Goal: Task Accomplishment & Management: Use online tool/utility

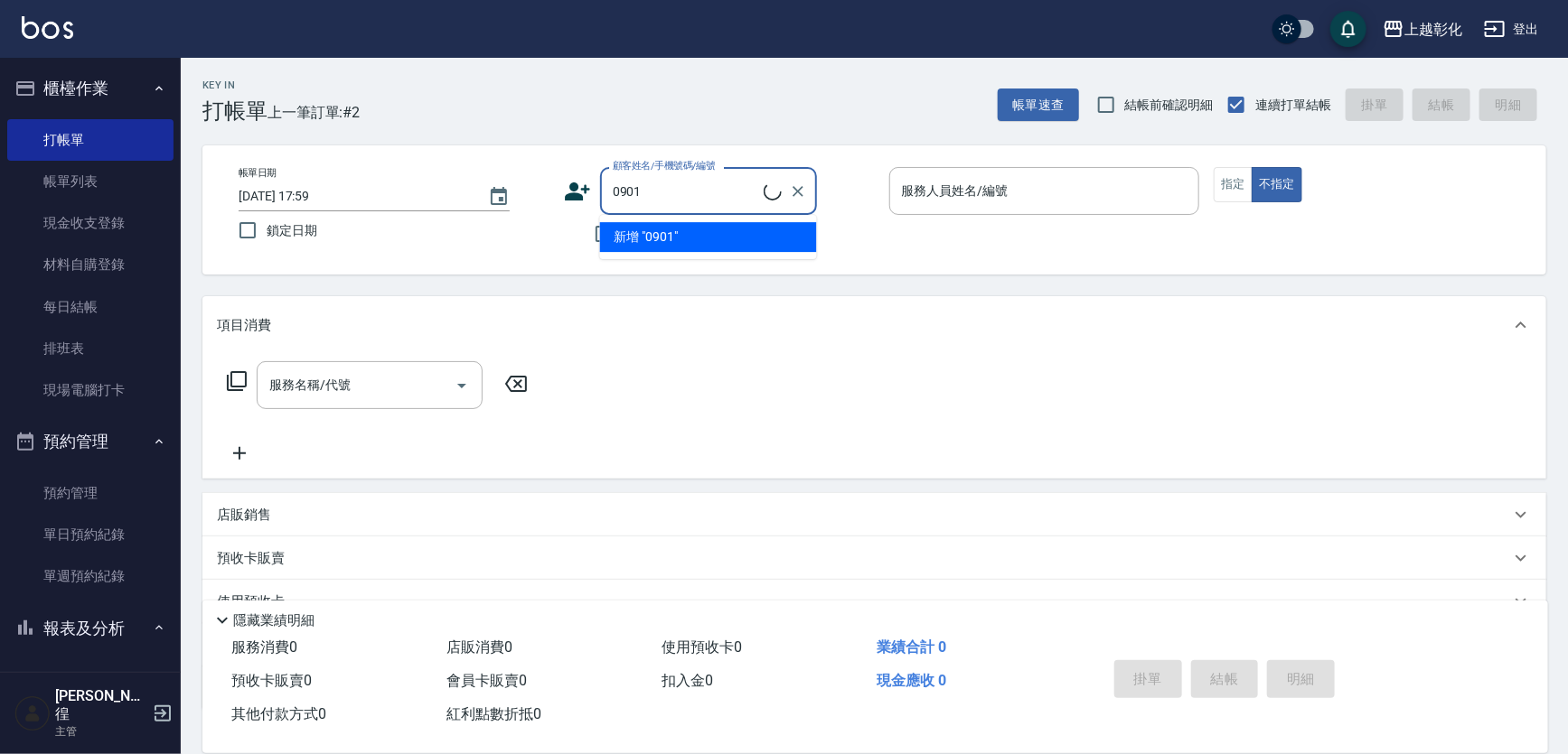
type input "0901"
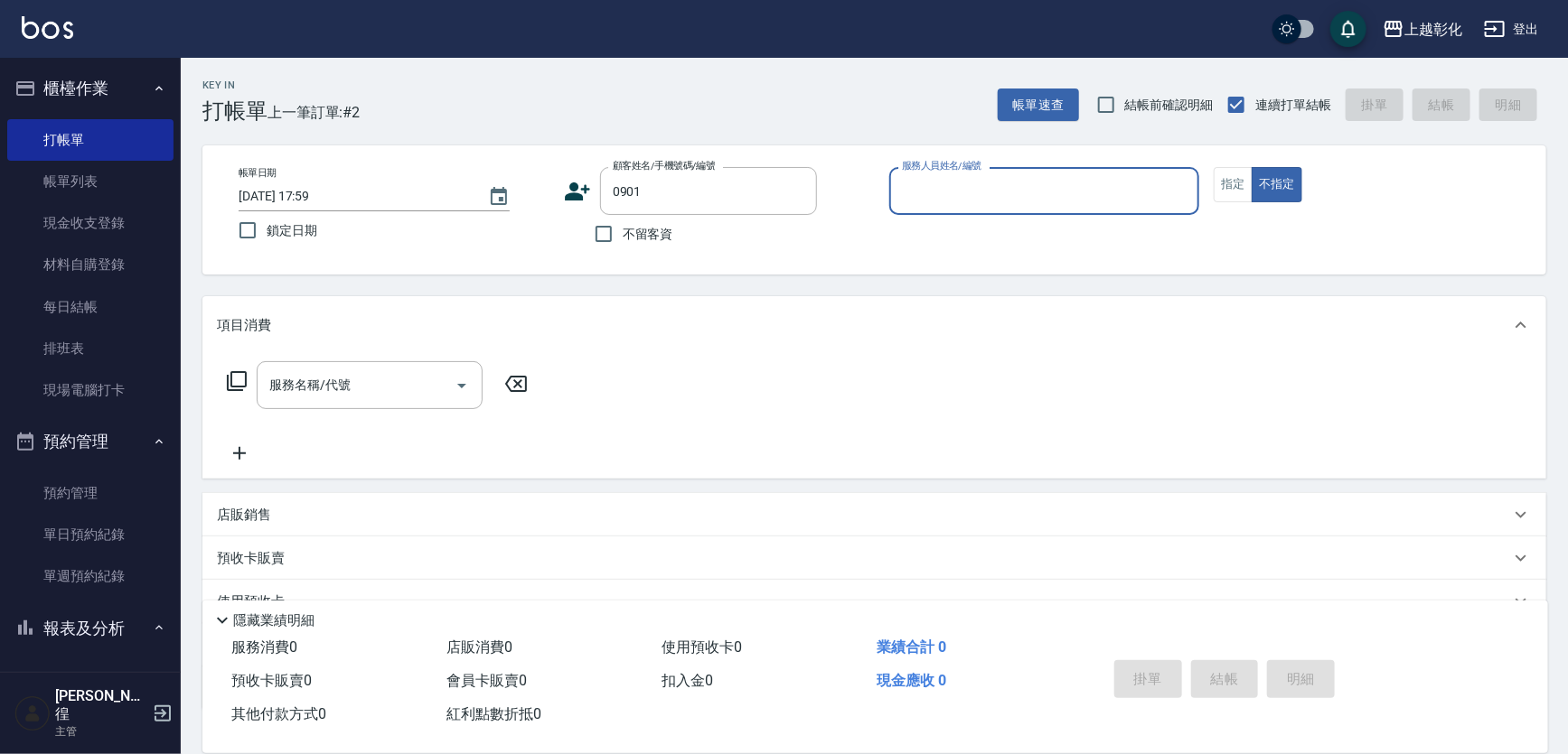
type input "R"
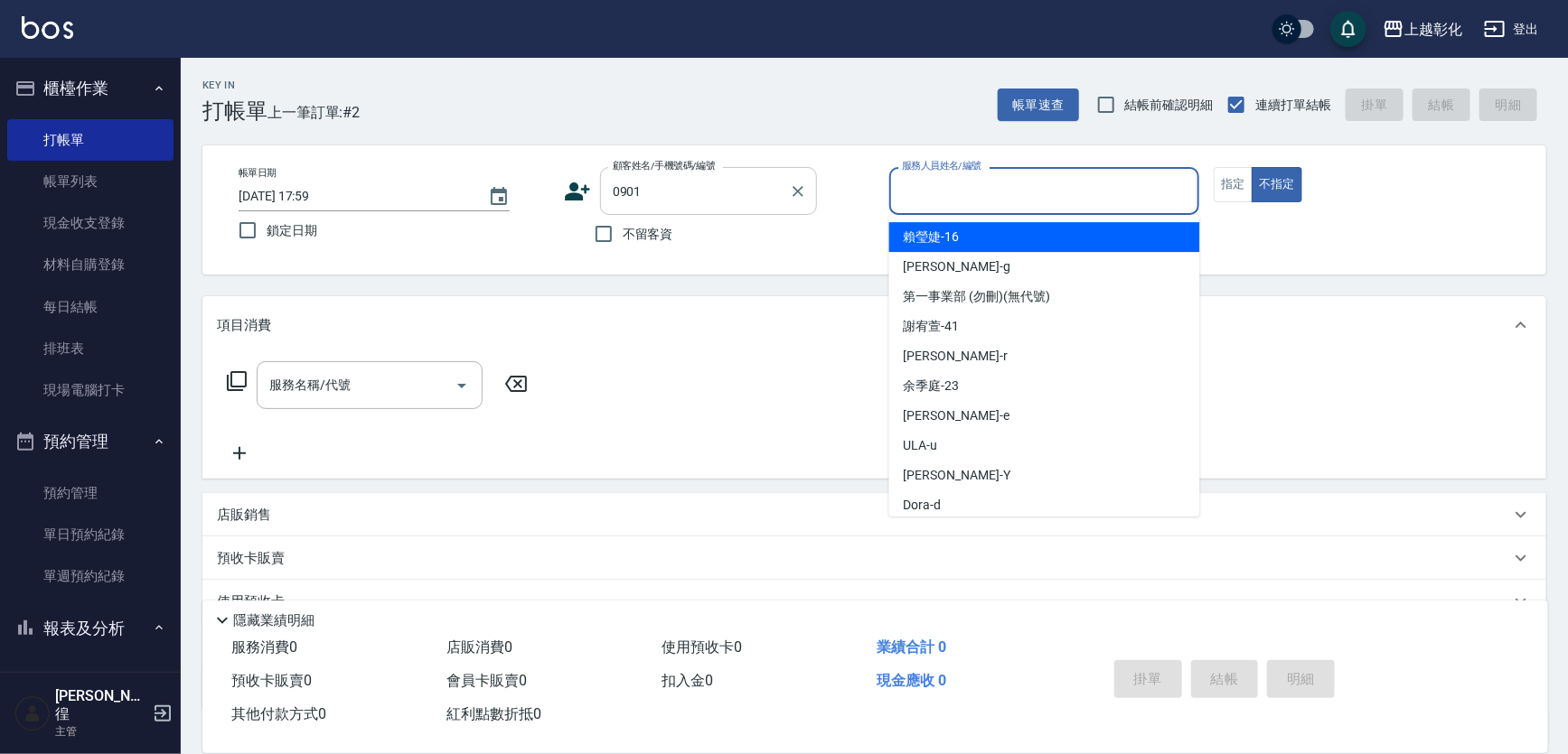
click at [663, 179] on input "0901" at bounding box center [694, 191] width 173 height 31
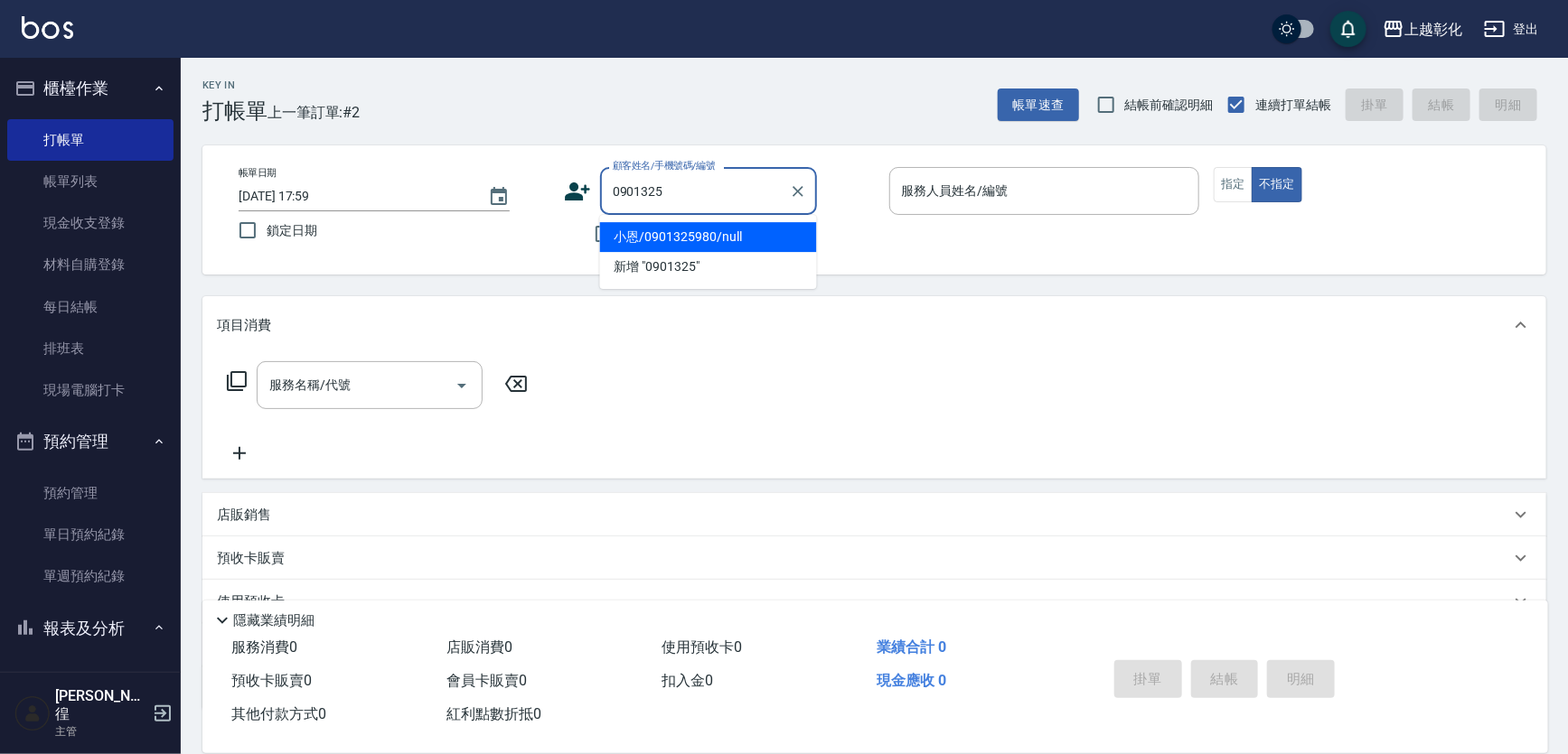
type input "小恩/0901325980/null"
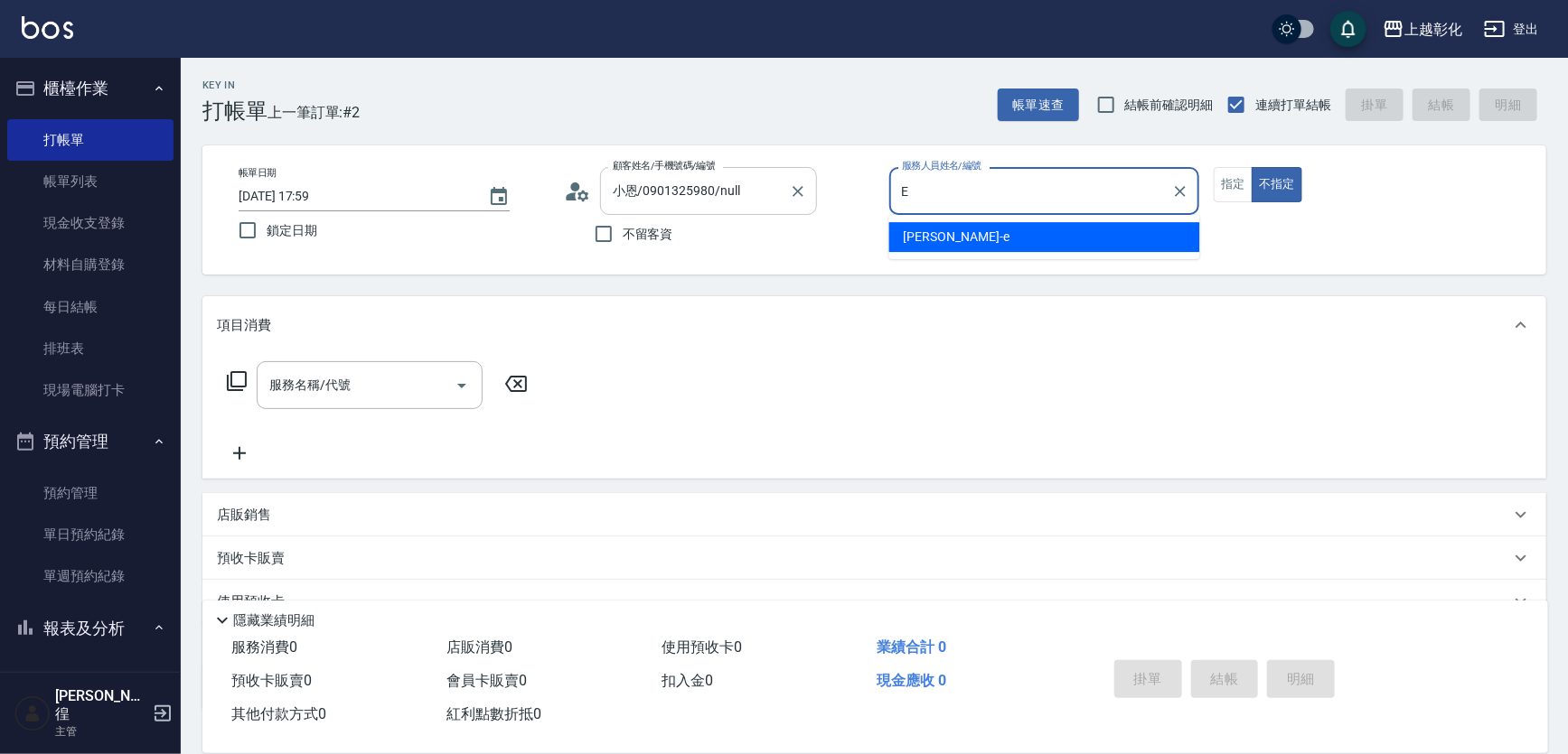
type input "[PERSON_NAME]-e"
type button "false"
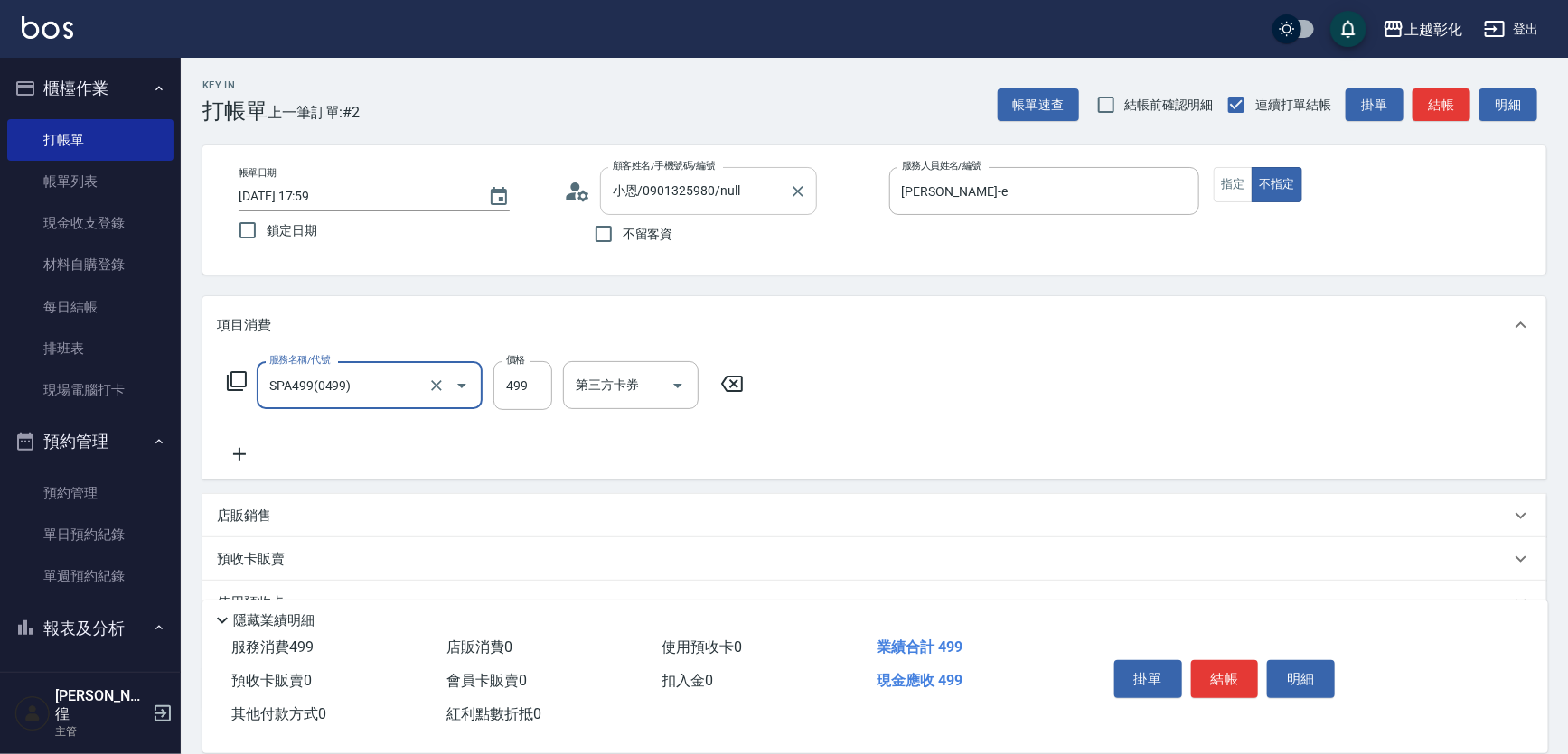
type input "SPA499(0499)"
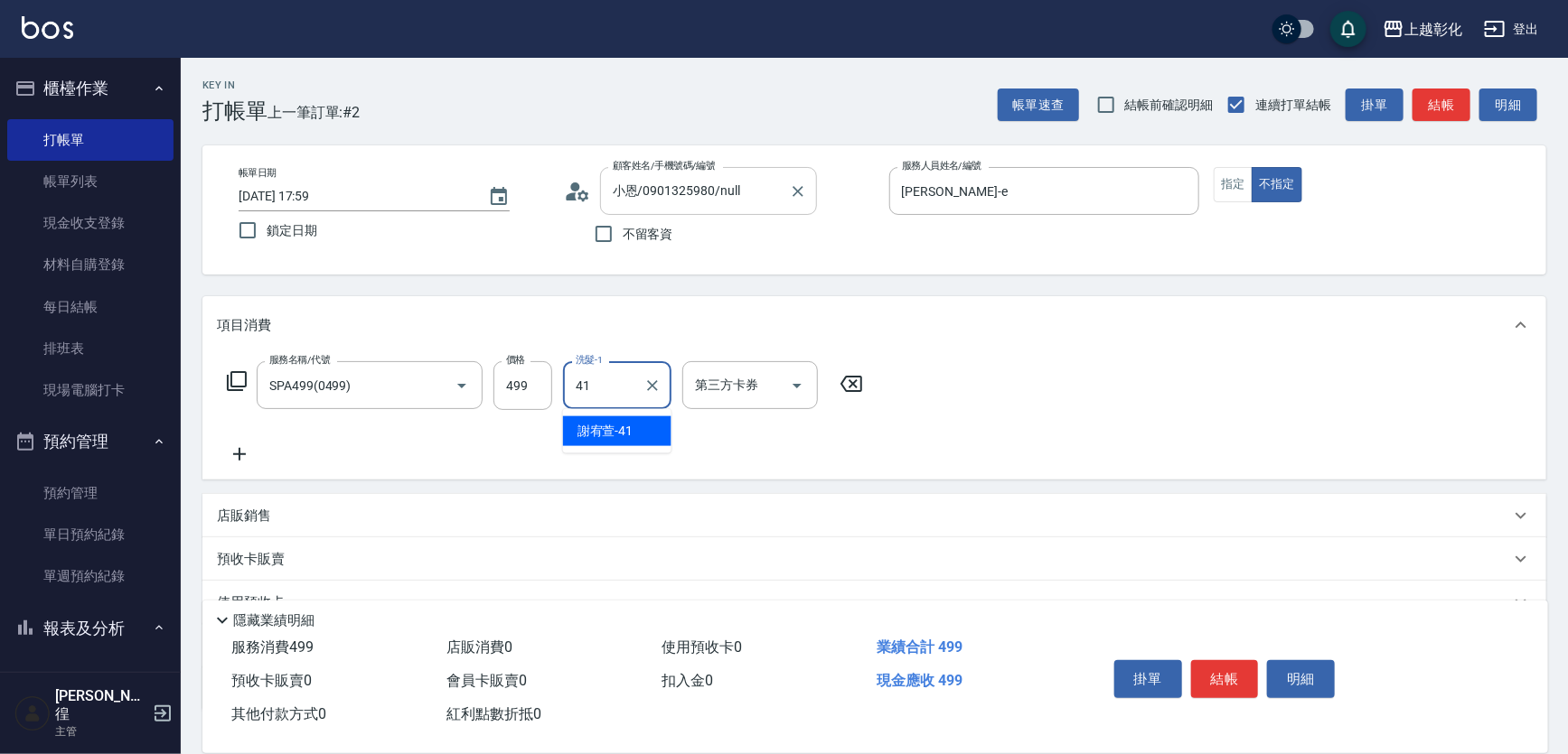
type input "謝宥萱-41"
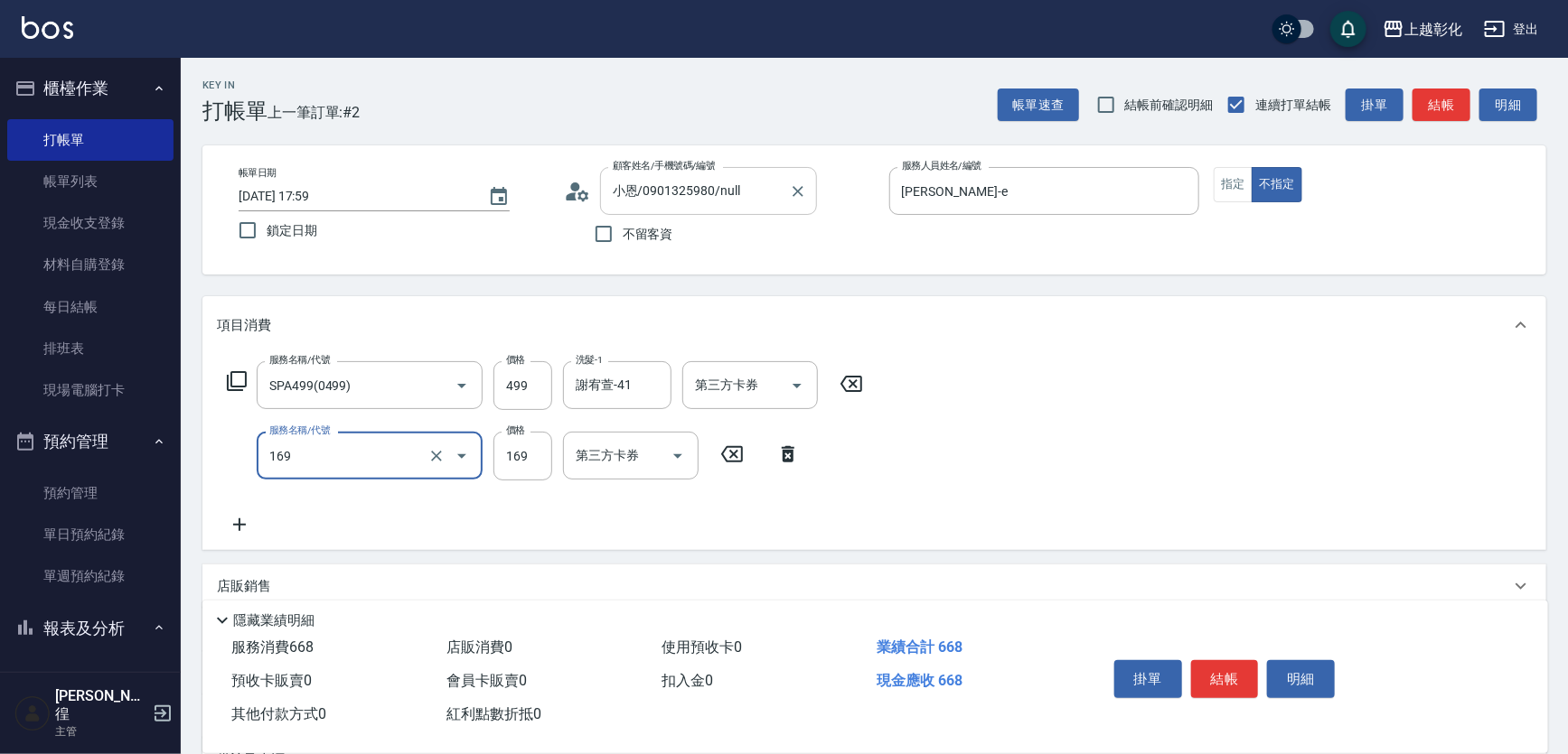
type input "剪髮(169)"
type input "100"
click at [775, 448] on icon at bounding box center [788, 453] width 45 height 21
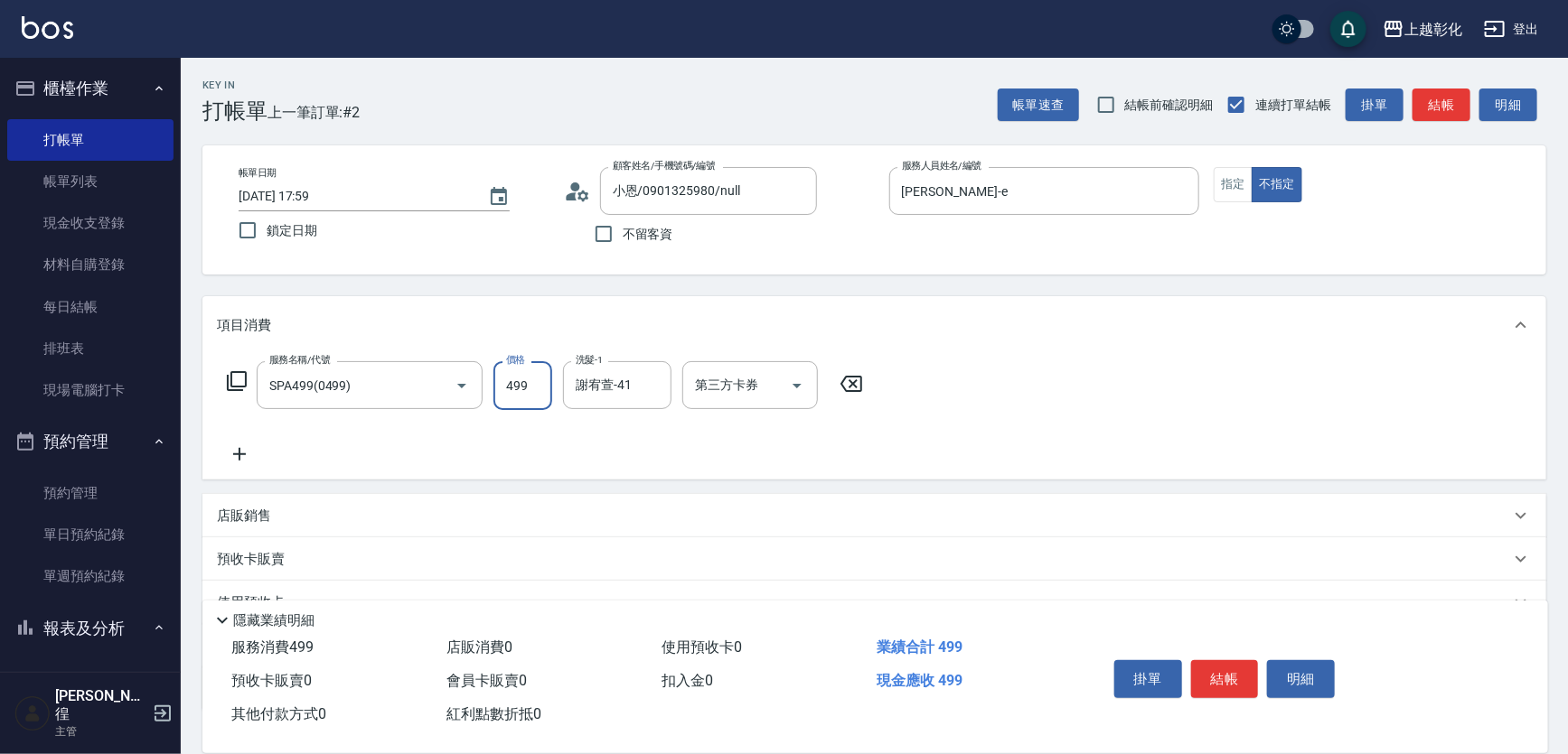
click at [500, 388] on input "499" at bounding box center [522, 385] width 58 height 49
type input "599"
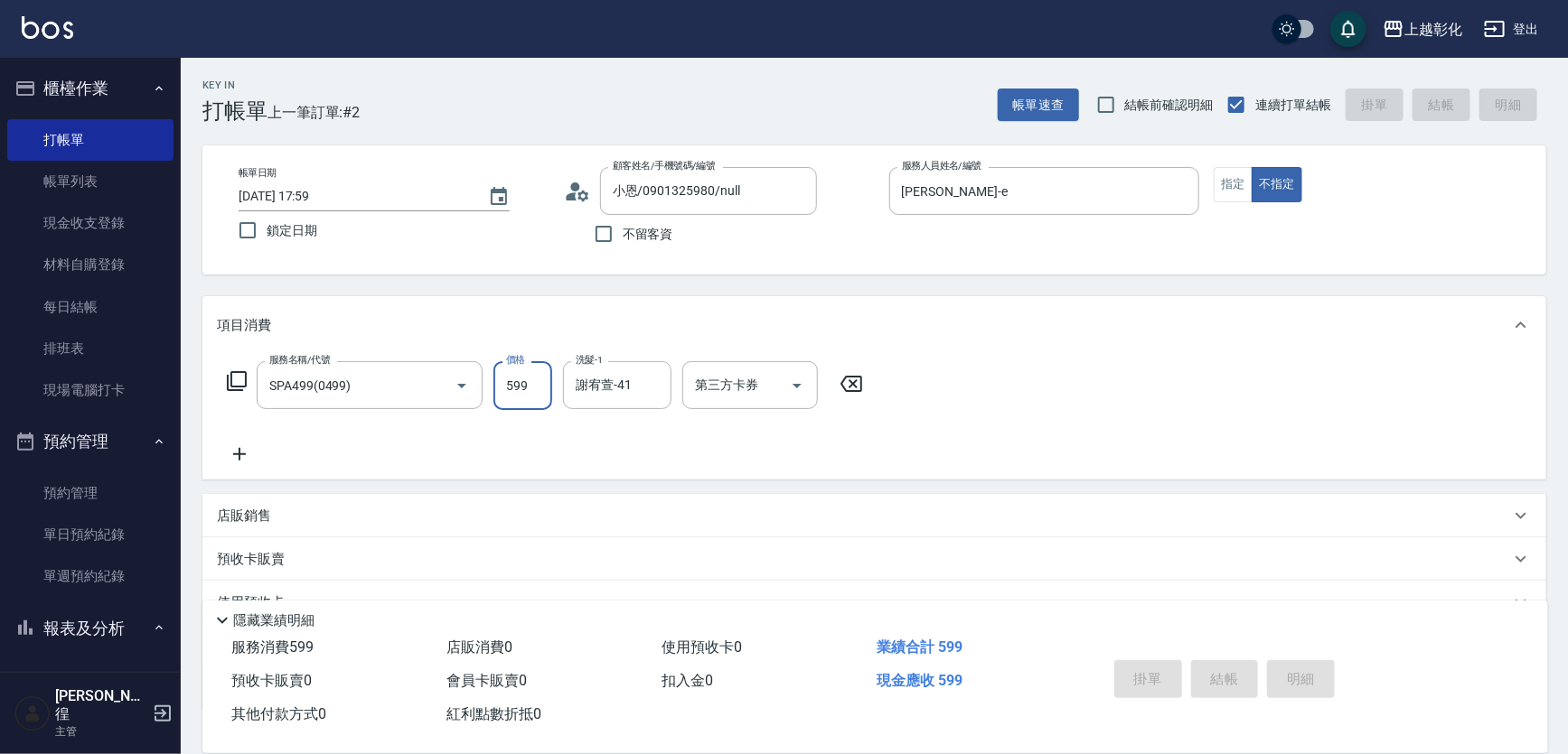
type input "[DATE] 19:05"
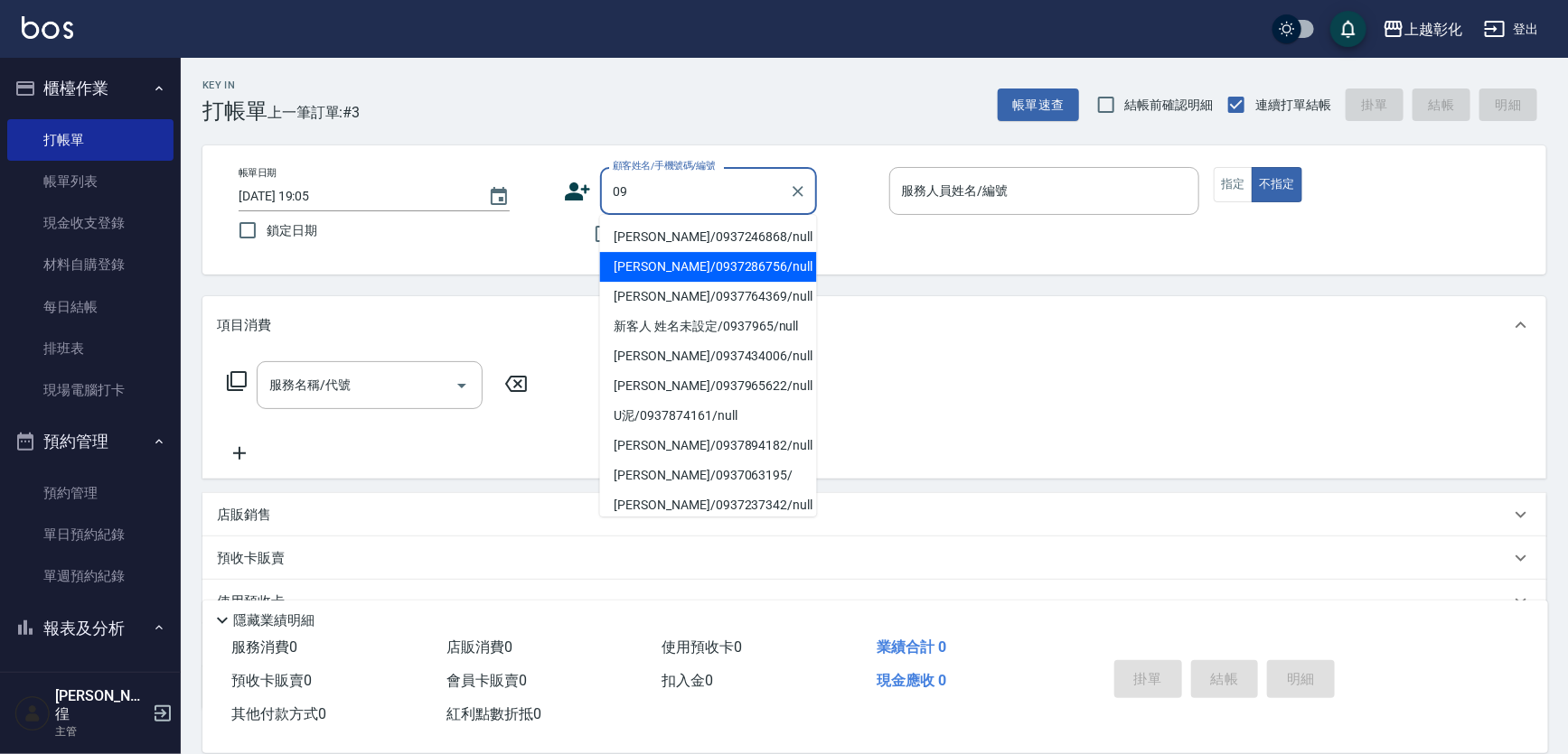
type input "0"
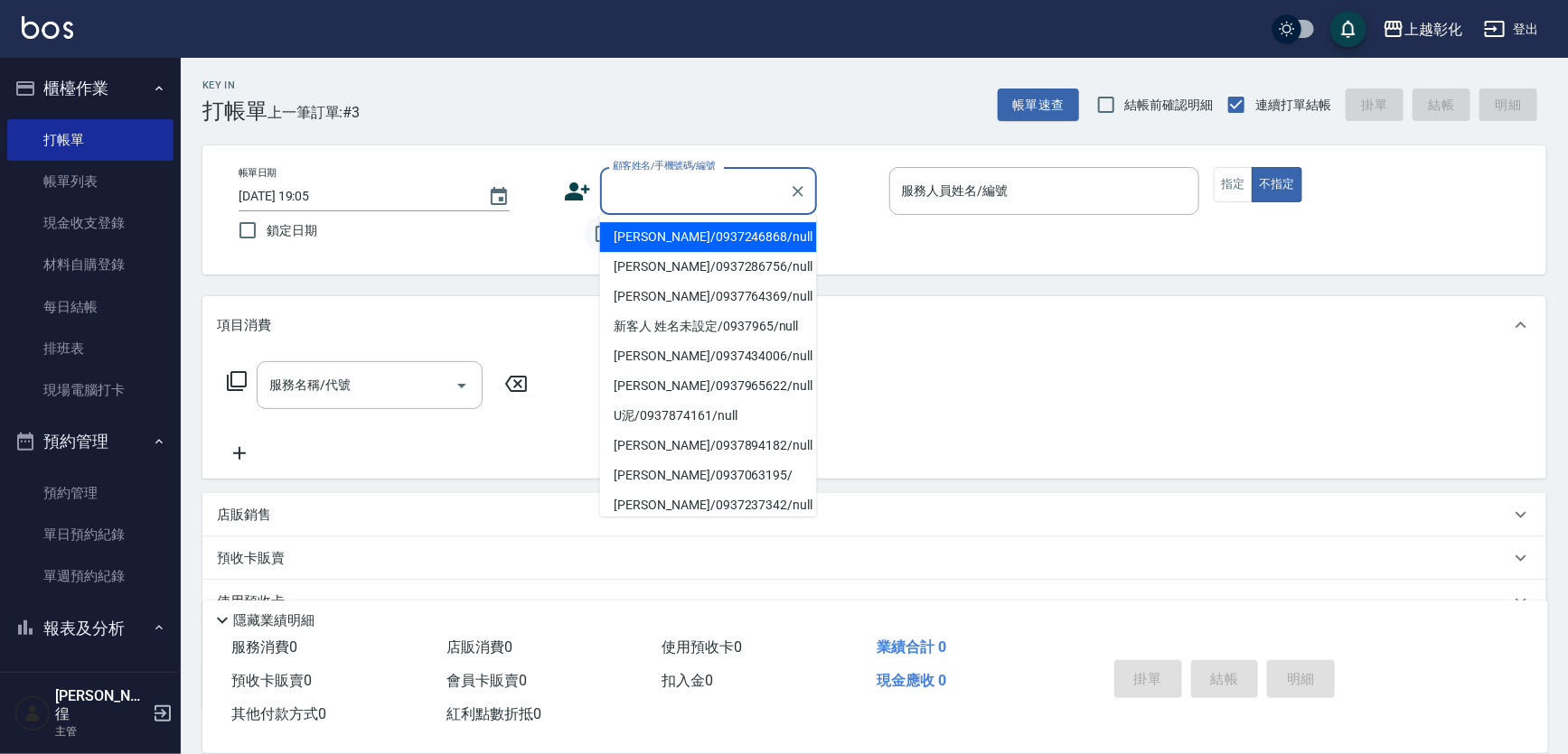
click at [587, 237] on input "不留客資" at bounding box center [604, 233] width 38 height 38
checkbox input "true"
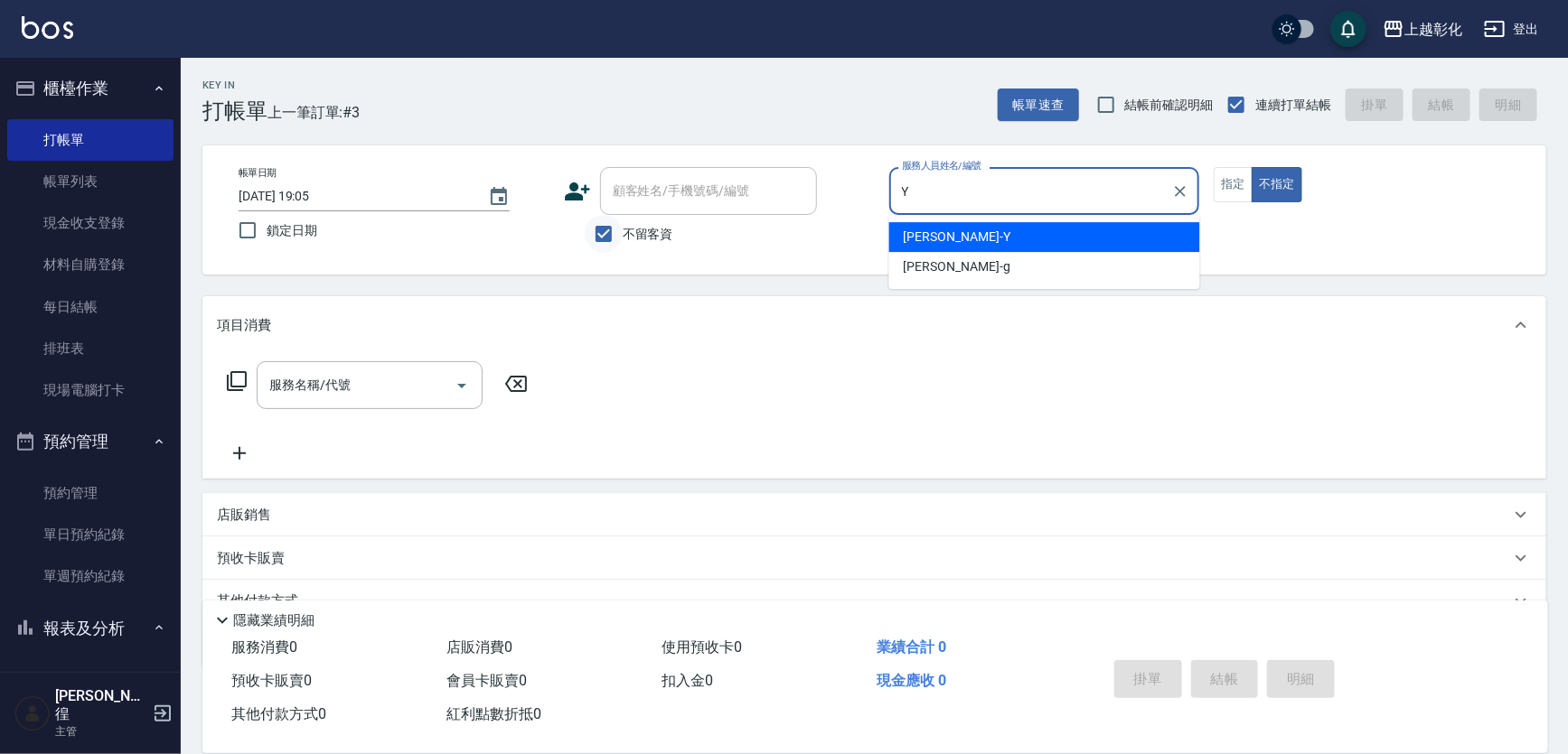
type input "[PERSON_NAME]-Y"
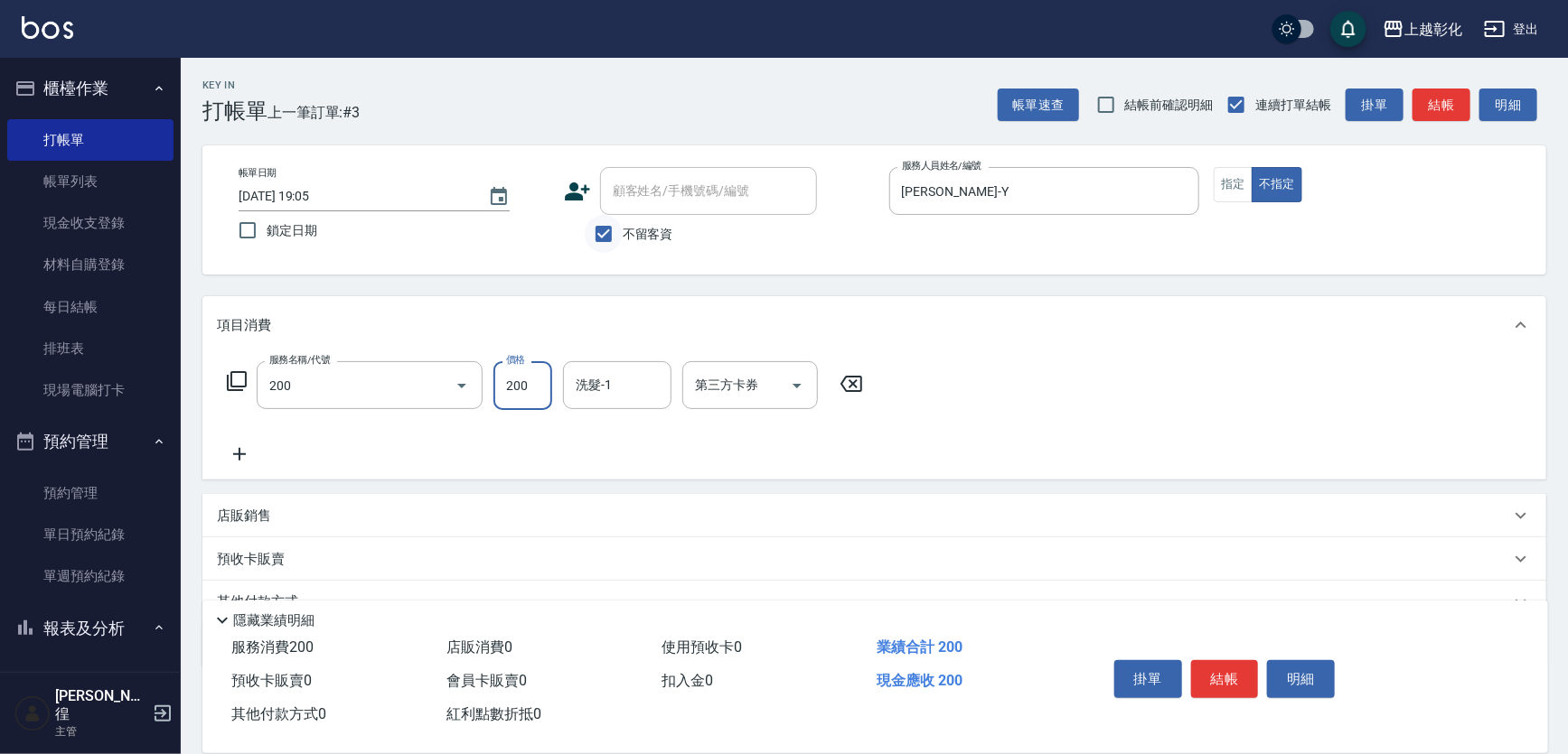
type input "New洗專案(200)"
type input "[PERSON_NAME]-24"
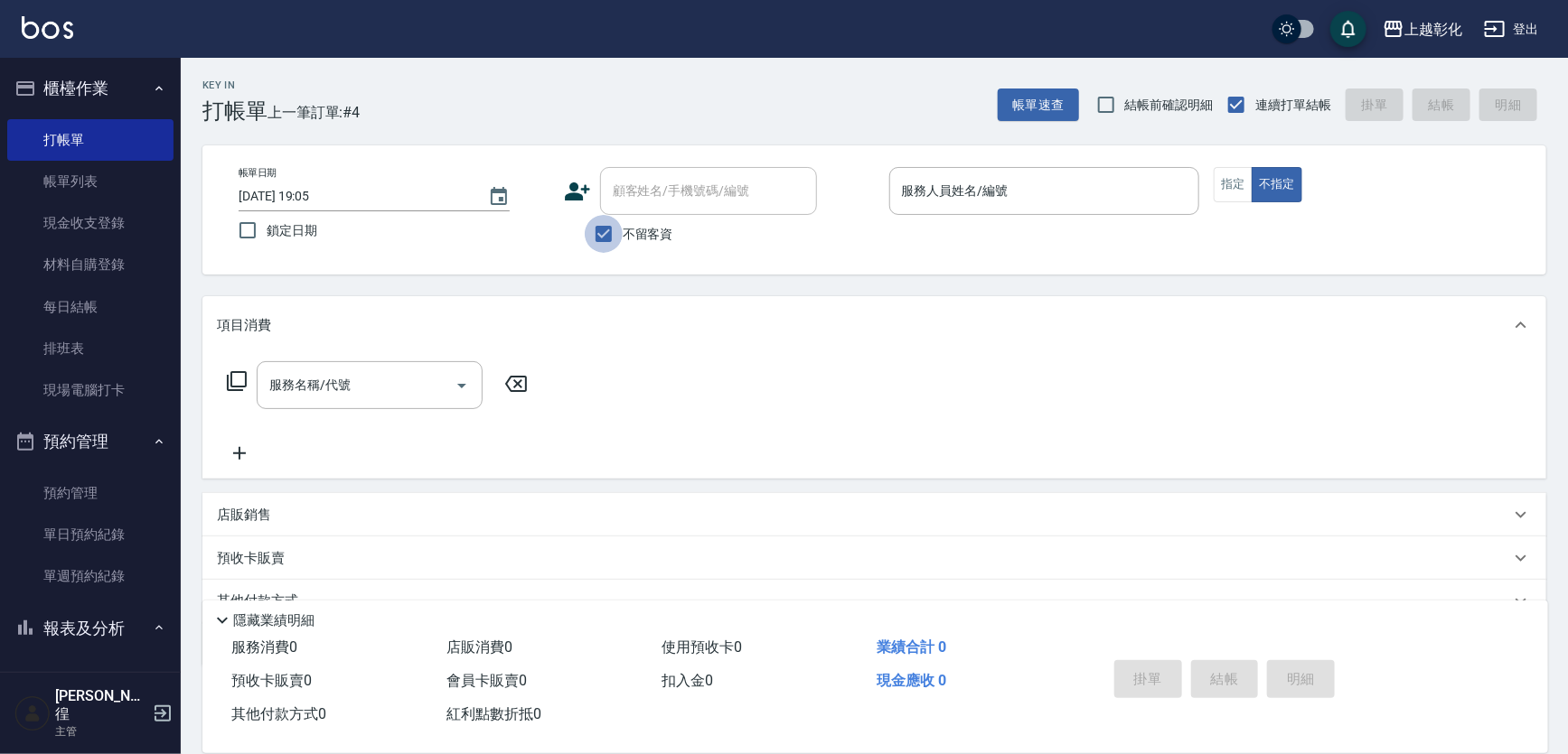
click at [585, 240] on input "不留客資" at bounding box center [604, 233] width 38 height 38
checkbox input "false"
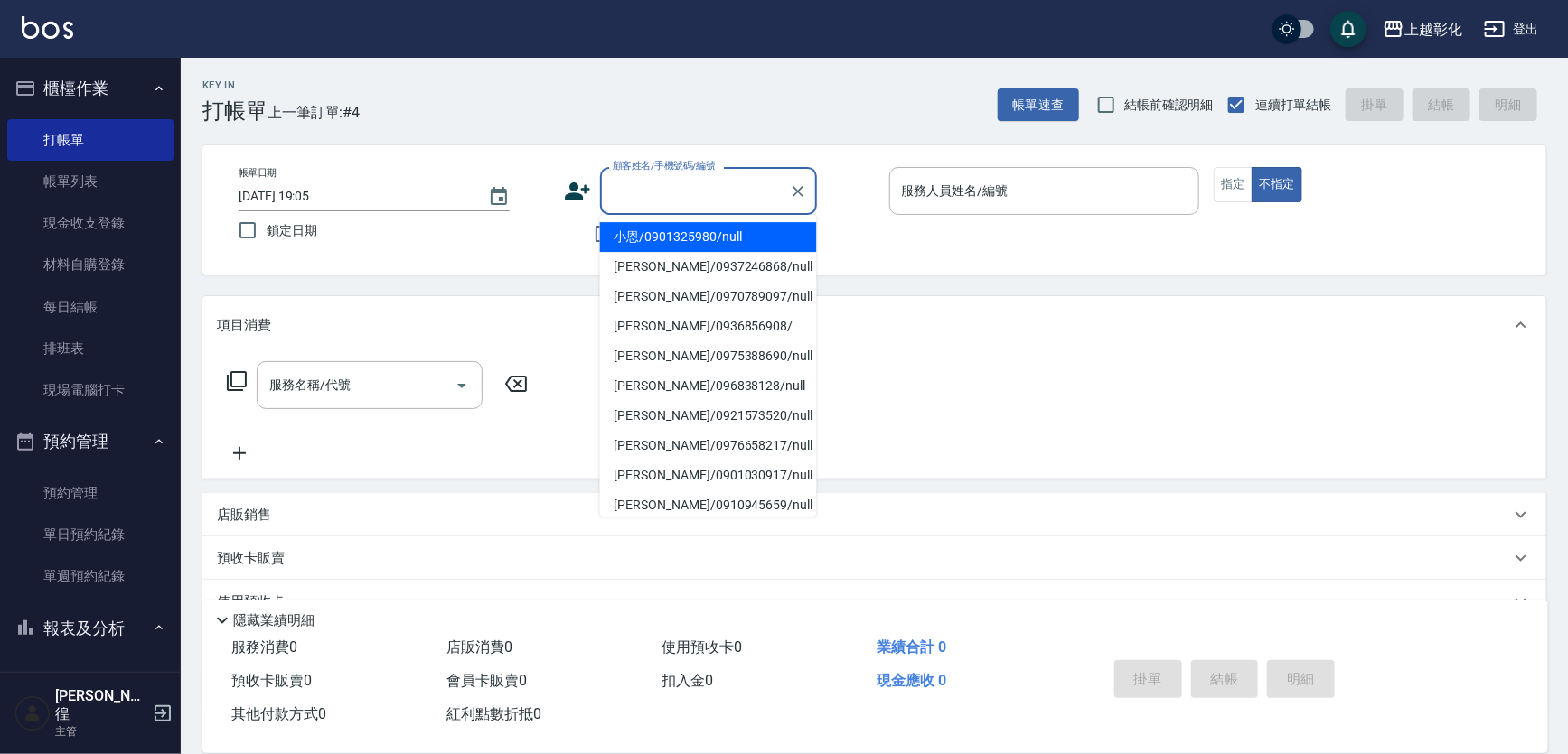
click at [619, 191] on input "顧客姓名/手機號碼/編號" at bounding box center [694, 191] width 173 height 31
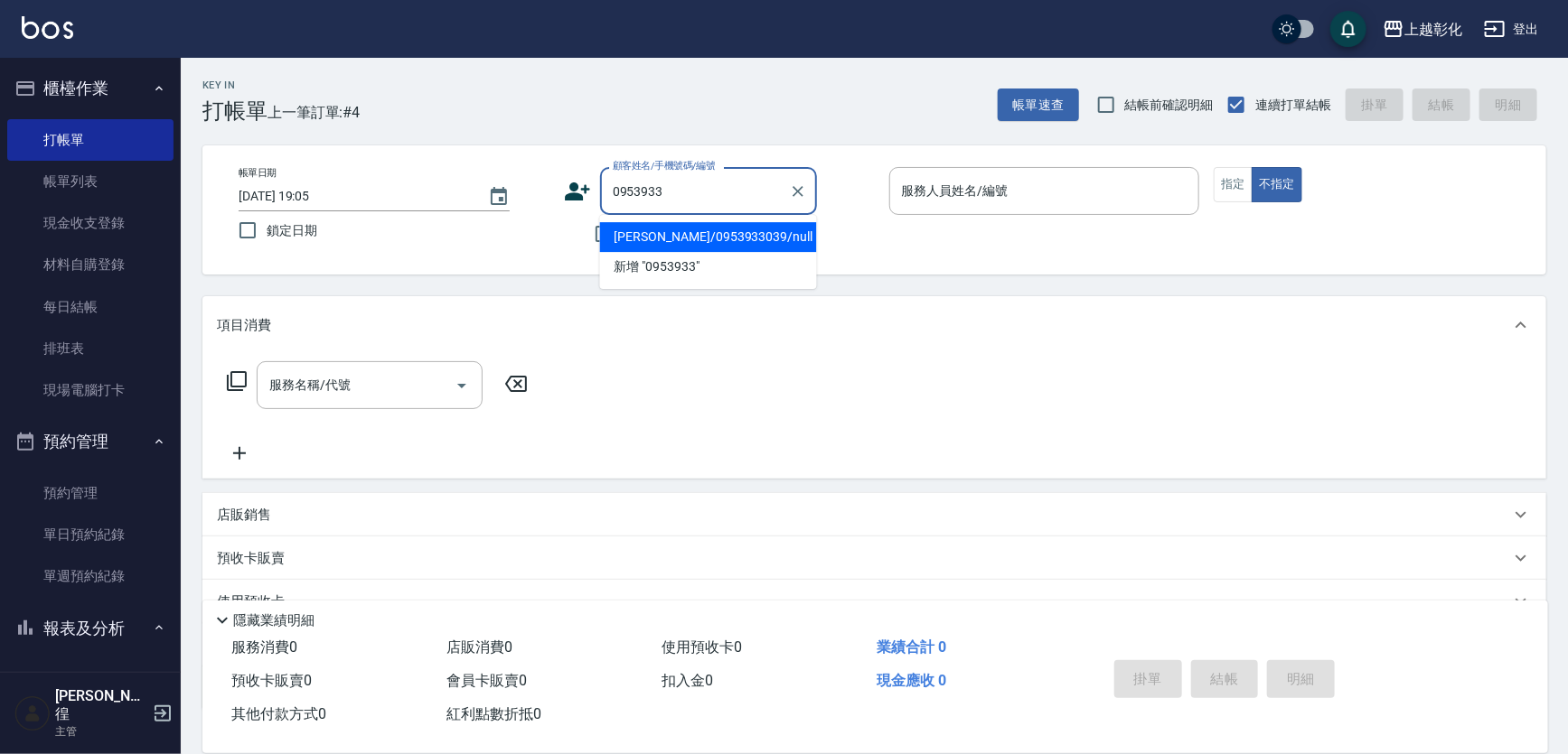
type input "[PERSON_NAME]/0953933039/null"
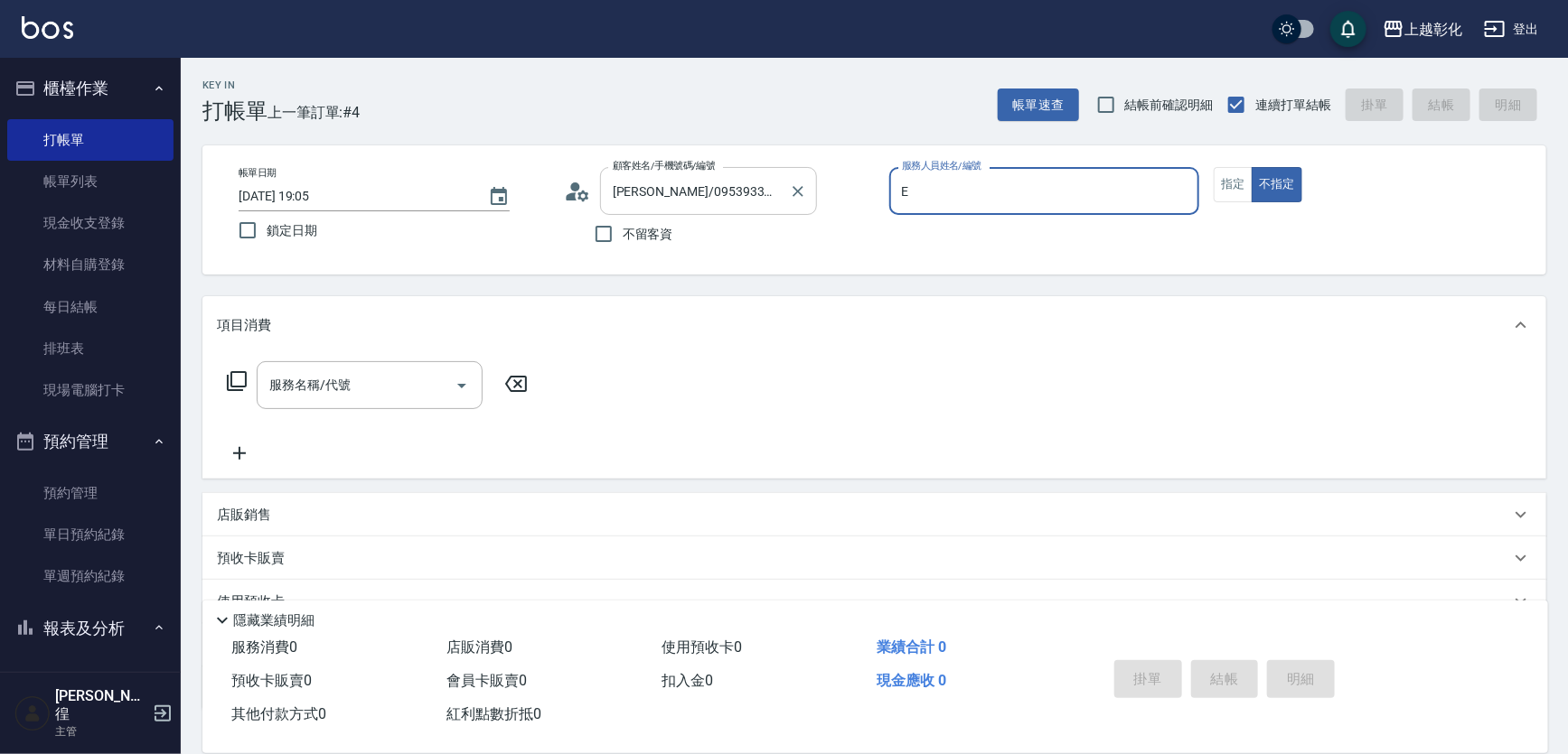
type input "[PERSON_NAME]-e"
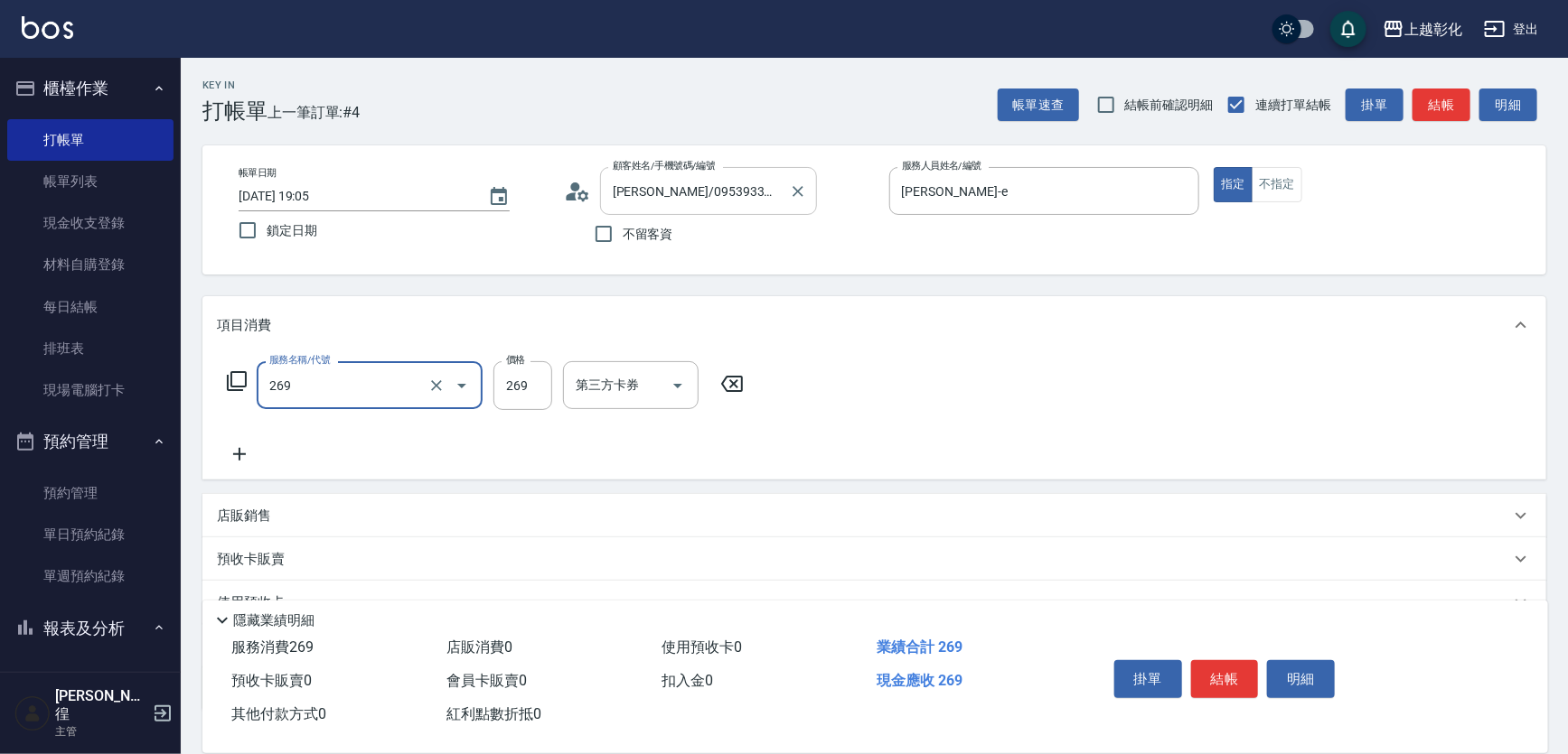
type input "一般洗剪(269)"
type input "350"
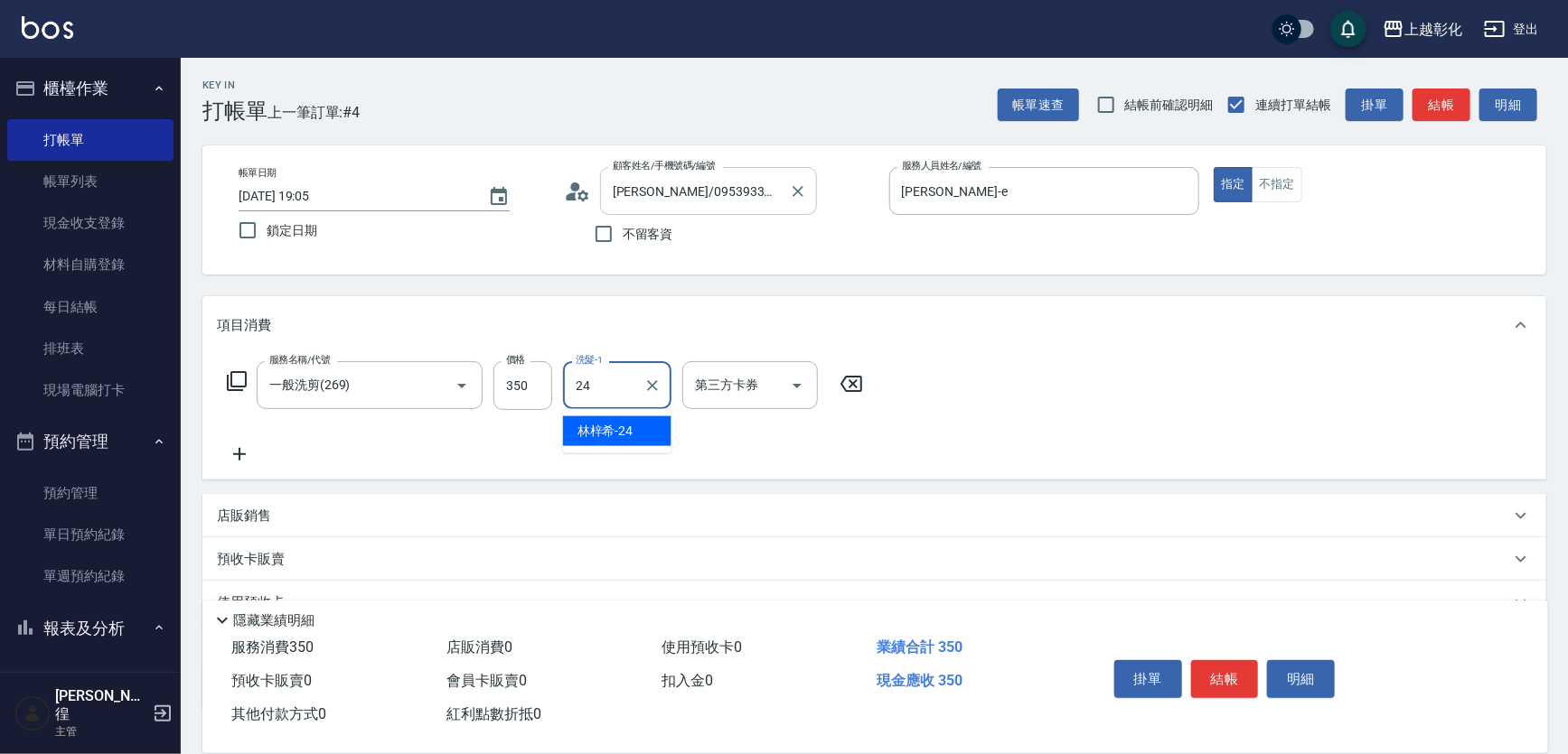
type input "[PERSON_NAME]-24"
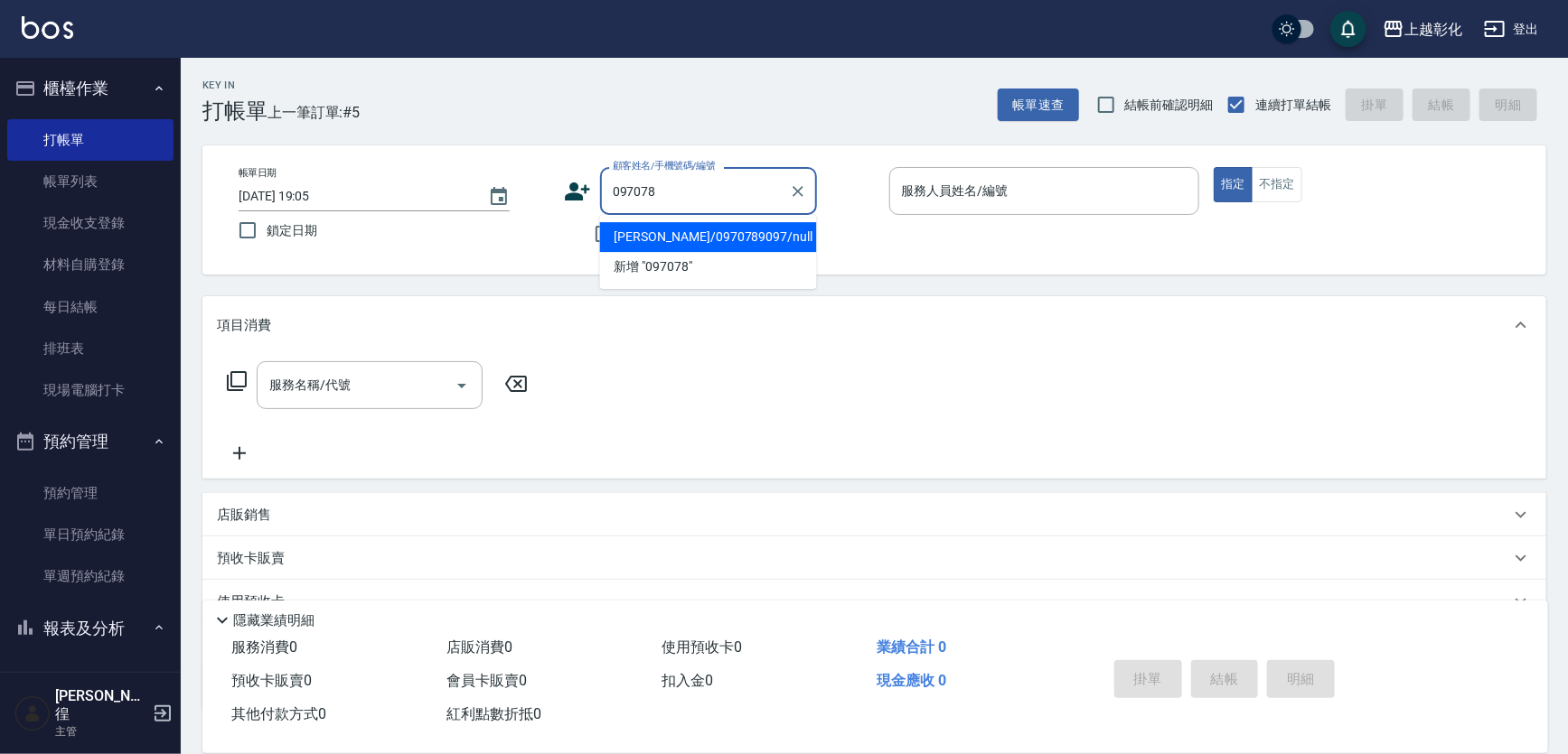
type input "[PERSON_NAME]/0970789097/null"
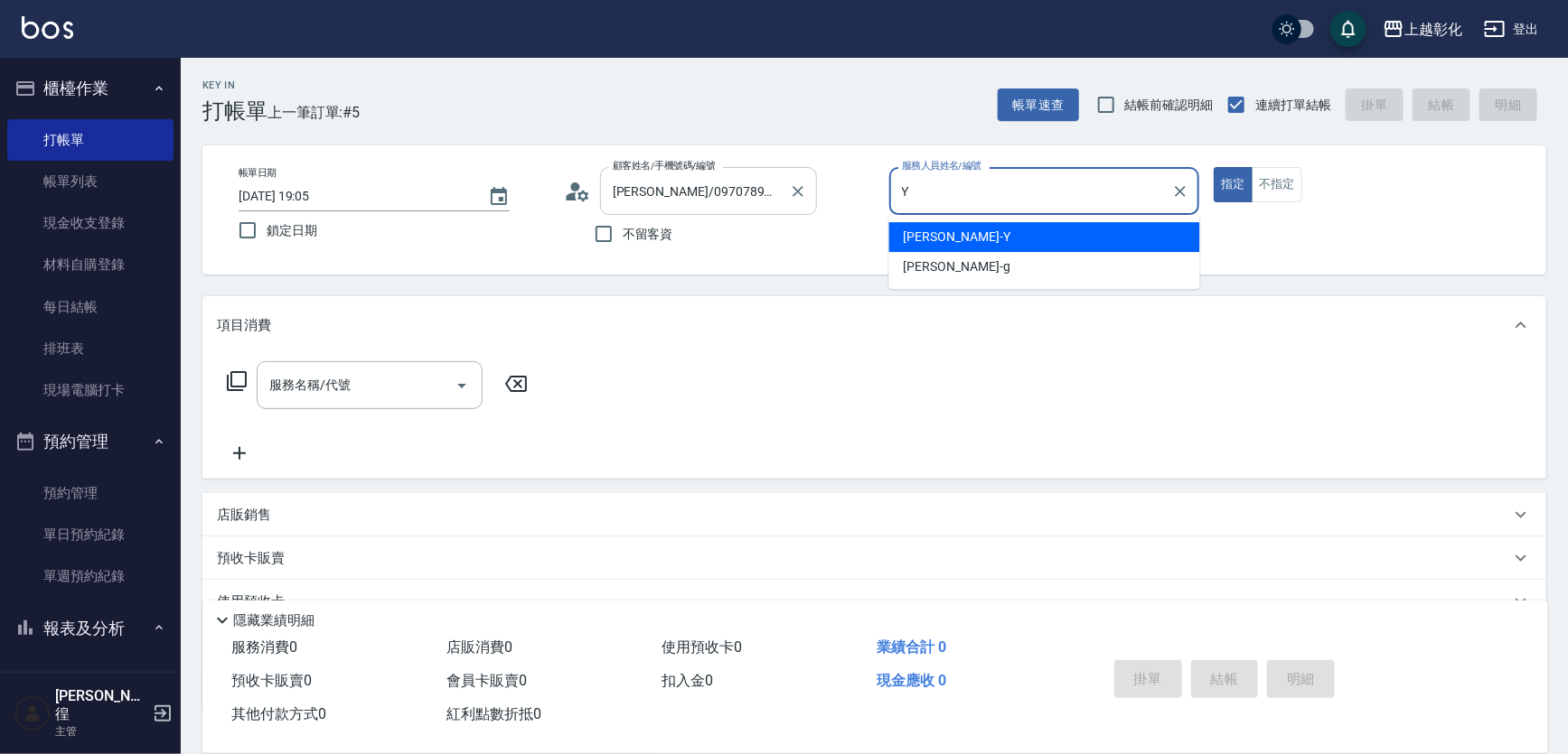
type input "[PERSON_NAME]-Y"
type button "true"
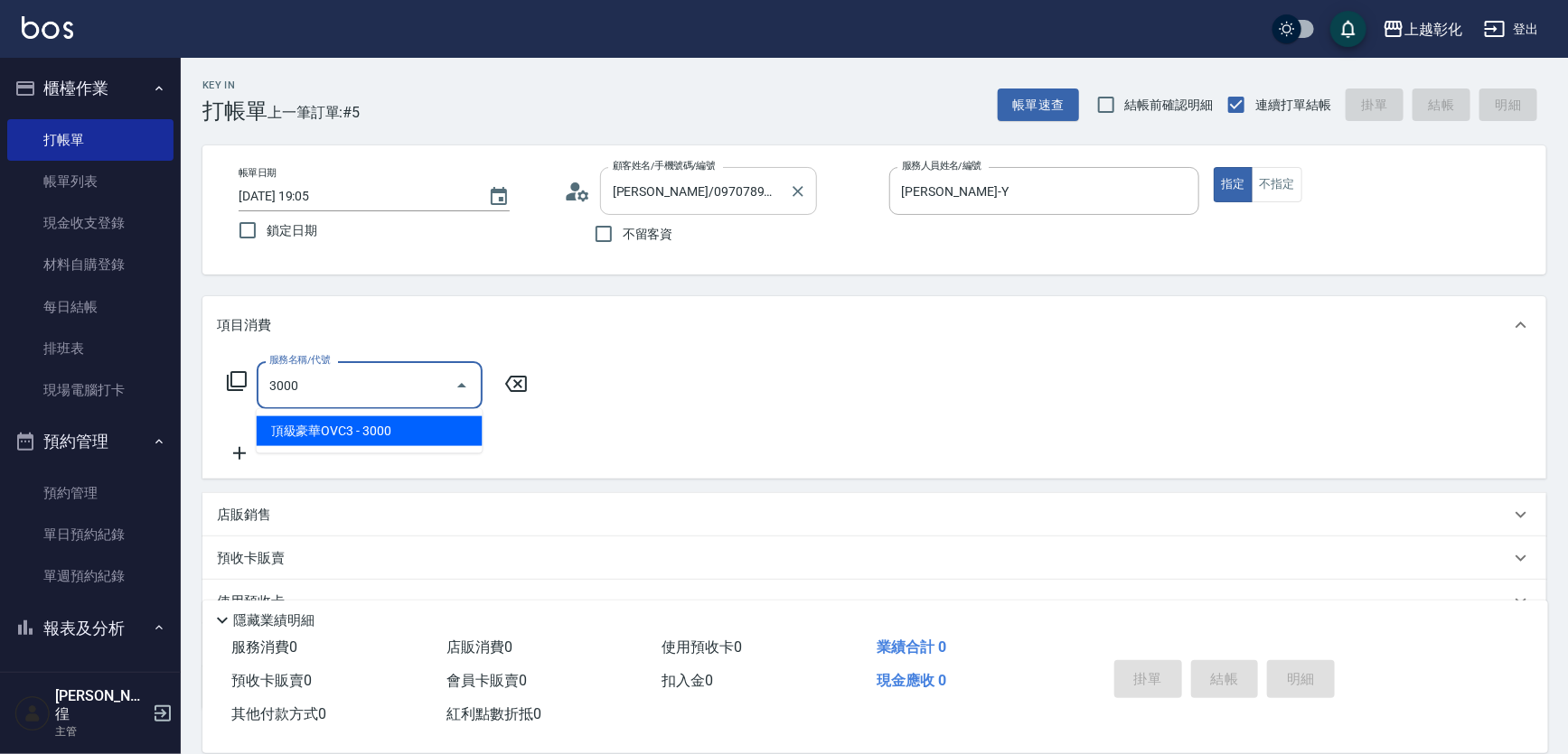
type input "頂級豪華OVC3(3000)"
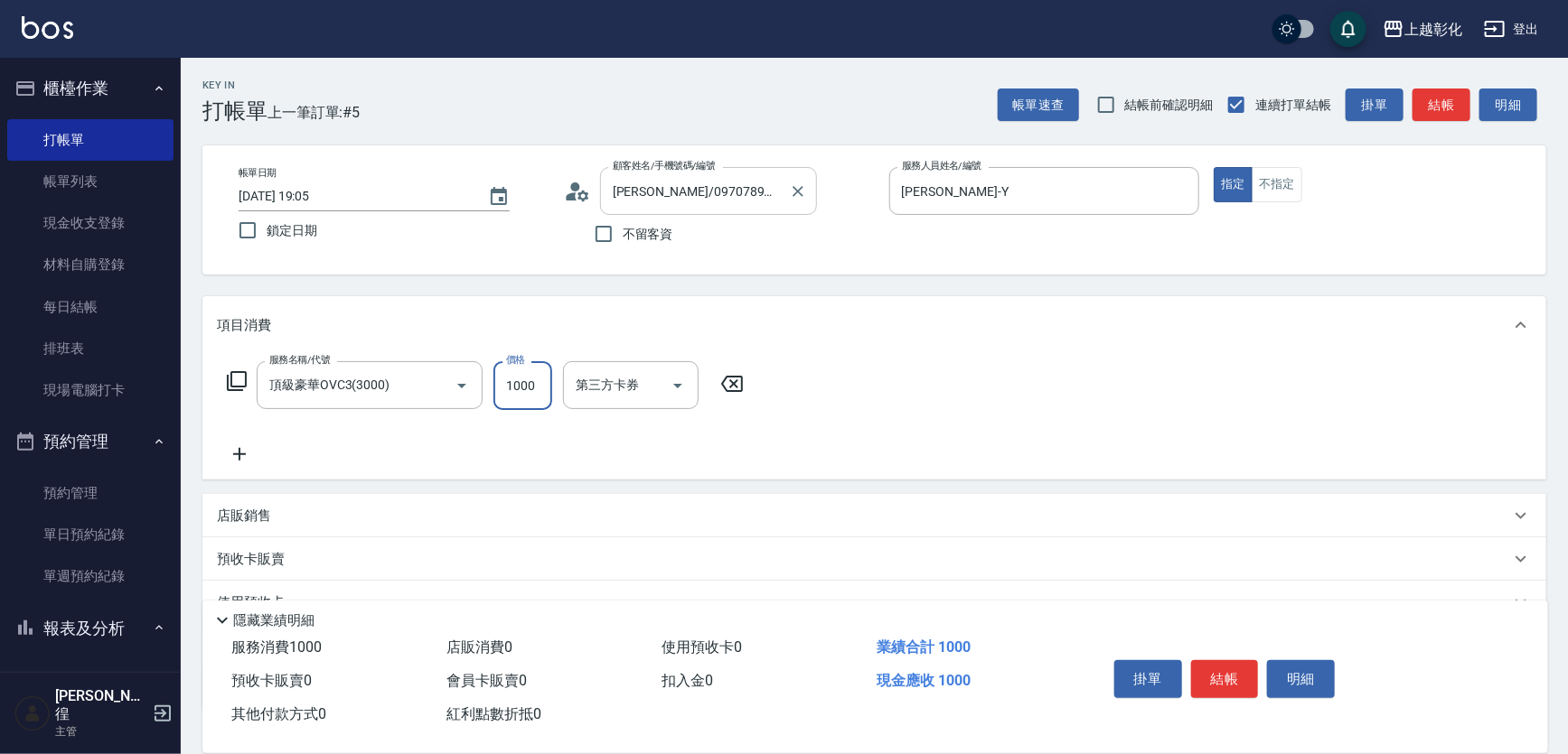
type input "1000"
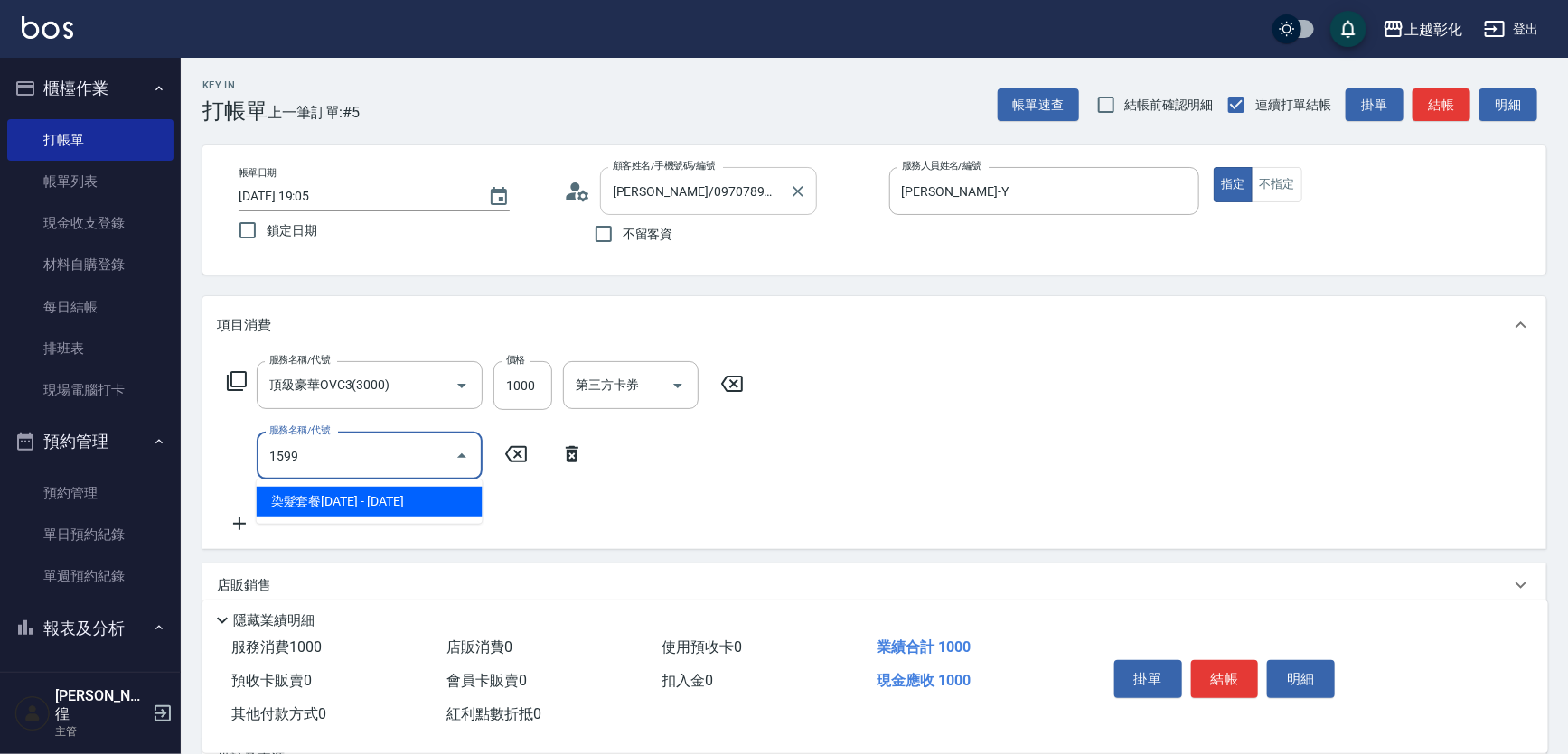
type input "染髮套餐1599(1599)"
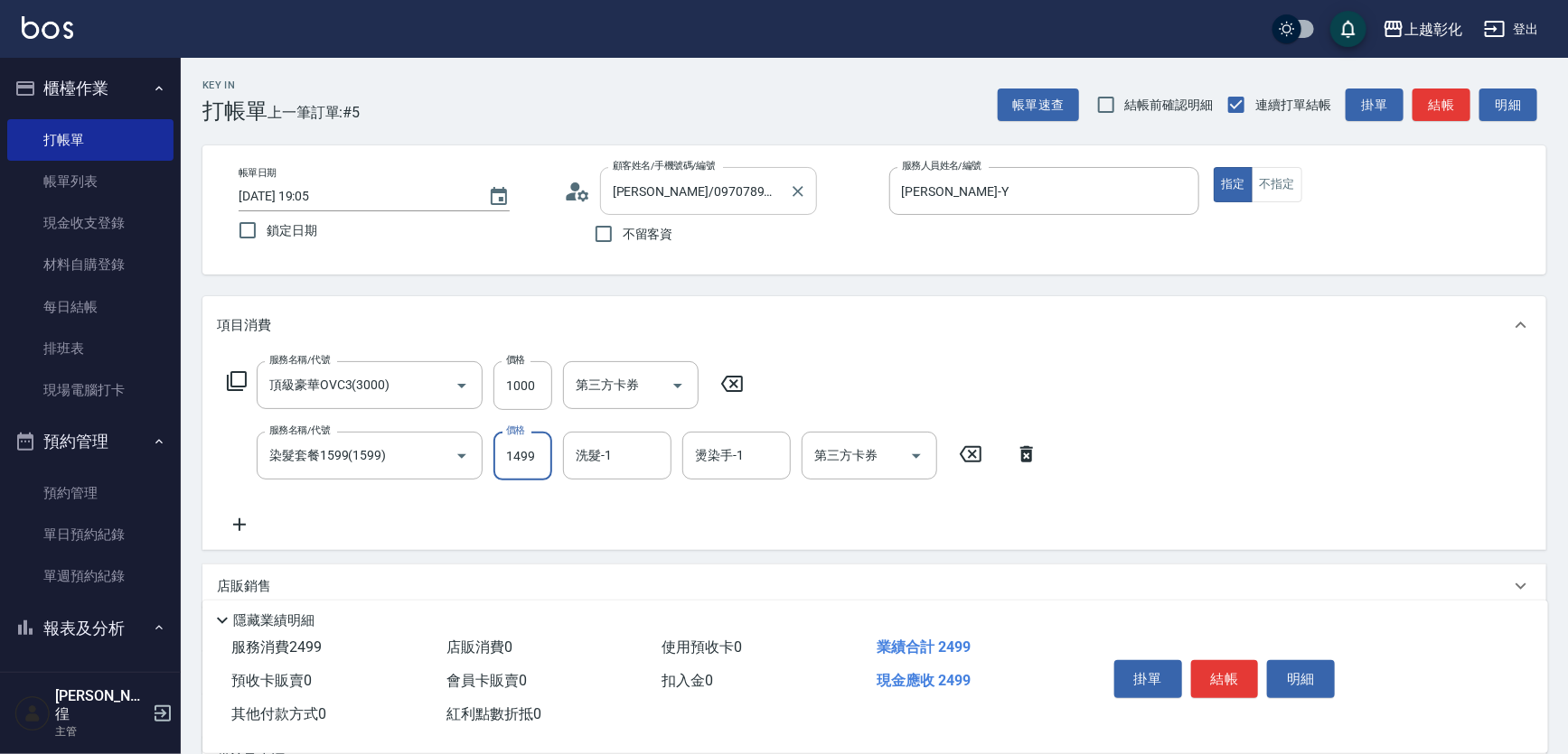
type input "1499"
type input "謝宥萱-41"
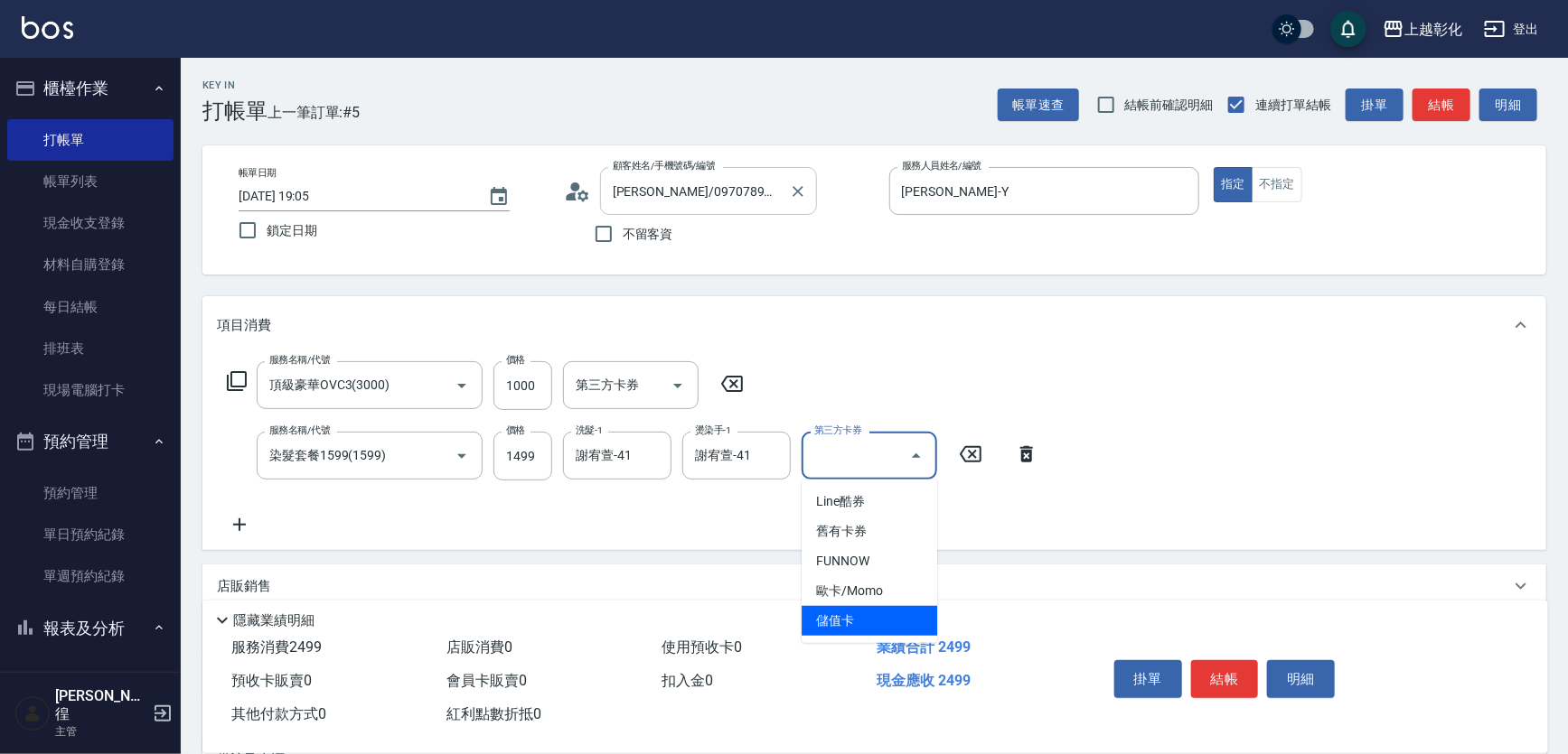
type input "儲值卡"
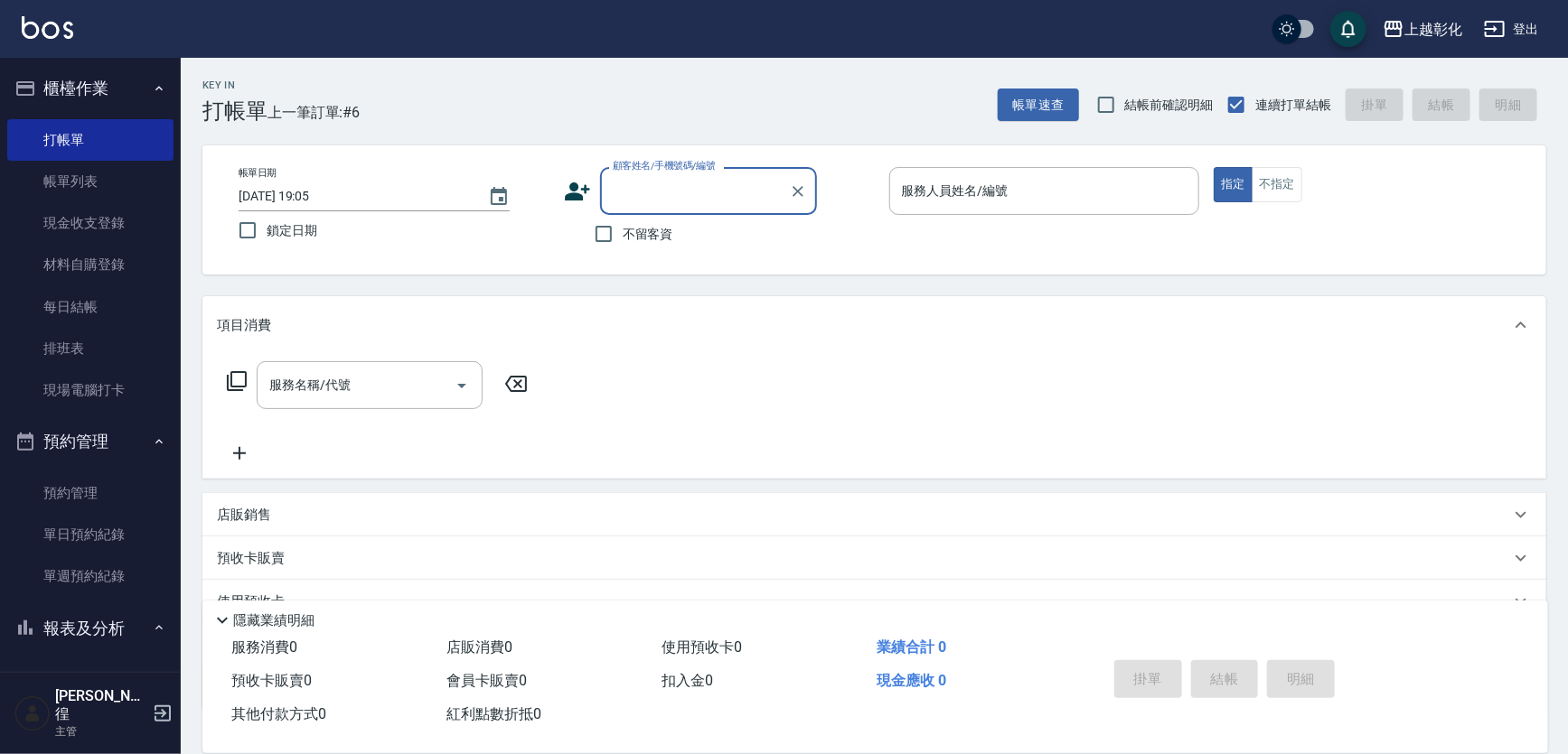
click at [632, 216] on label "不留客資" at bounding box center [629, 233] width 89 height 38
click at [623, 216] on input "不留客資" at bounding box center [604, 233] width 38 height 38
checkbox input "true"
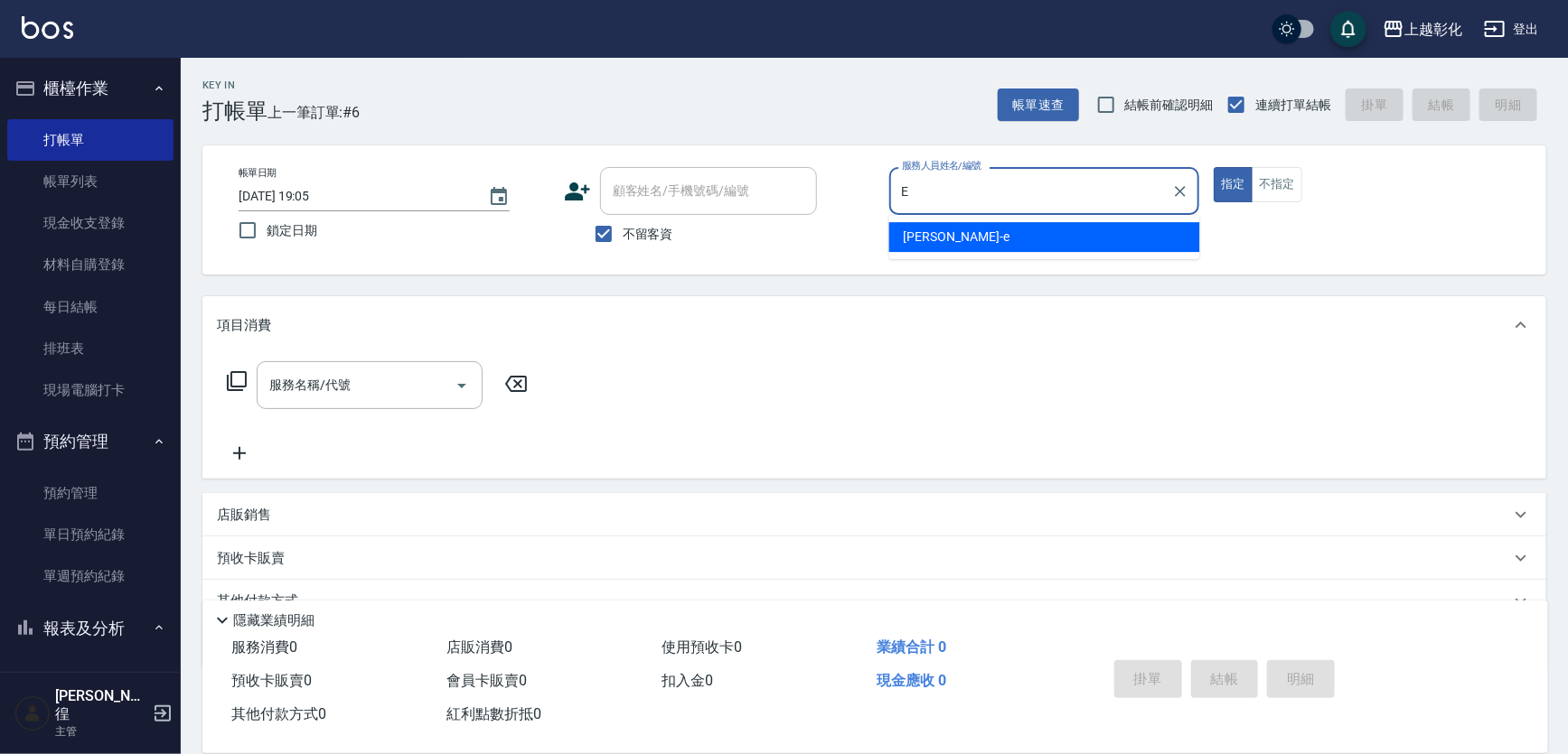
type input "[PERSON_NAME]-e"
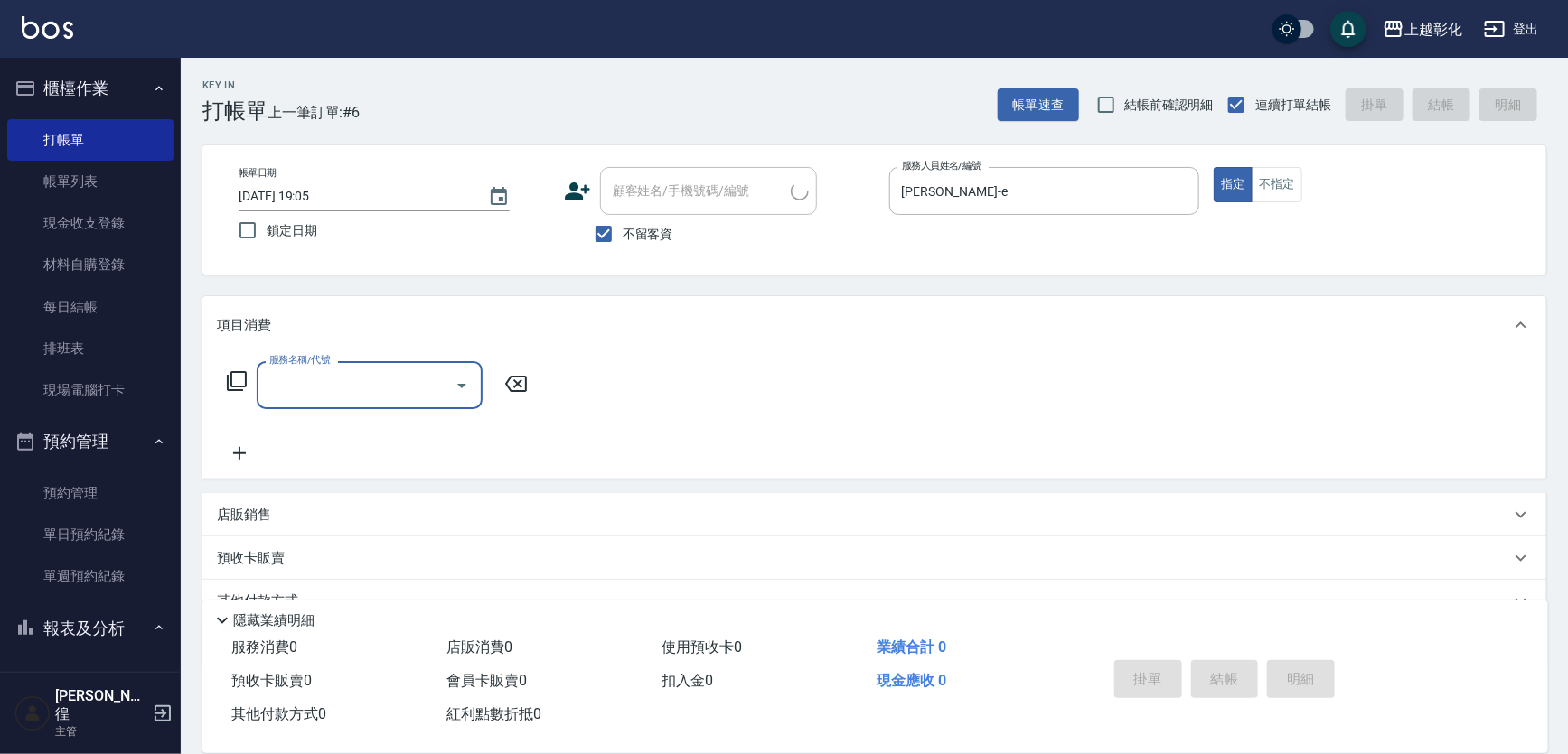
type input "接髮阿姨 /0905356310/"
click at [632, 216] on label "不留客資" at bounding box center [629, 233] width 89 height 38
click at [623, 216] on input "不留客資" at bounding box center [604, 233] width 38 height 38
checkbox input "false"
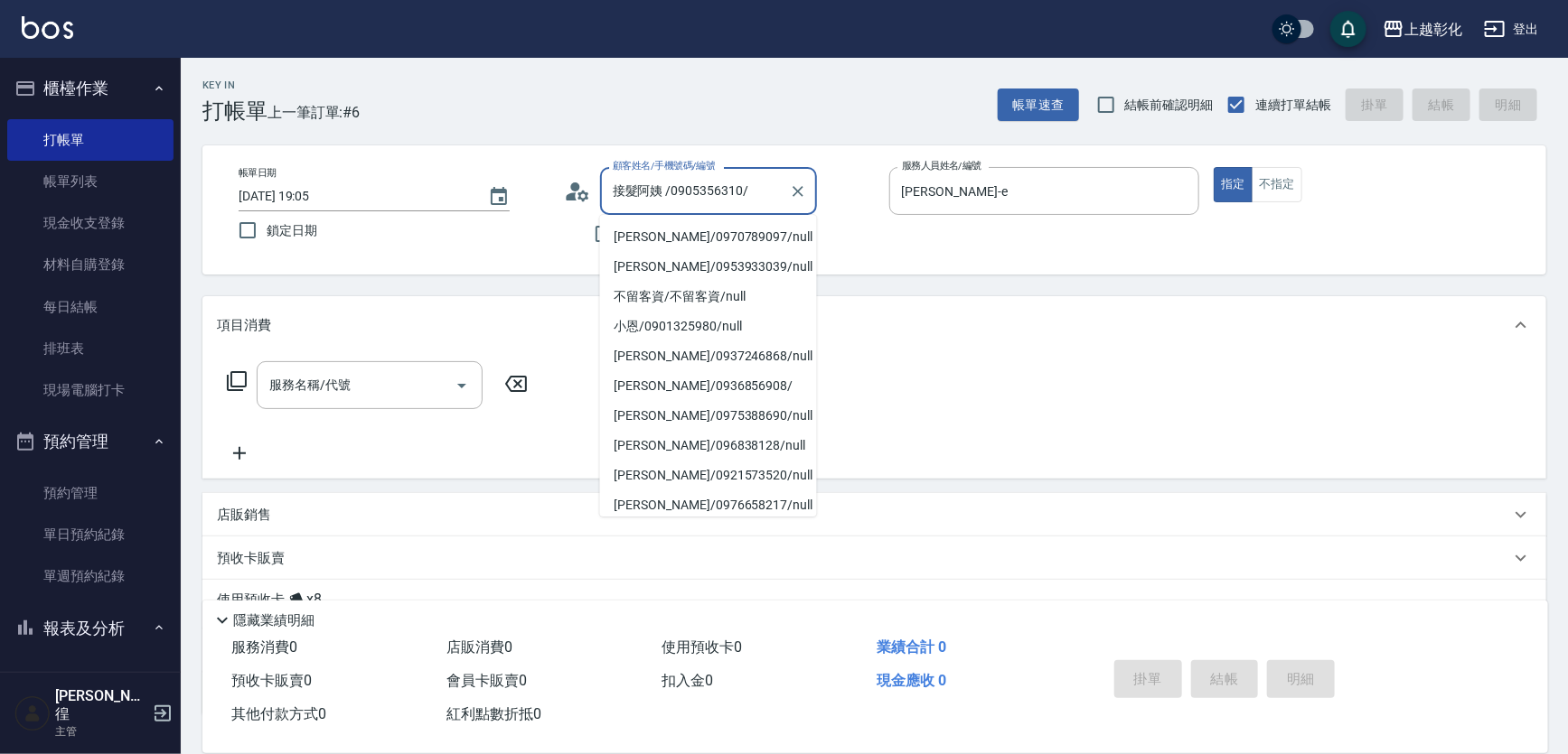
click at [663, 186] on input "接髮阿姨 /0905356310/" at bounding box center [694, 191] width 173 height 31
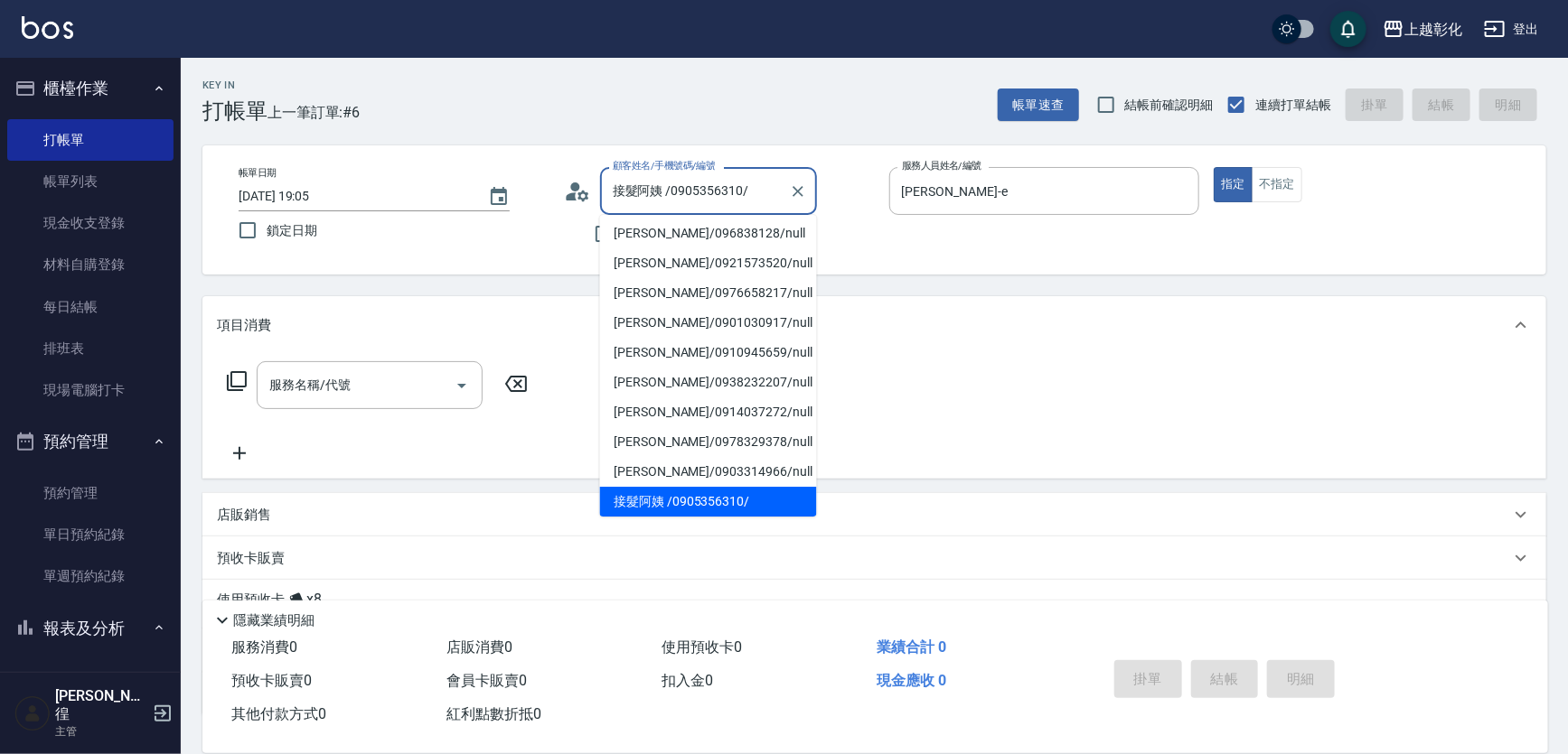
click at [663, 186] on input "接髮阿姨 /0905356310/" at bounding box center [694, 191] width 173 height 31
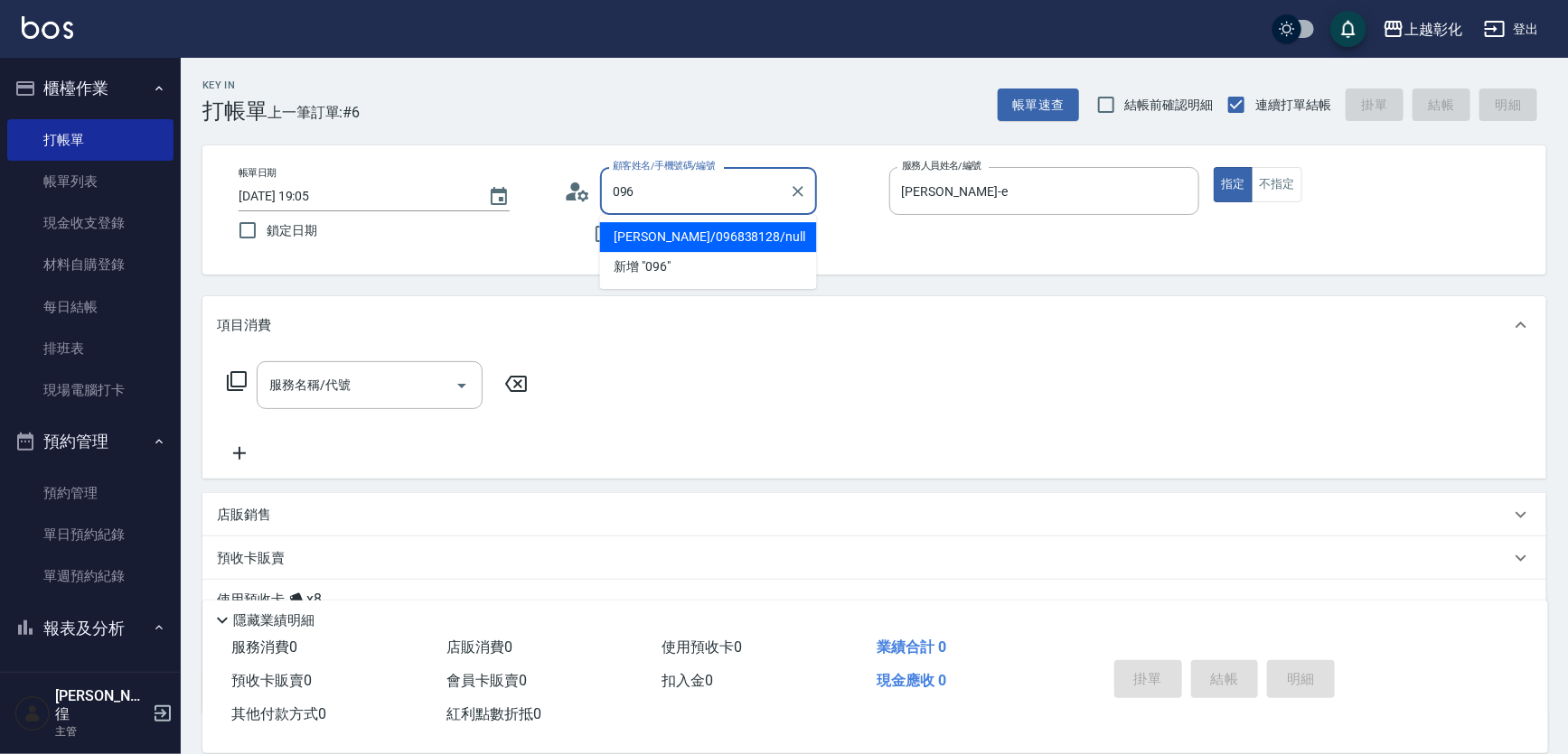
scroll to position [0, 0]
type input "[PERSON_NAME]/0936856908/"
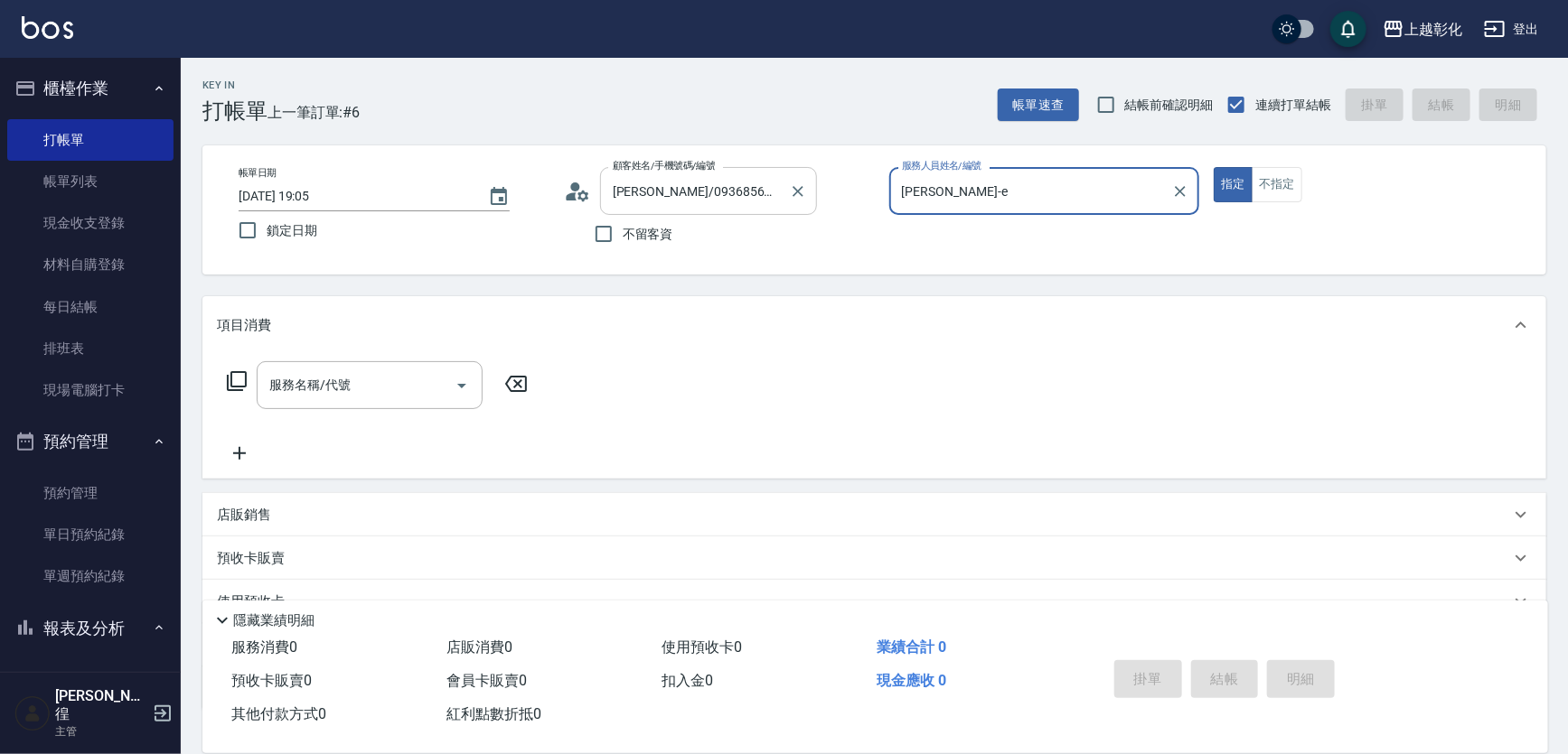
click at [1213, 167] on button "指定" at bounding box center [1233, 185] width 39 height 35
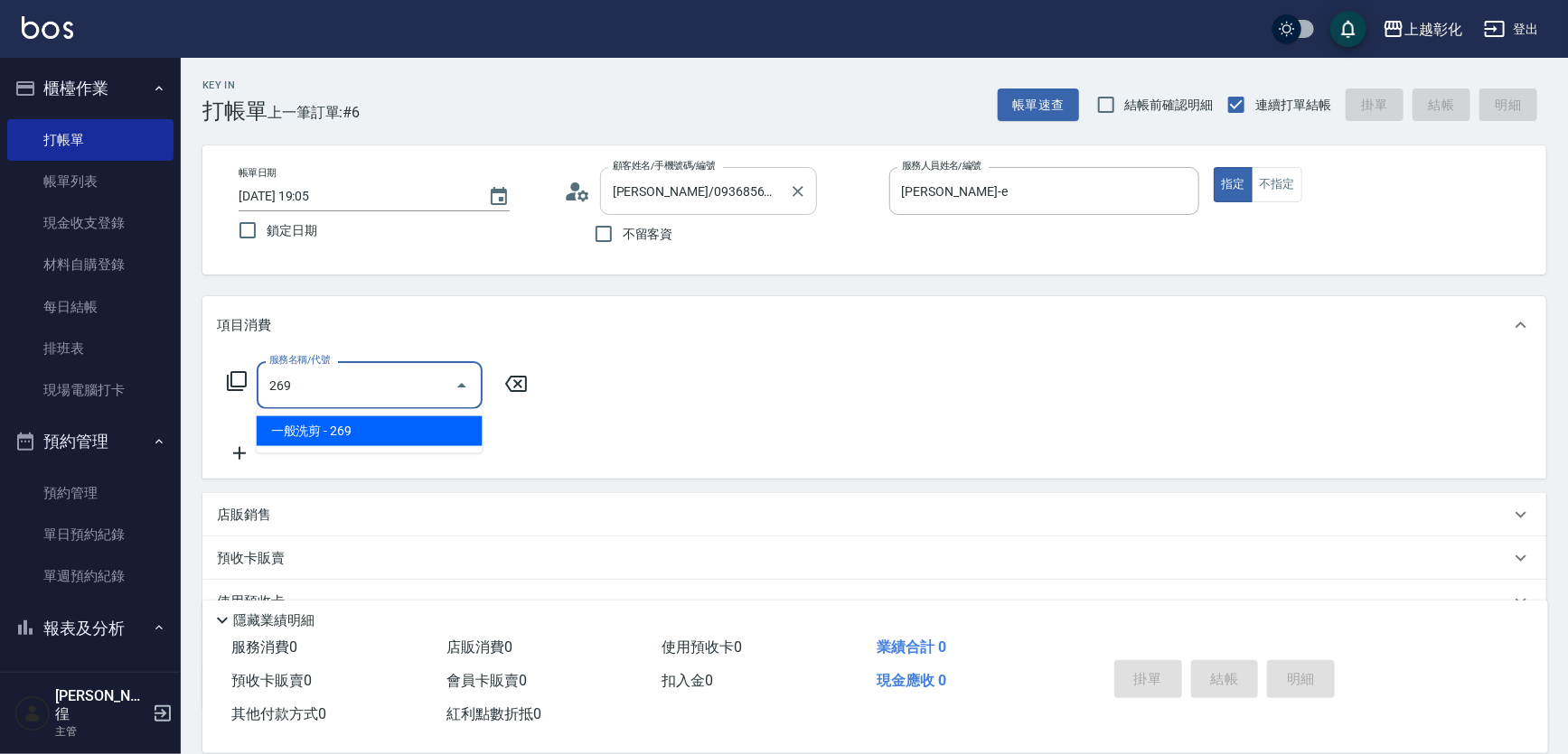
type input "一般洗剪(269)"
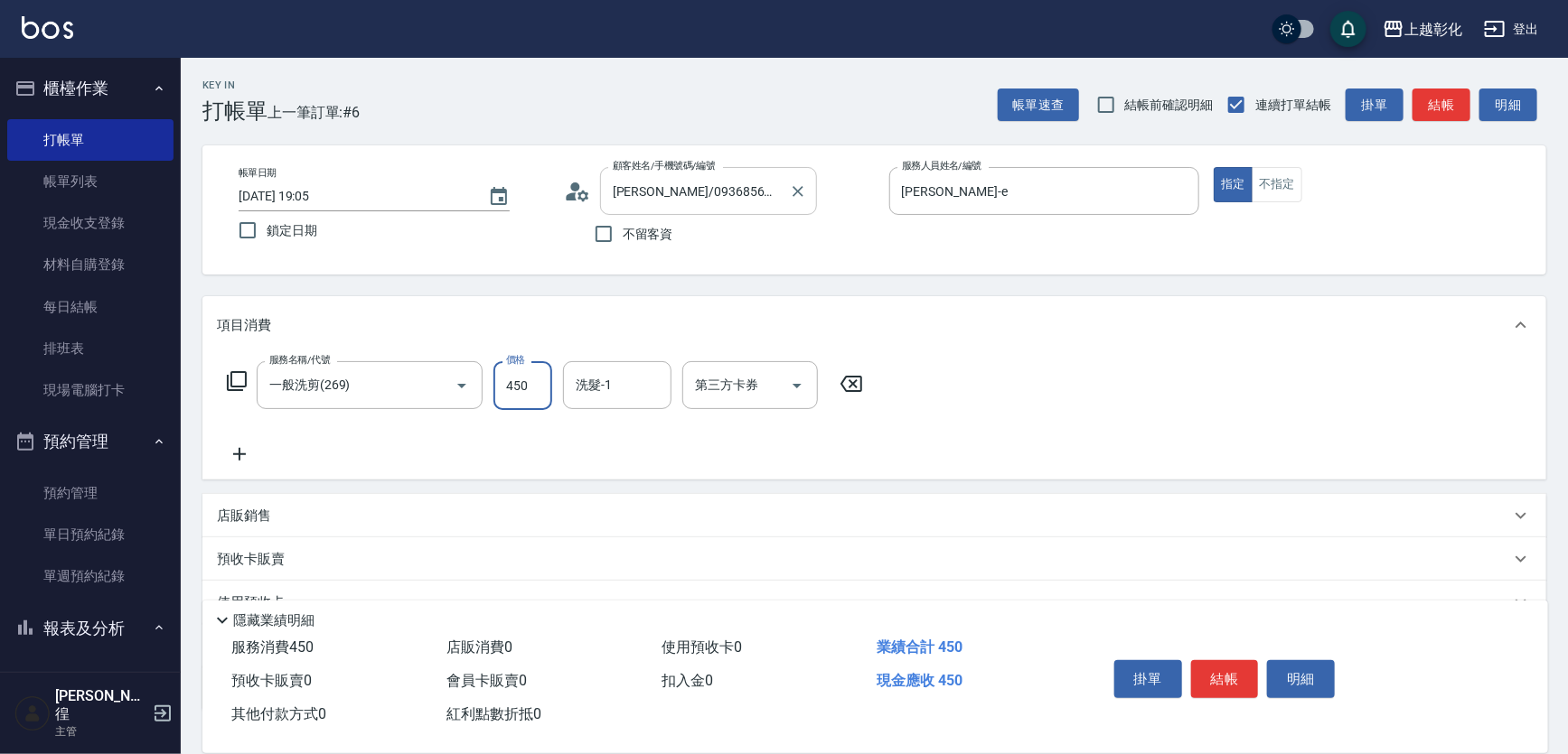
type input "450"
type input "1"
type input "4"
type input "[PERSON_NAME]-24"
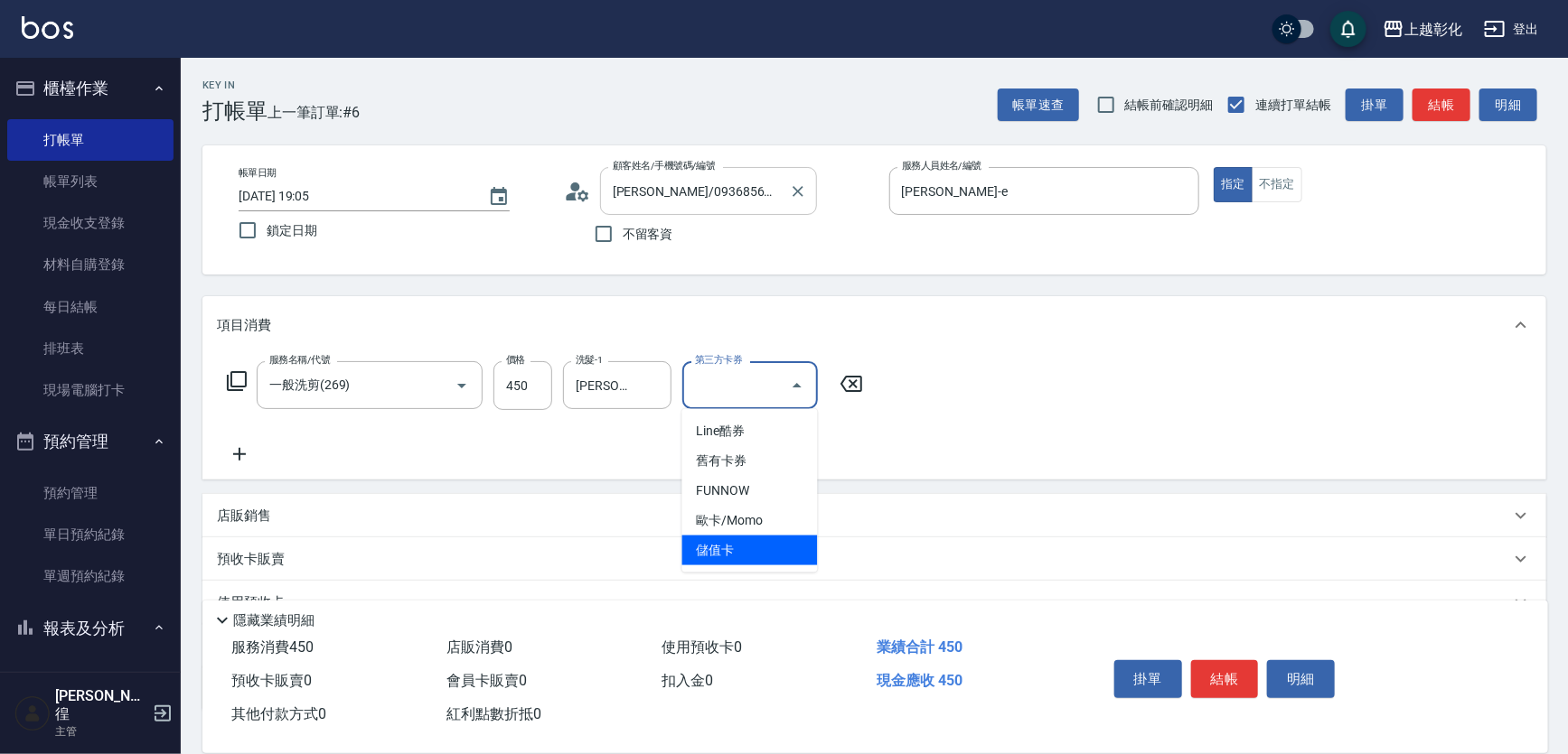
type input "儲值卡"
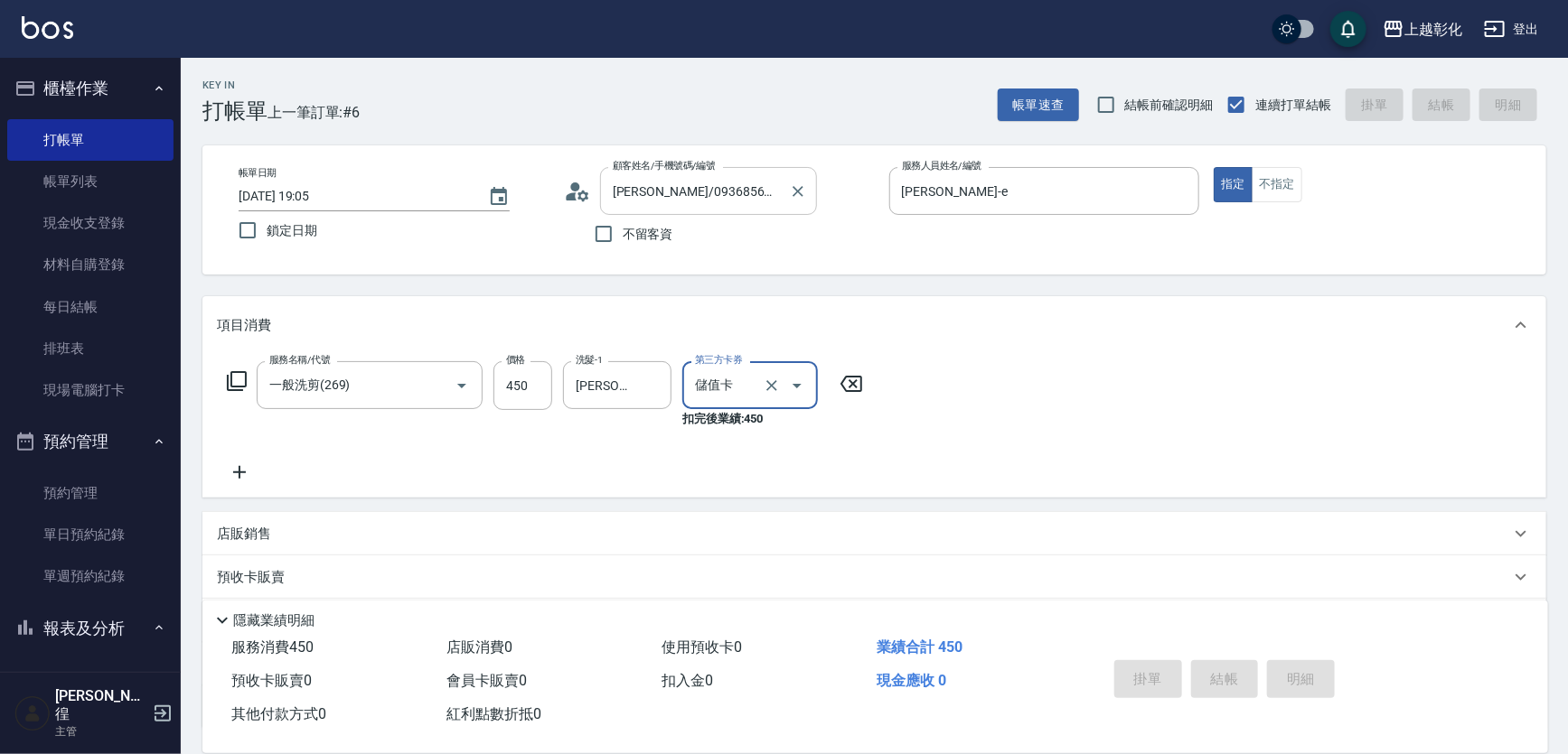
type input "[DATE] 19:06"
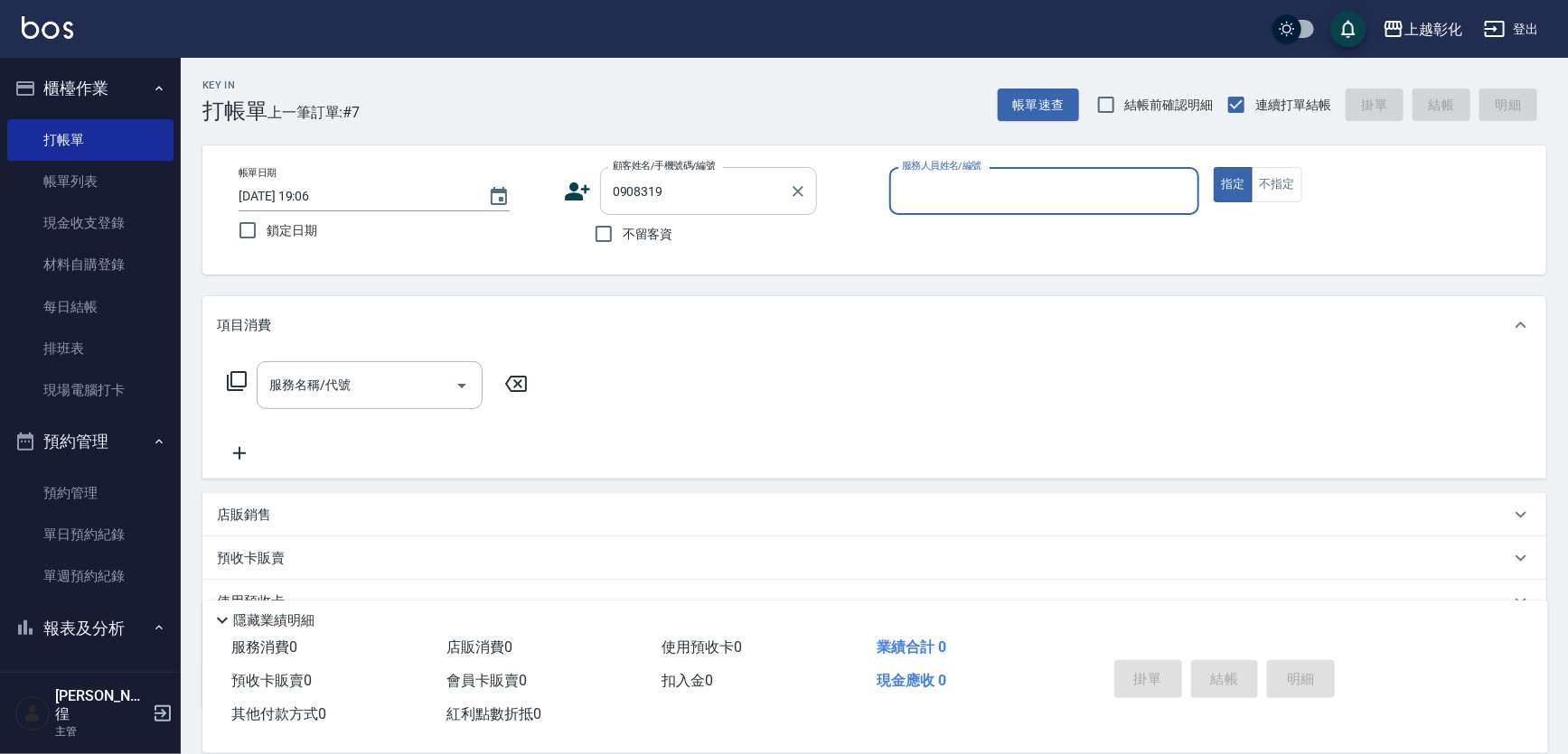
click at [663, 186] on input "0908319" at bounding box center [694, 191] width 173 height 31
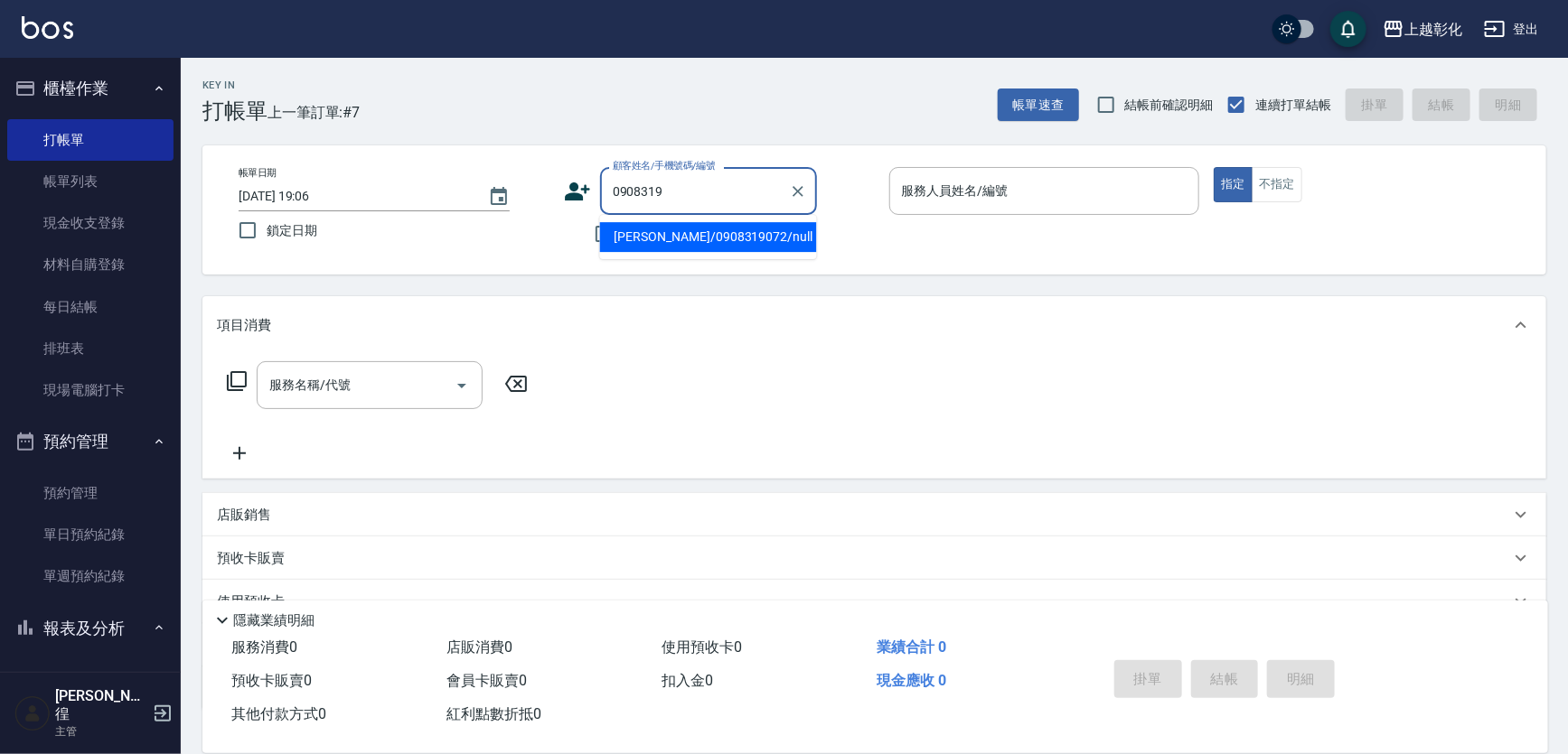
type input "[PERSON_NAME]/0908319072/null"
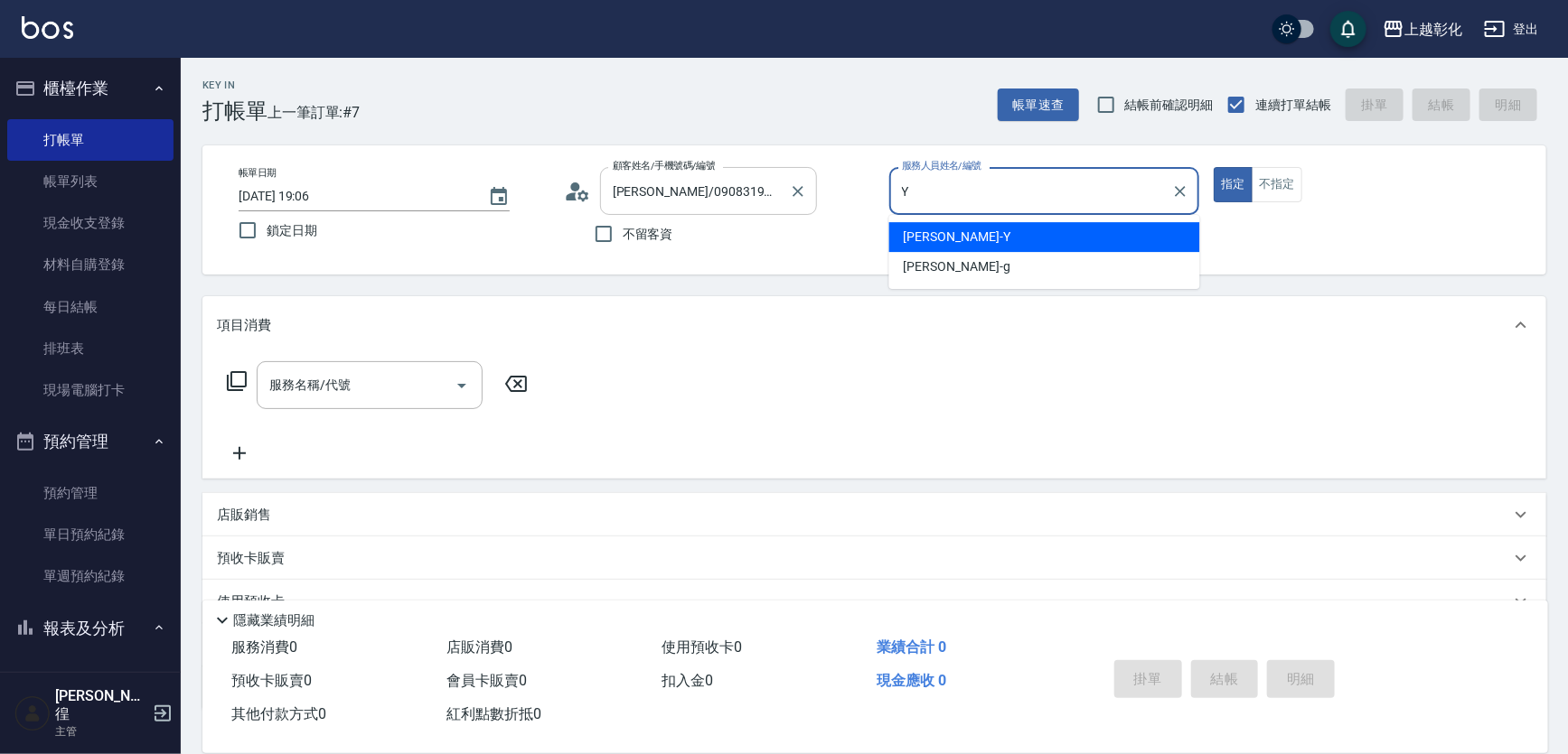
type input "[PERSON_NAME]-Y"
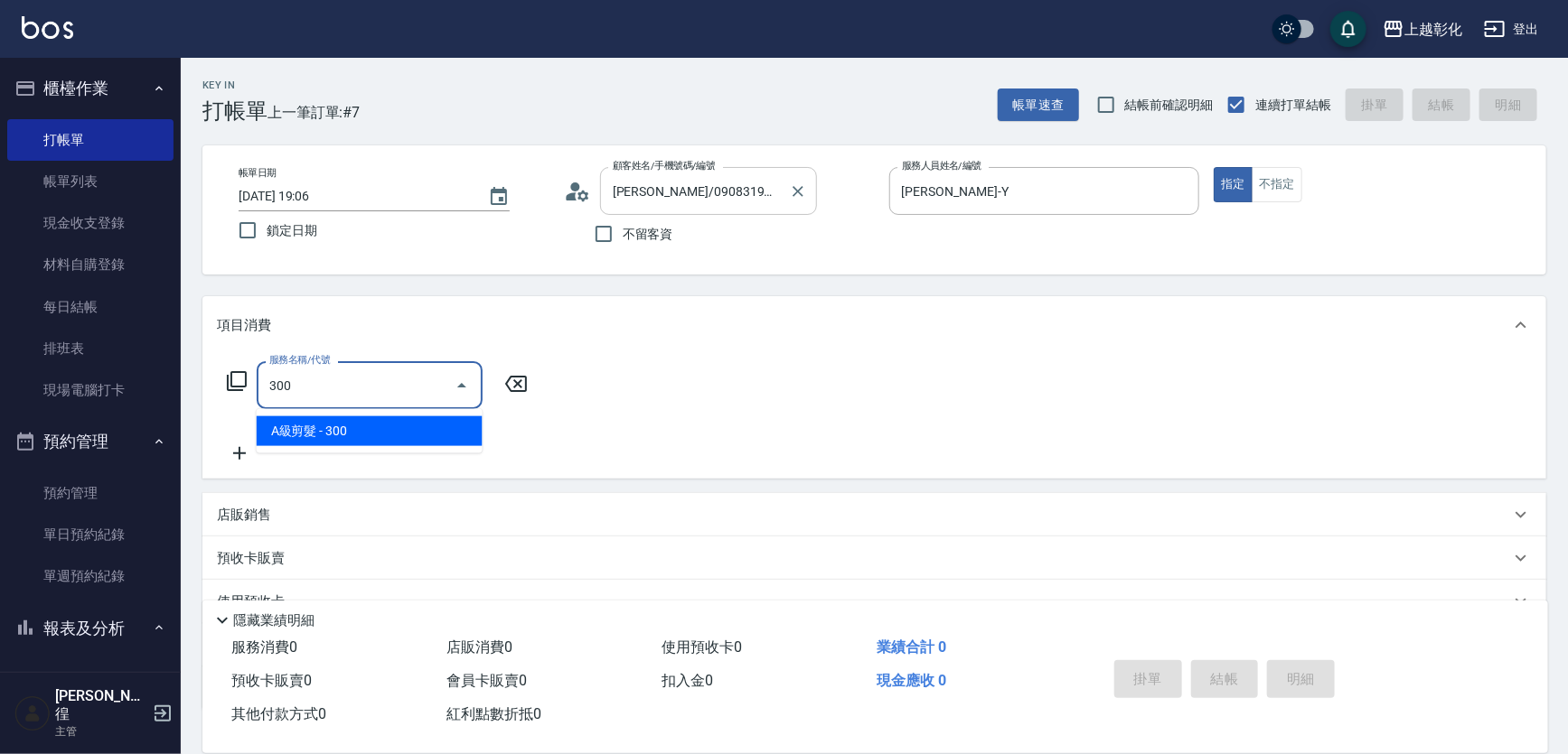
type input "A級剪髮(300)"
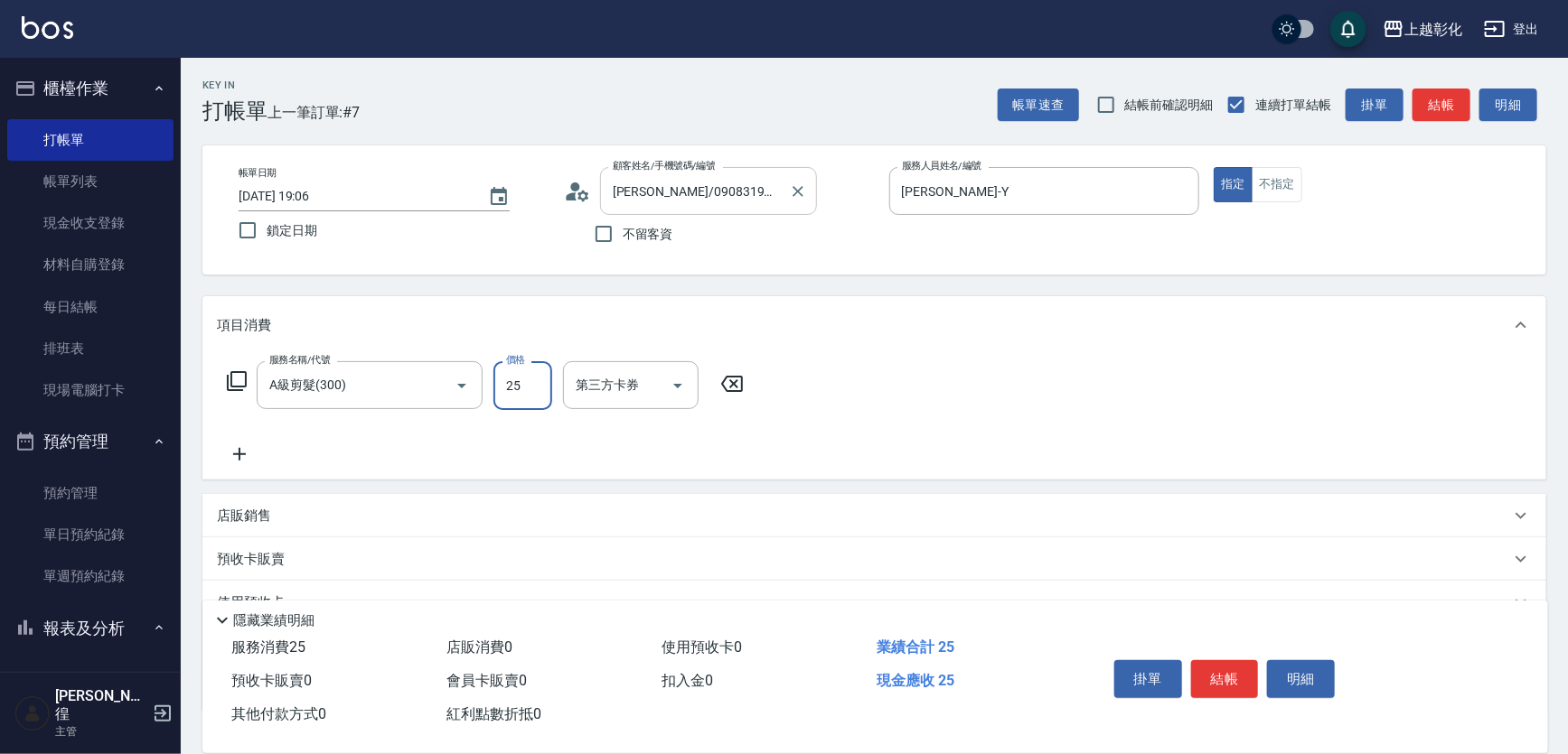
type input "250"
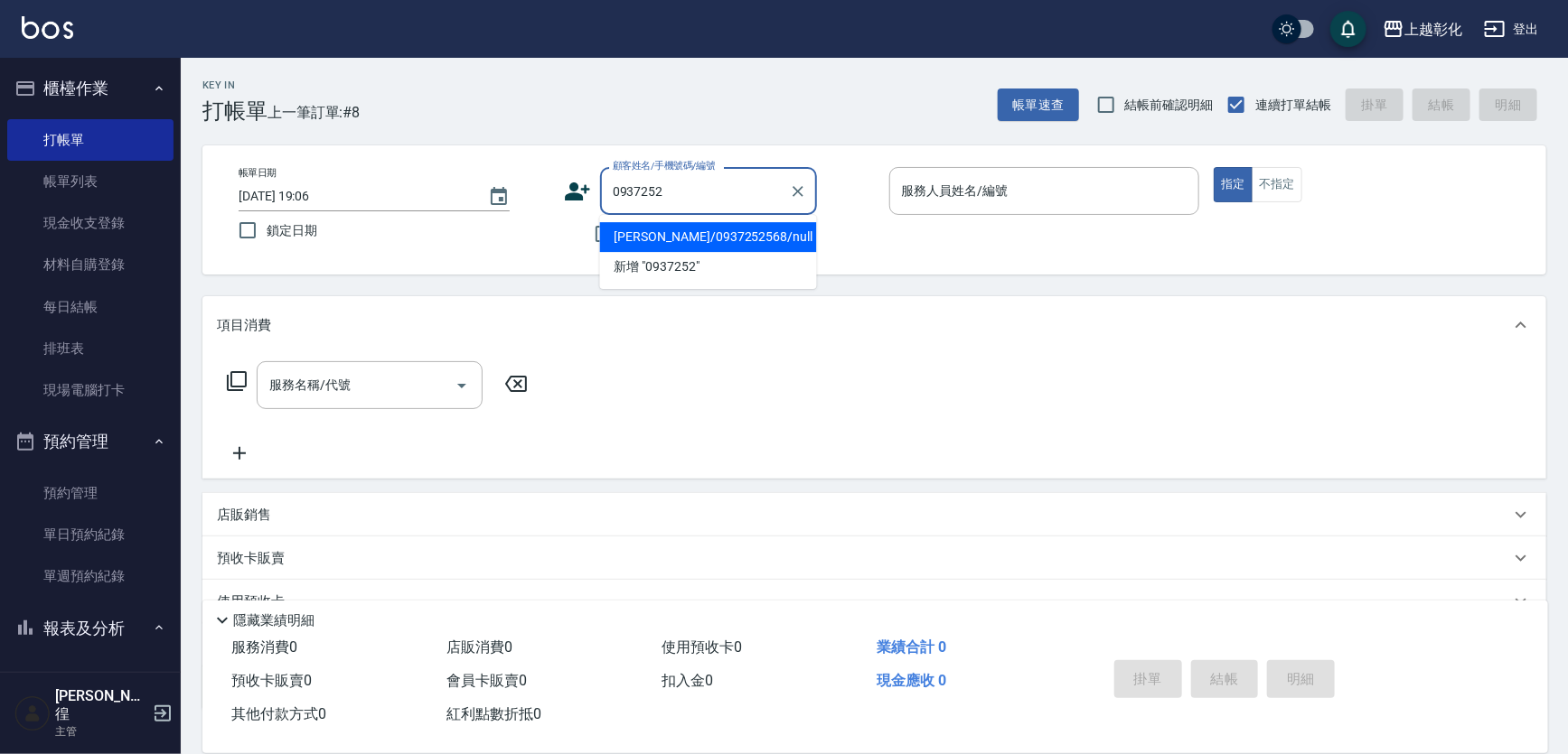
type input "[PERSON_NAME]/0937252568/null"
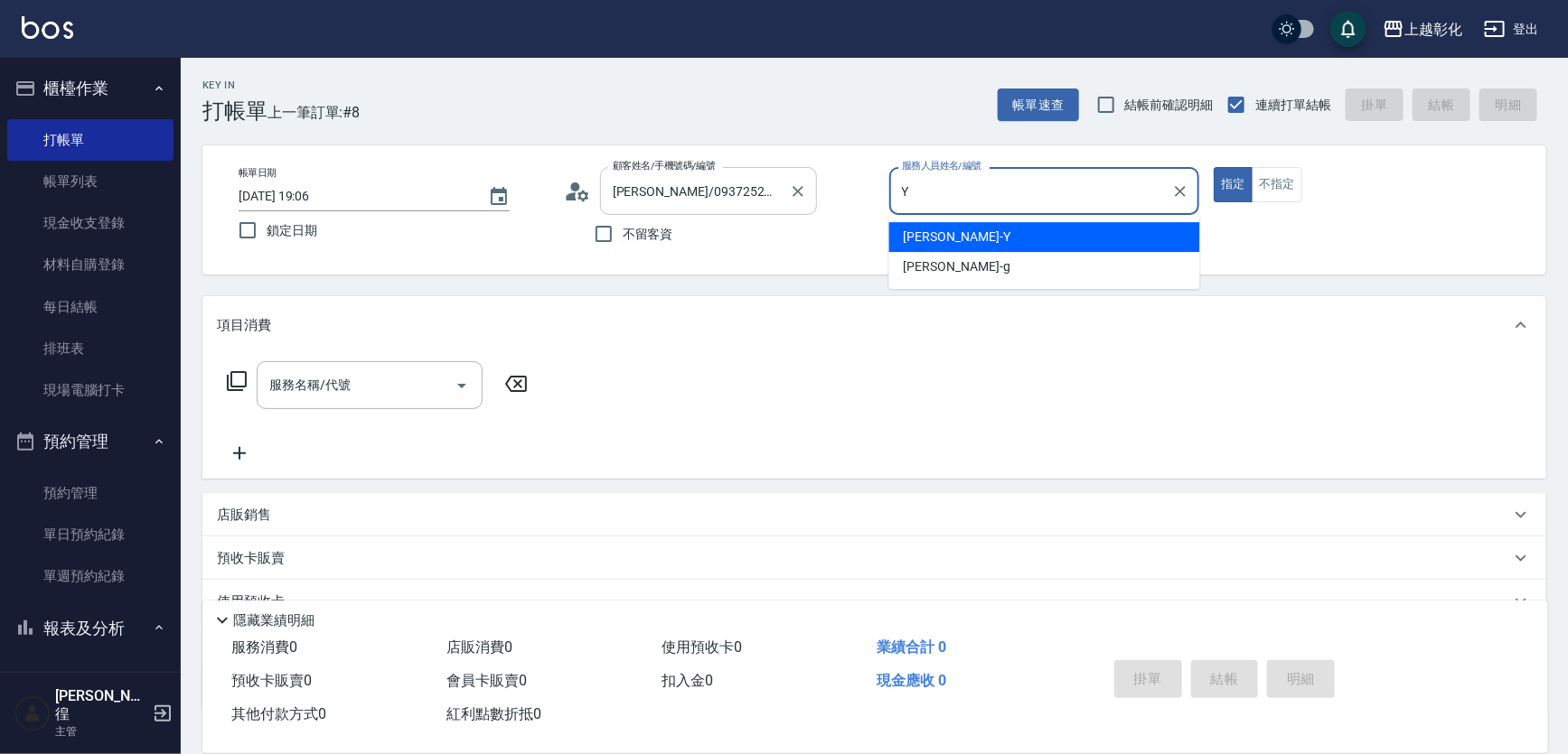
type input "[PERSON_NAME]-Y"
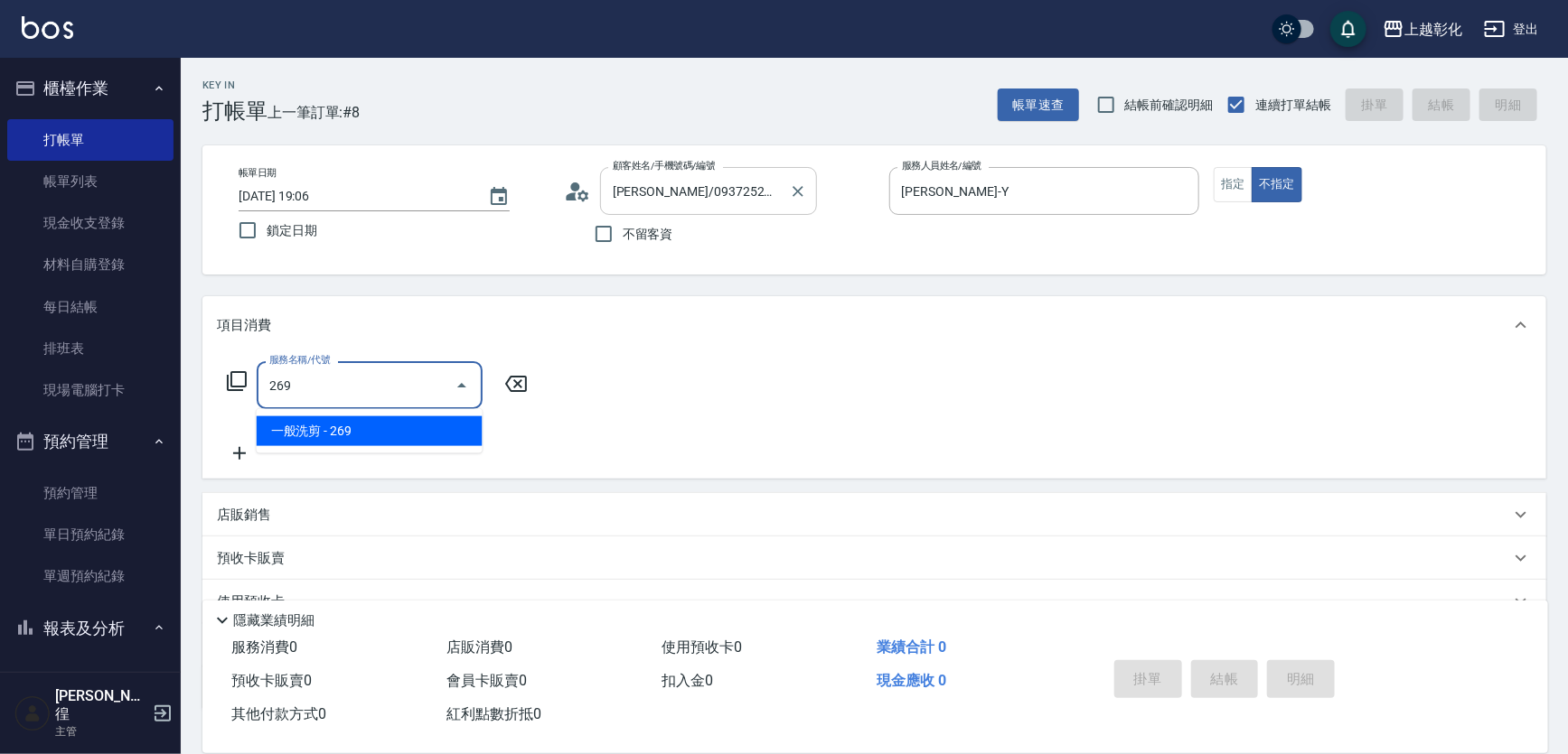
type input "一般洗剪(269)"
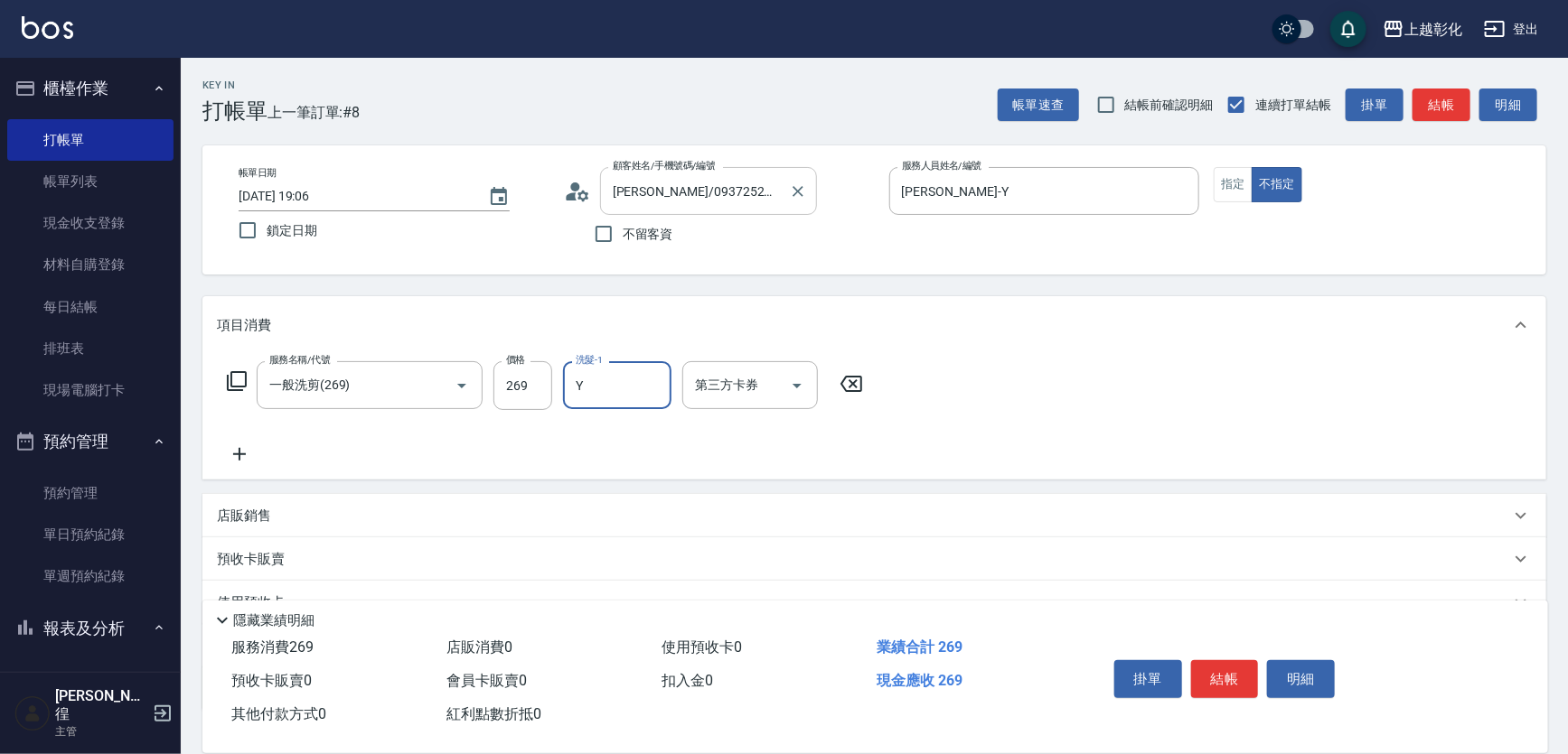
type input "[PERSON_NAME]-Y"
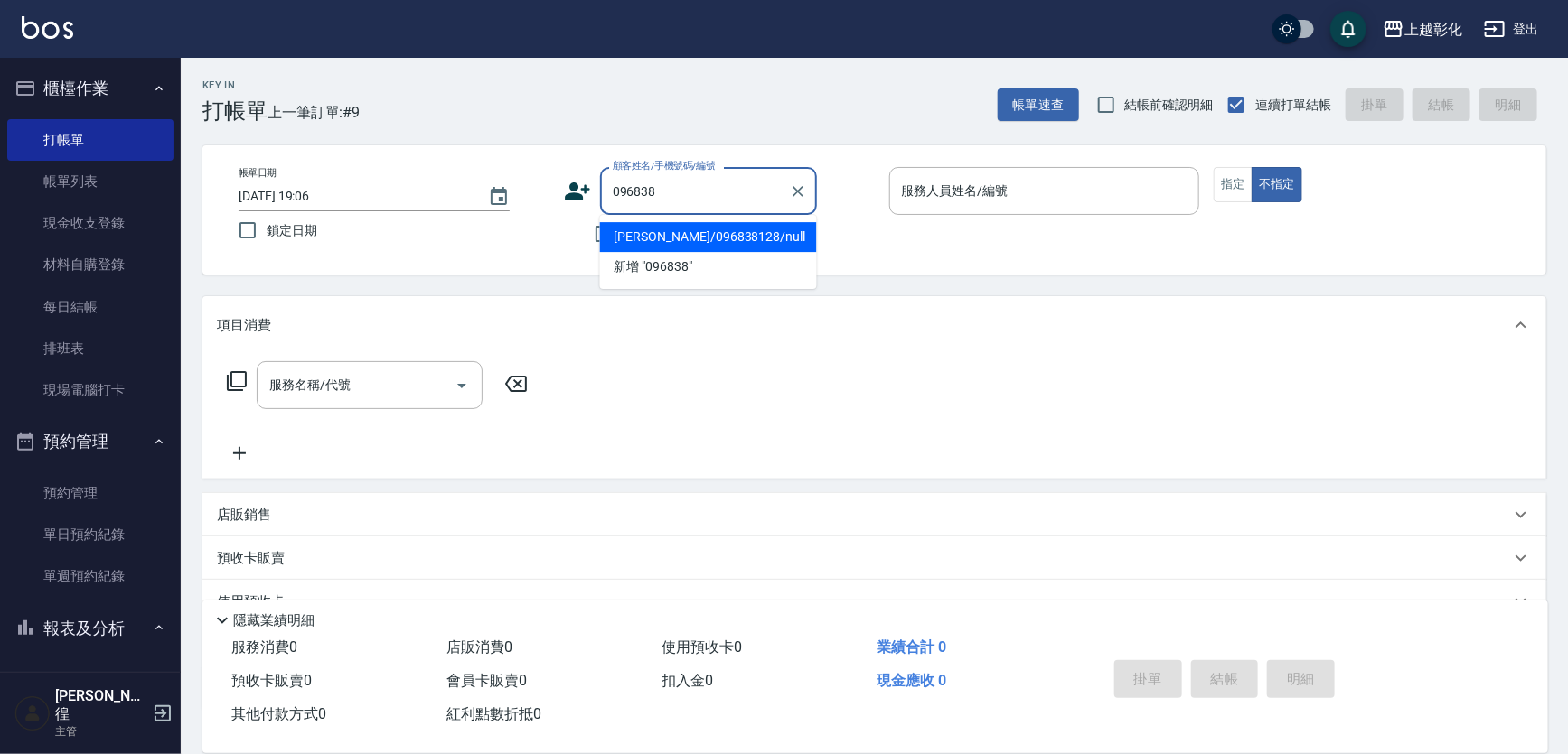
type input "[PERSON_NAME]/096838128/null"
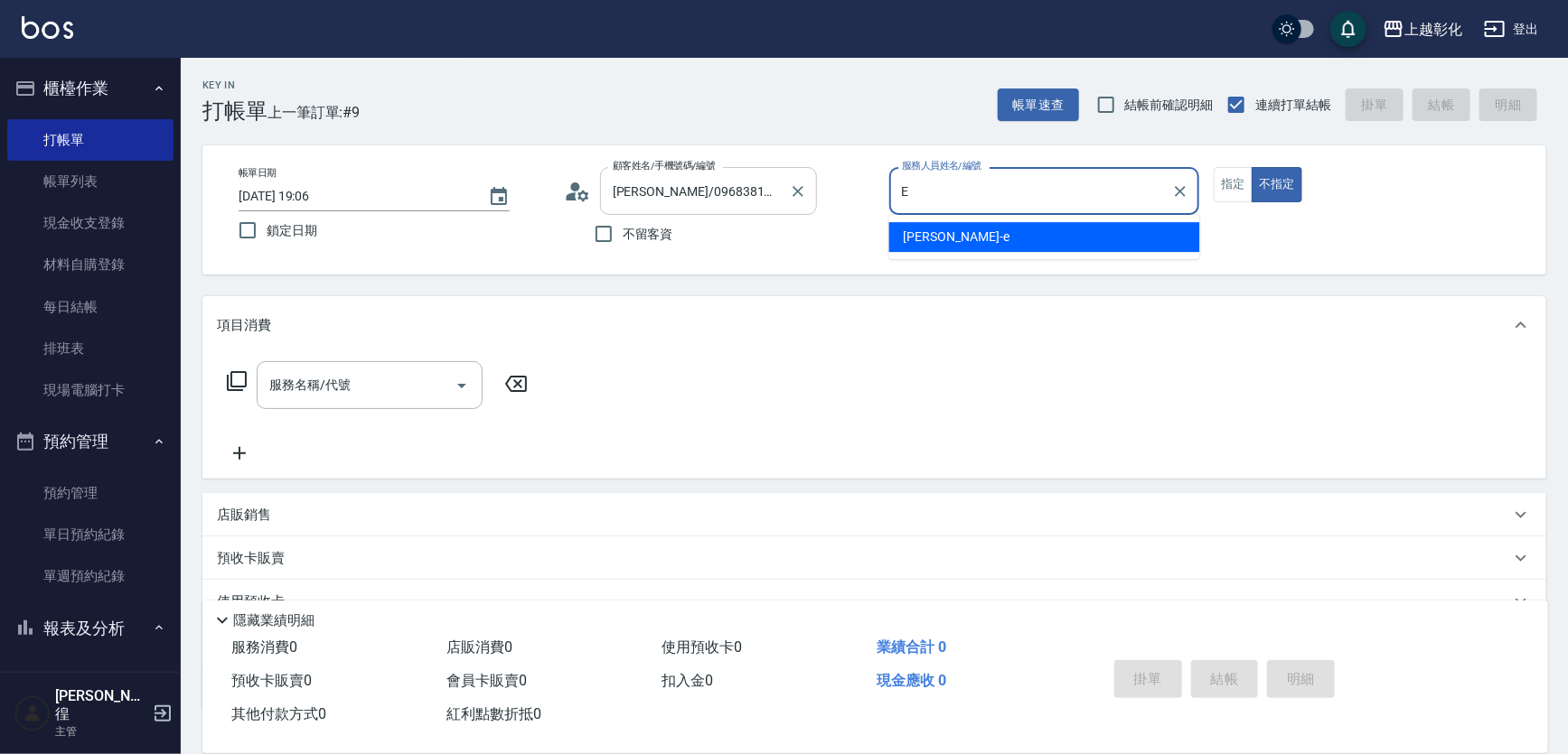
type input "[PERSON_NAME]-e"
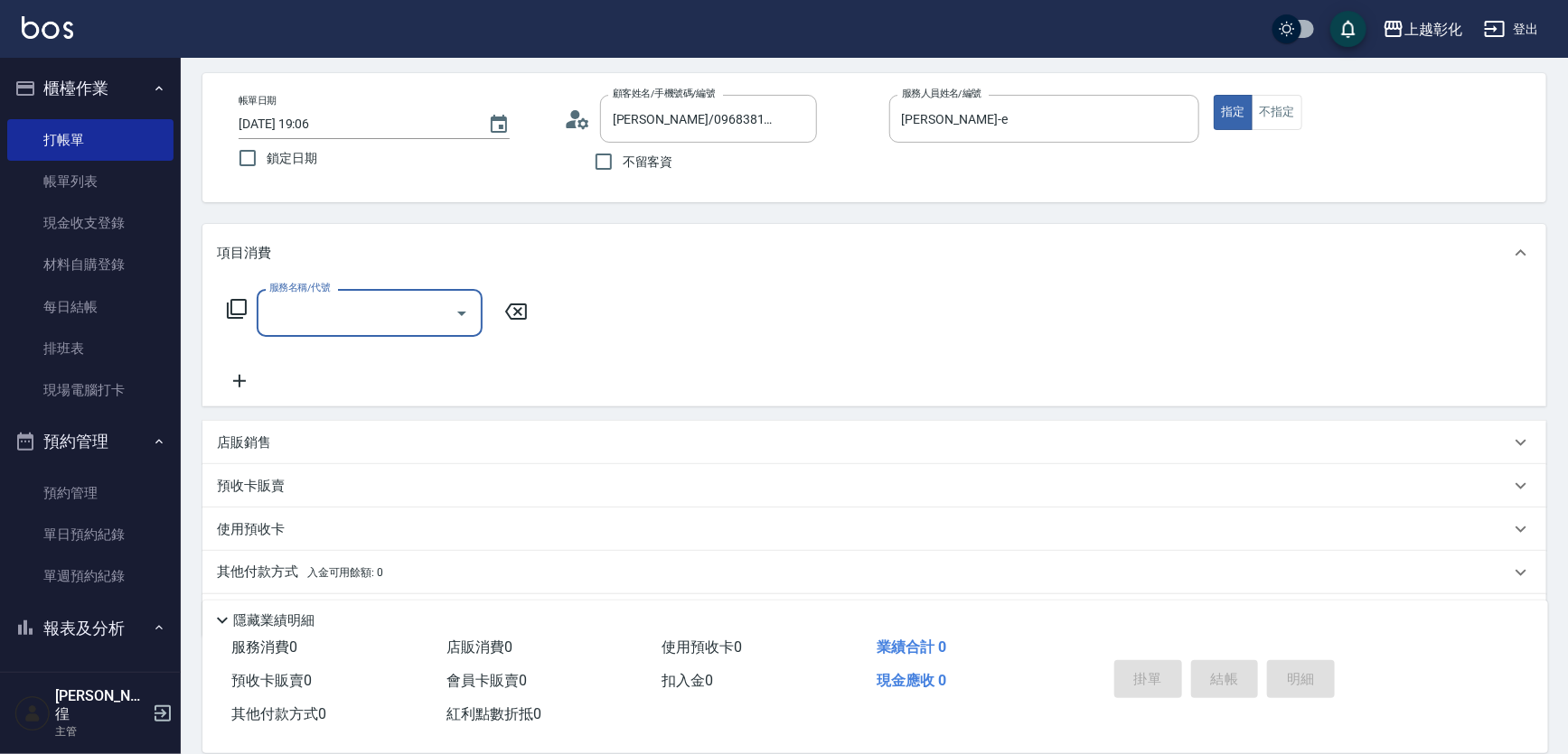
scroll to position [125, 0]
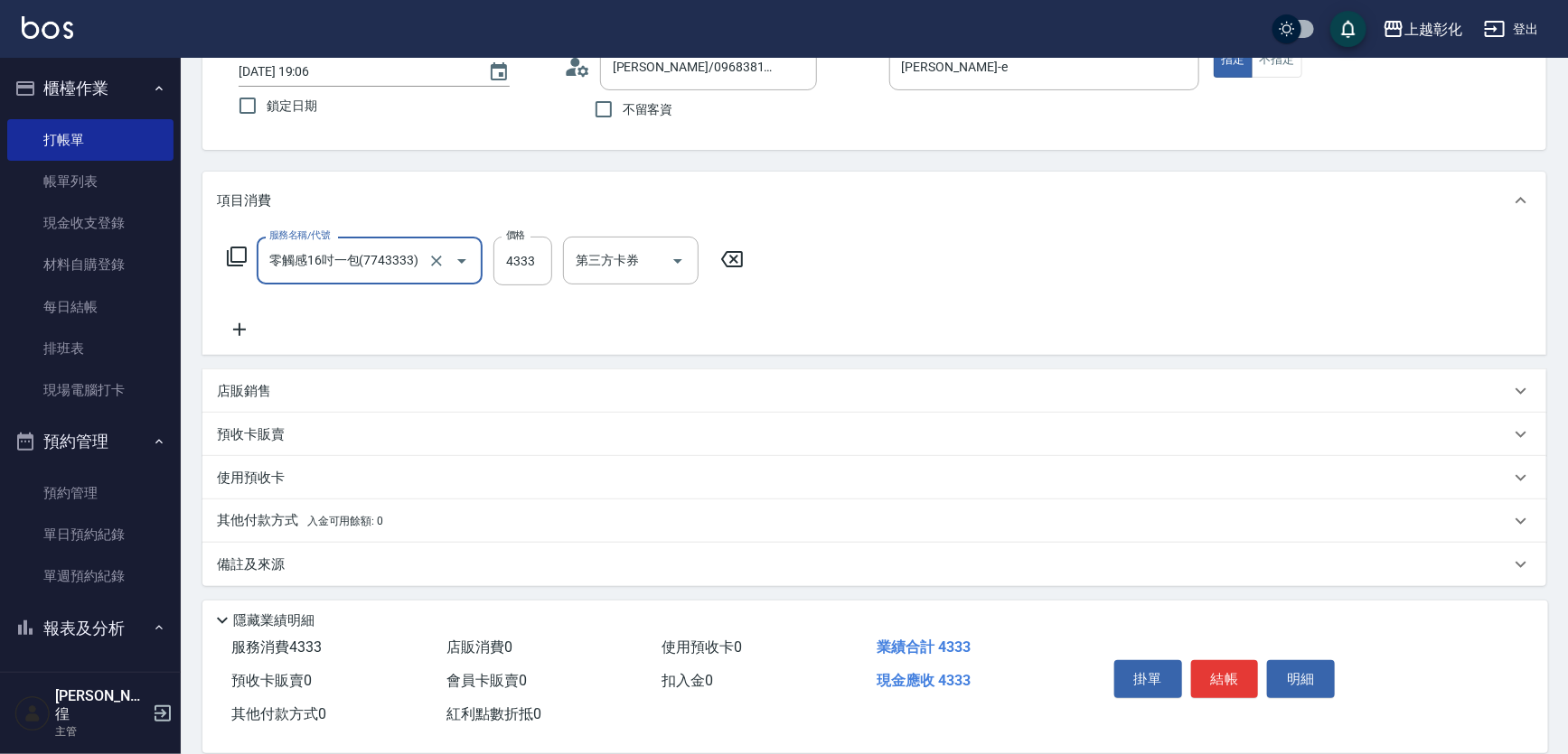
type input "零觸感16吋一包(7743333)"
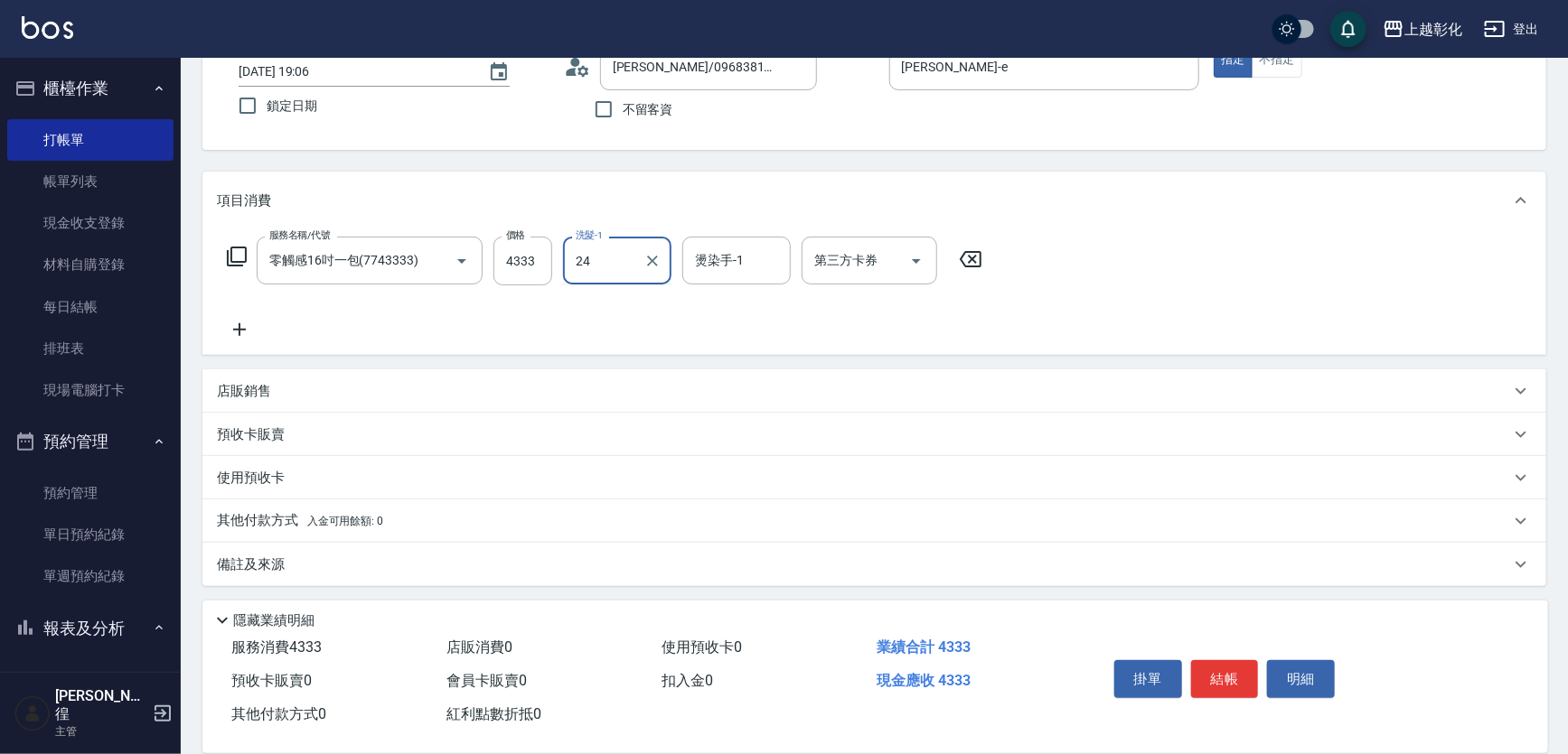
type input "[PERSON_NAME]-24"
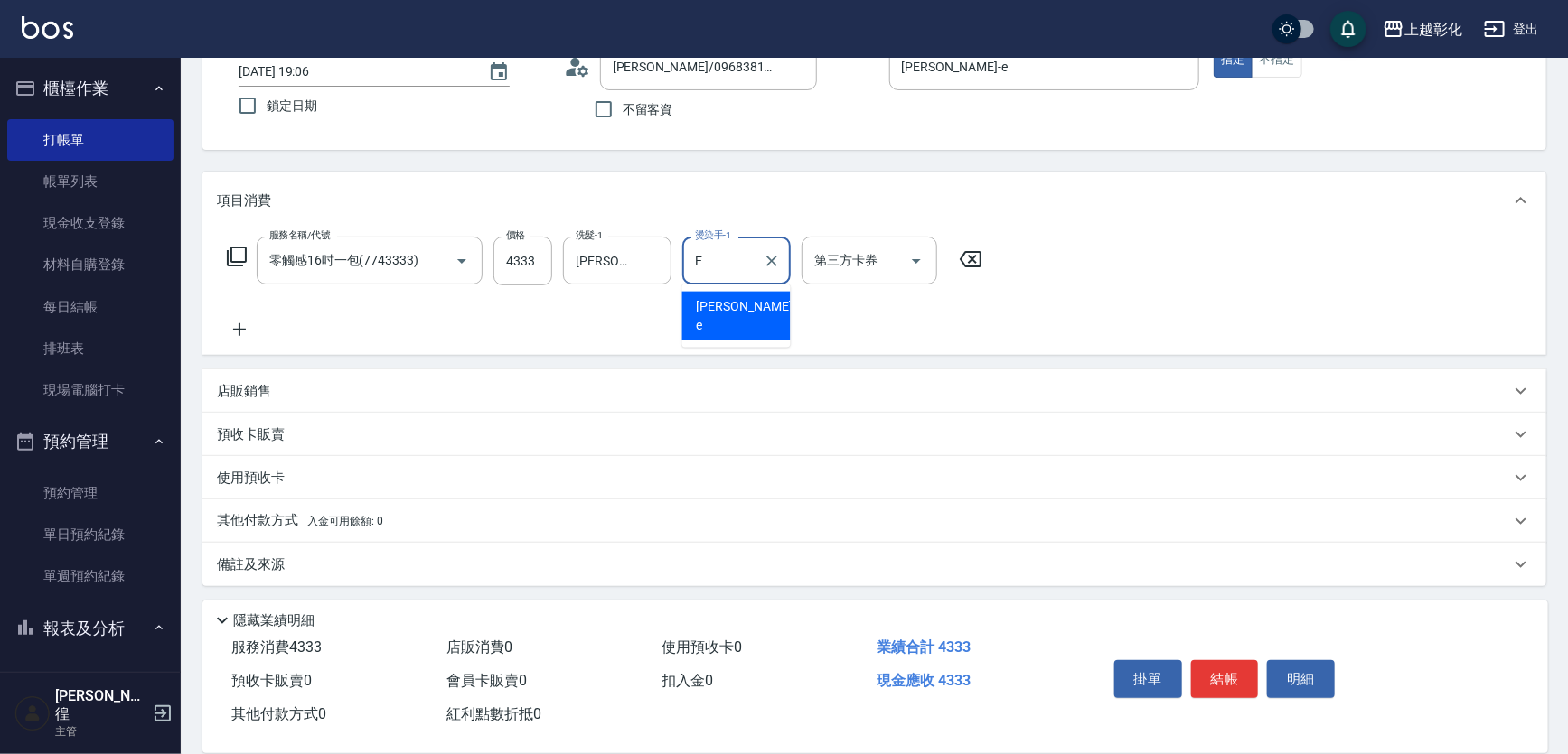
type input "[PERSON_NAME]-e"
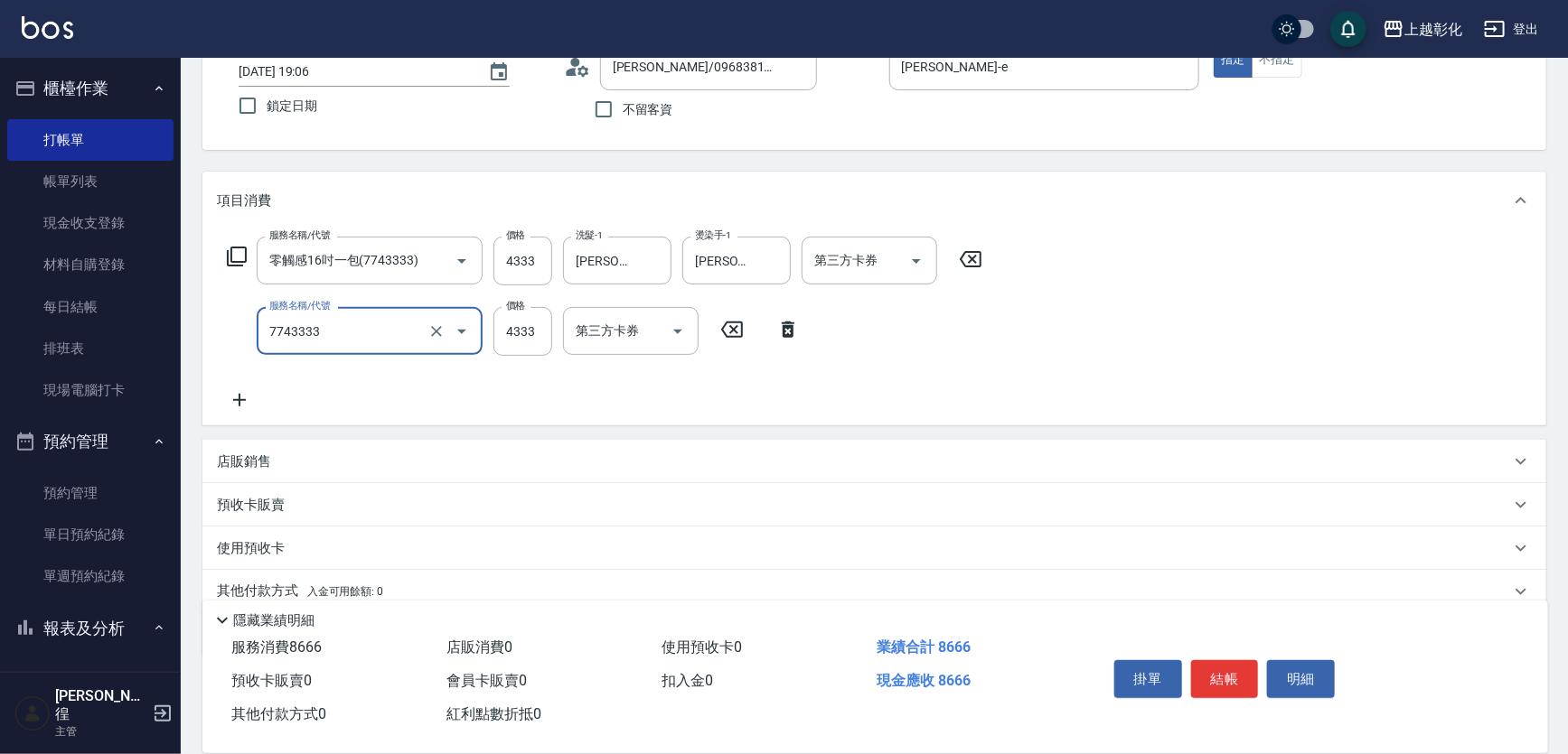
type input "零觸感16吋一包(7743333)"
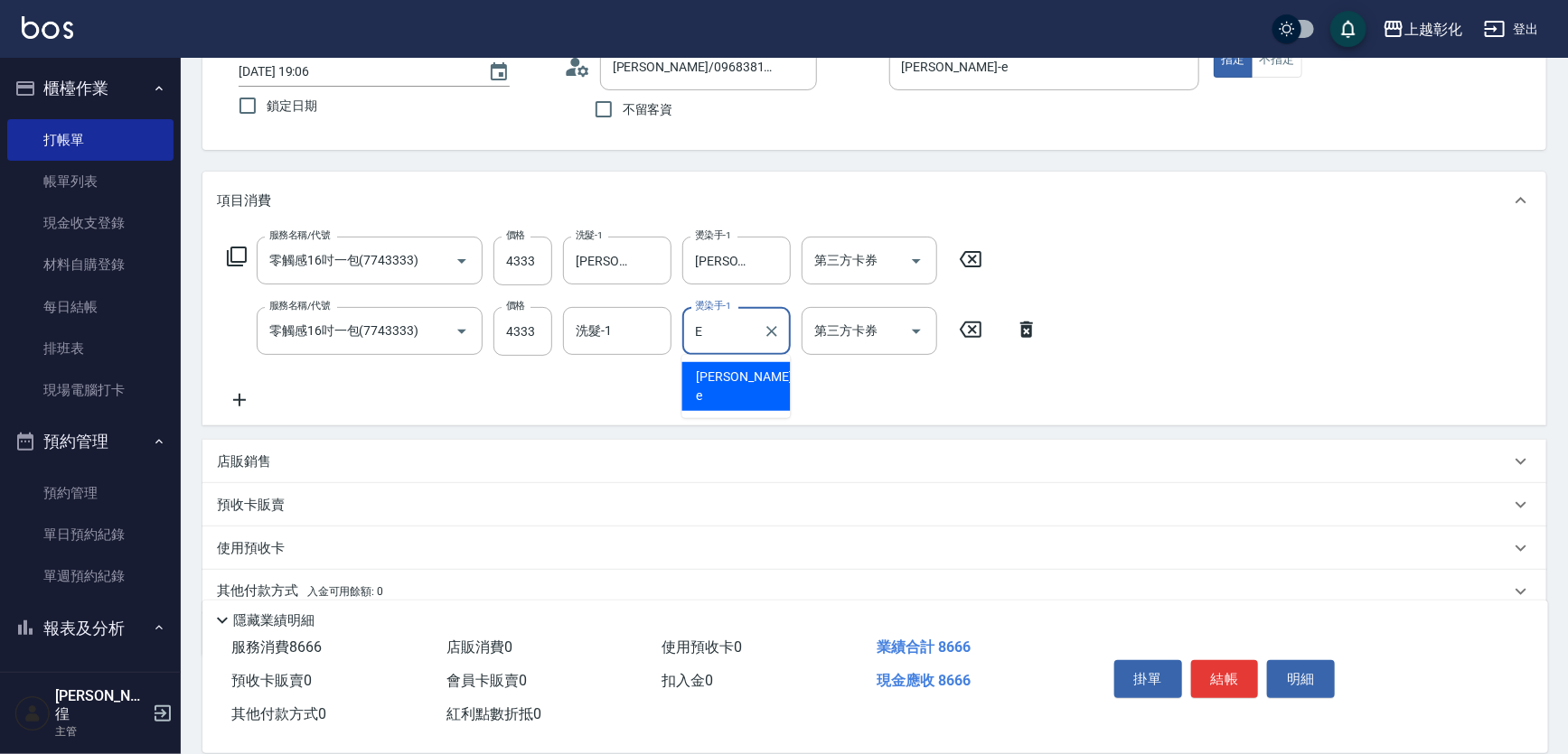
type input "[PERSON_NAME]-e"
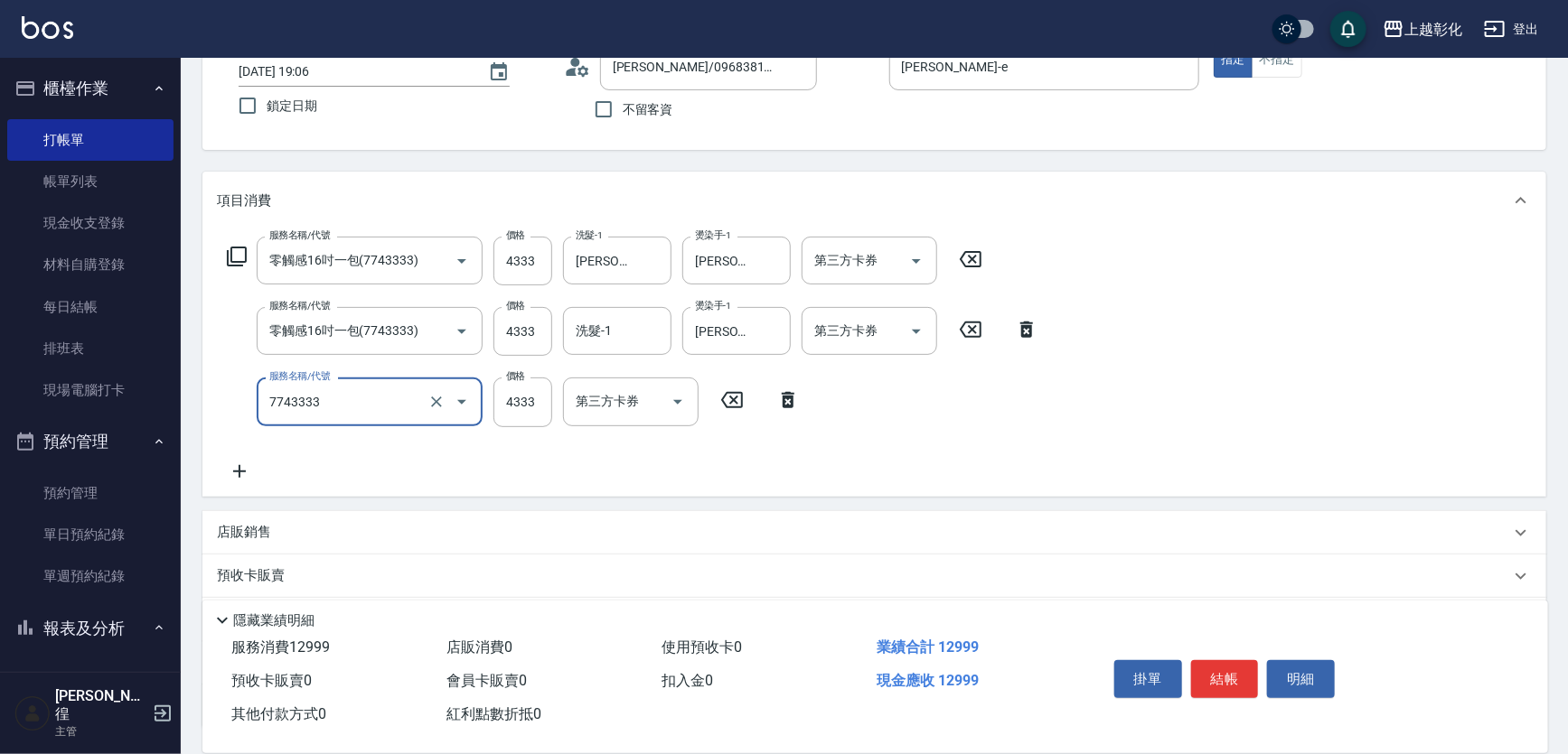
type input "零觸感16吋一包(7743333)"
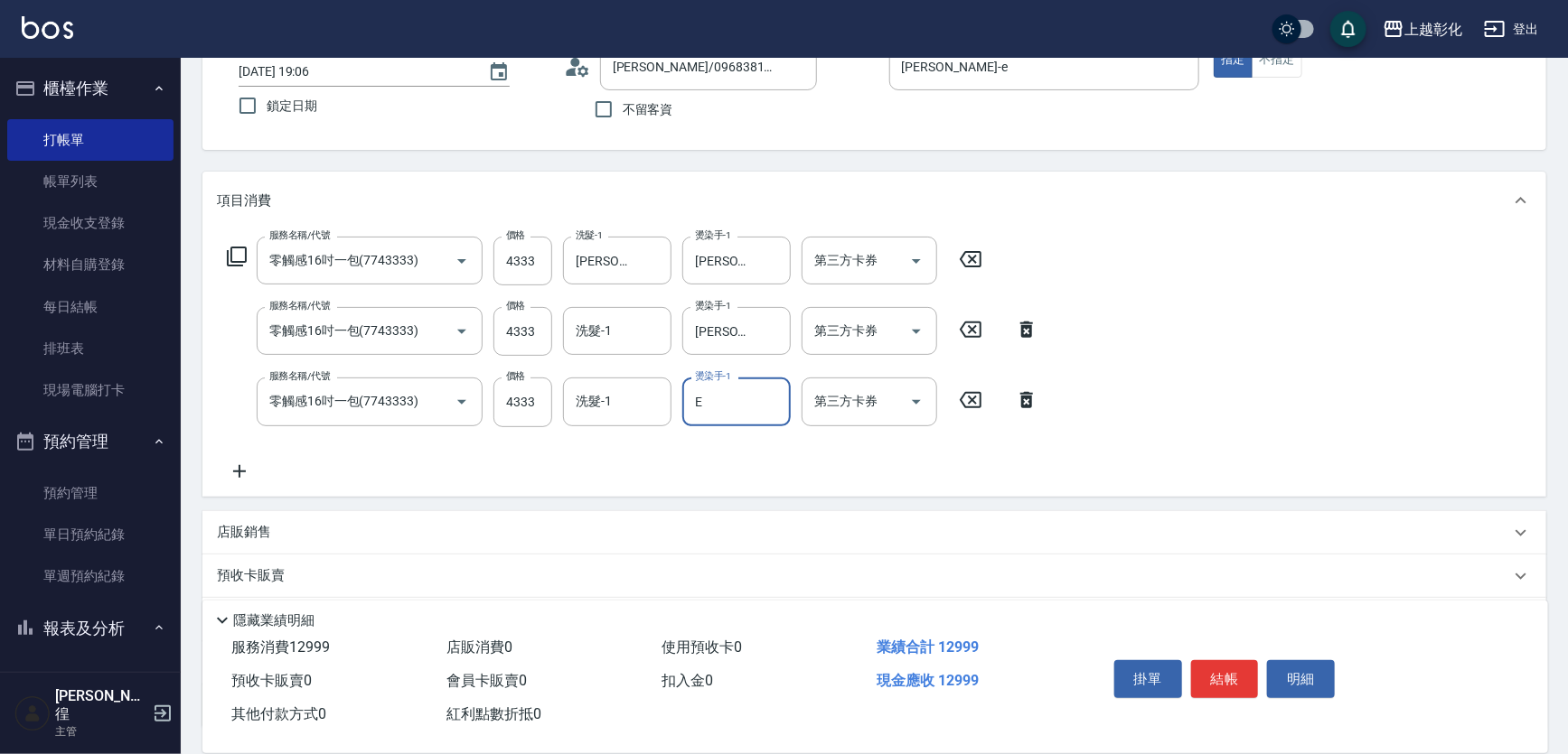
type input "[PERSON_NAME]-e"
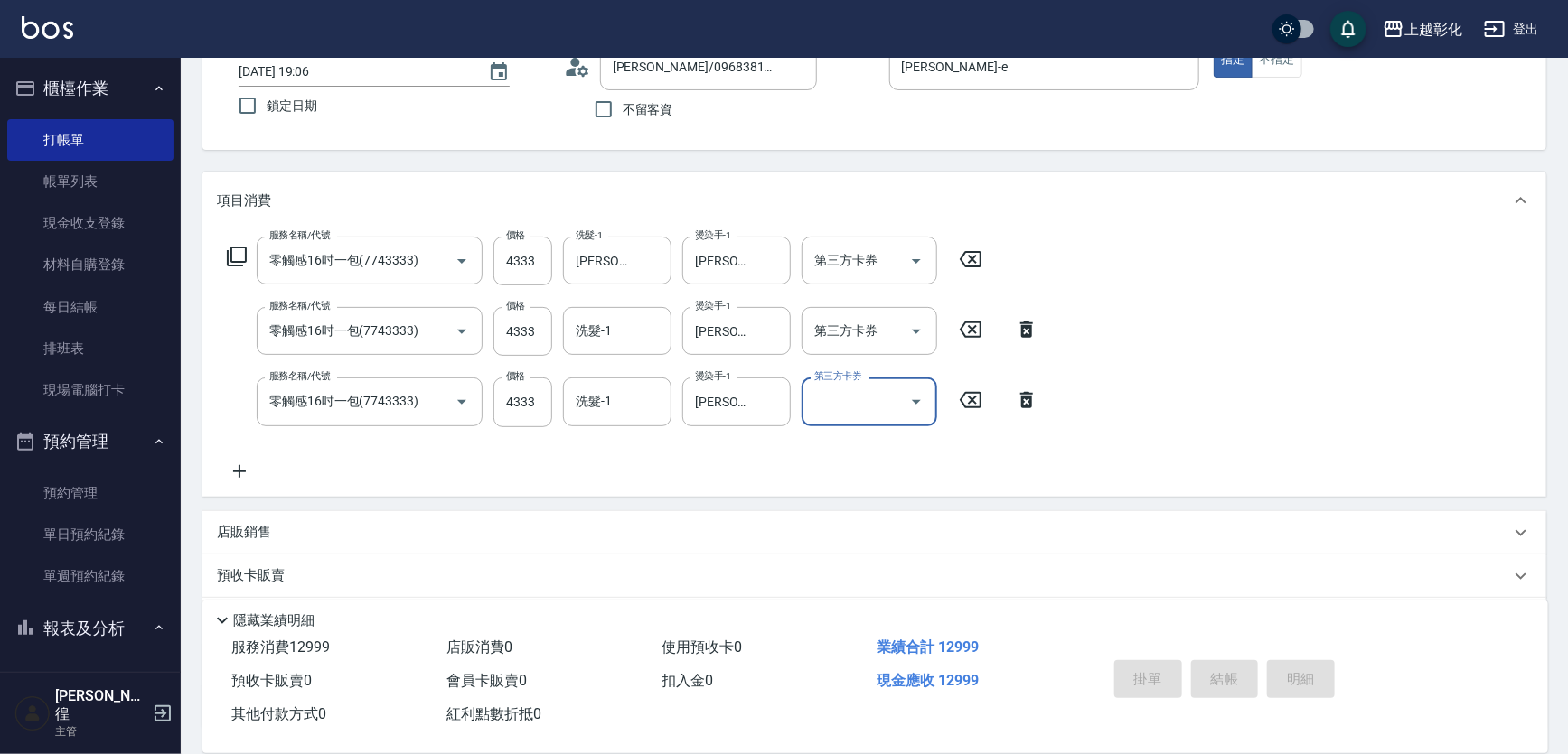
type input "[DATE] 19:07"
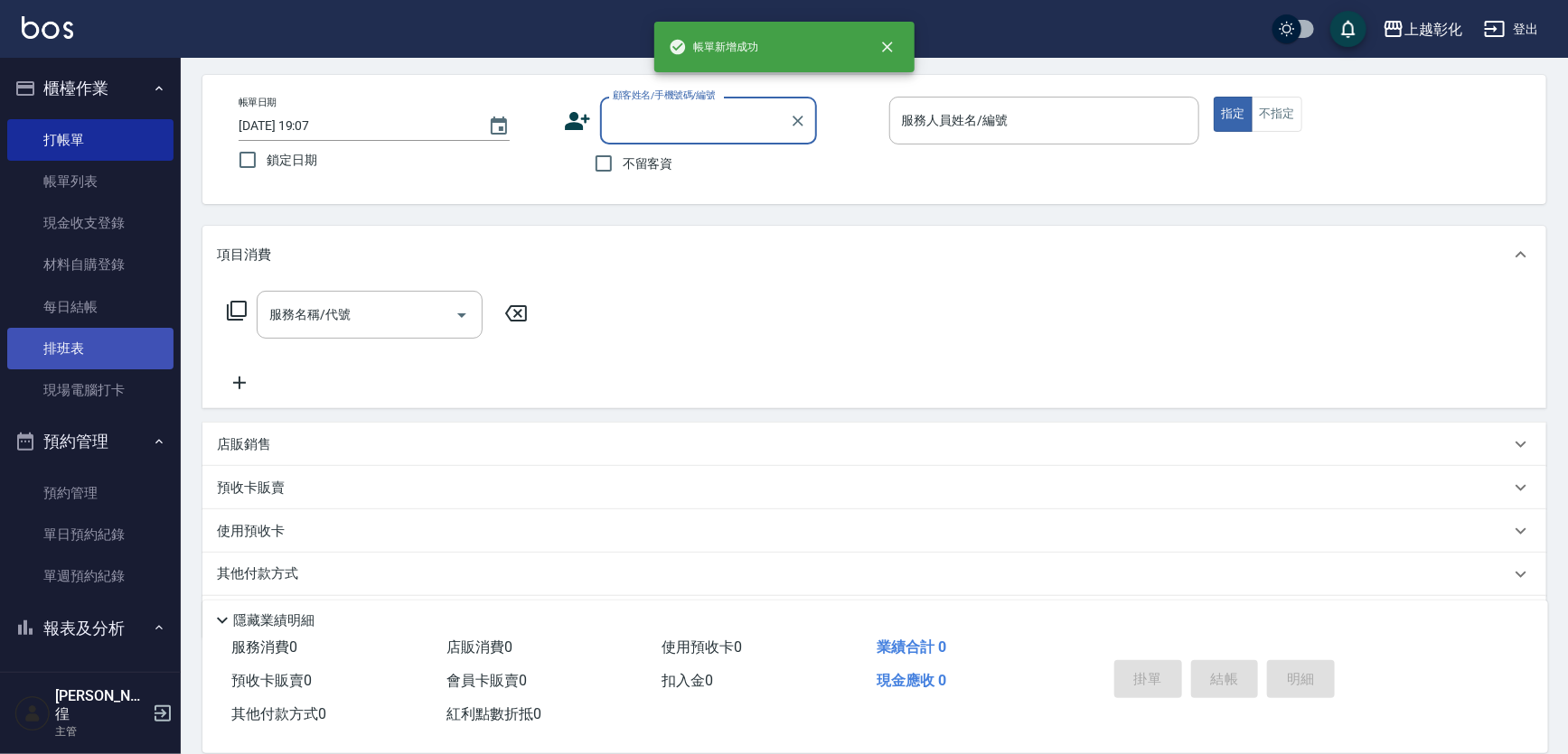
scroll to position [0, 0]
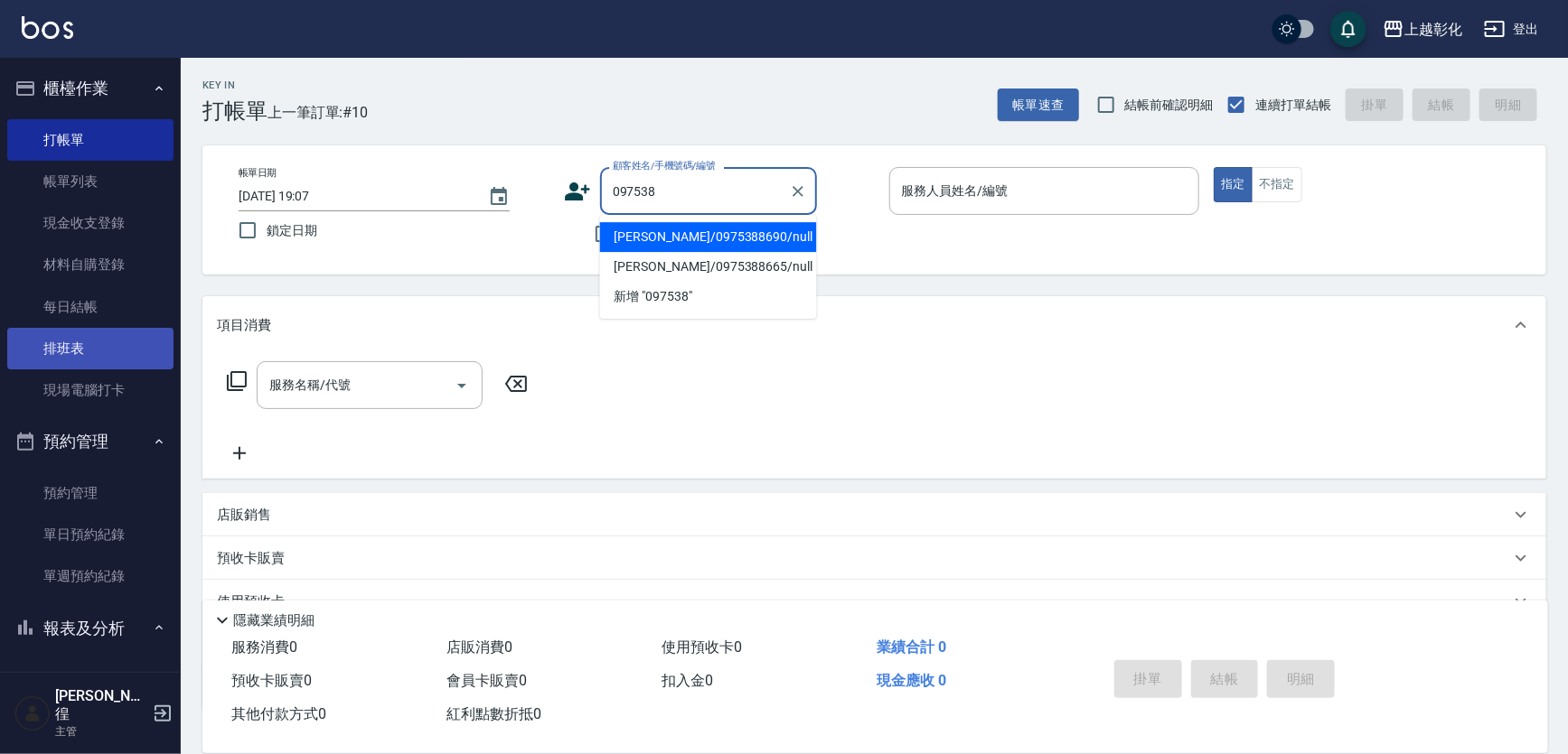
type input "[PERSON_NAME]/0975388690/null"
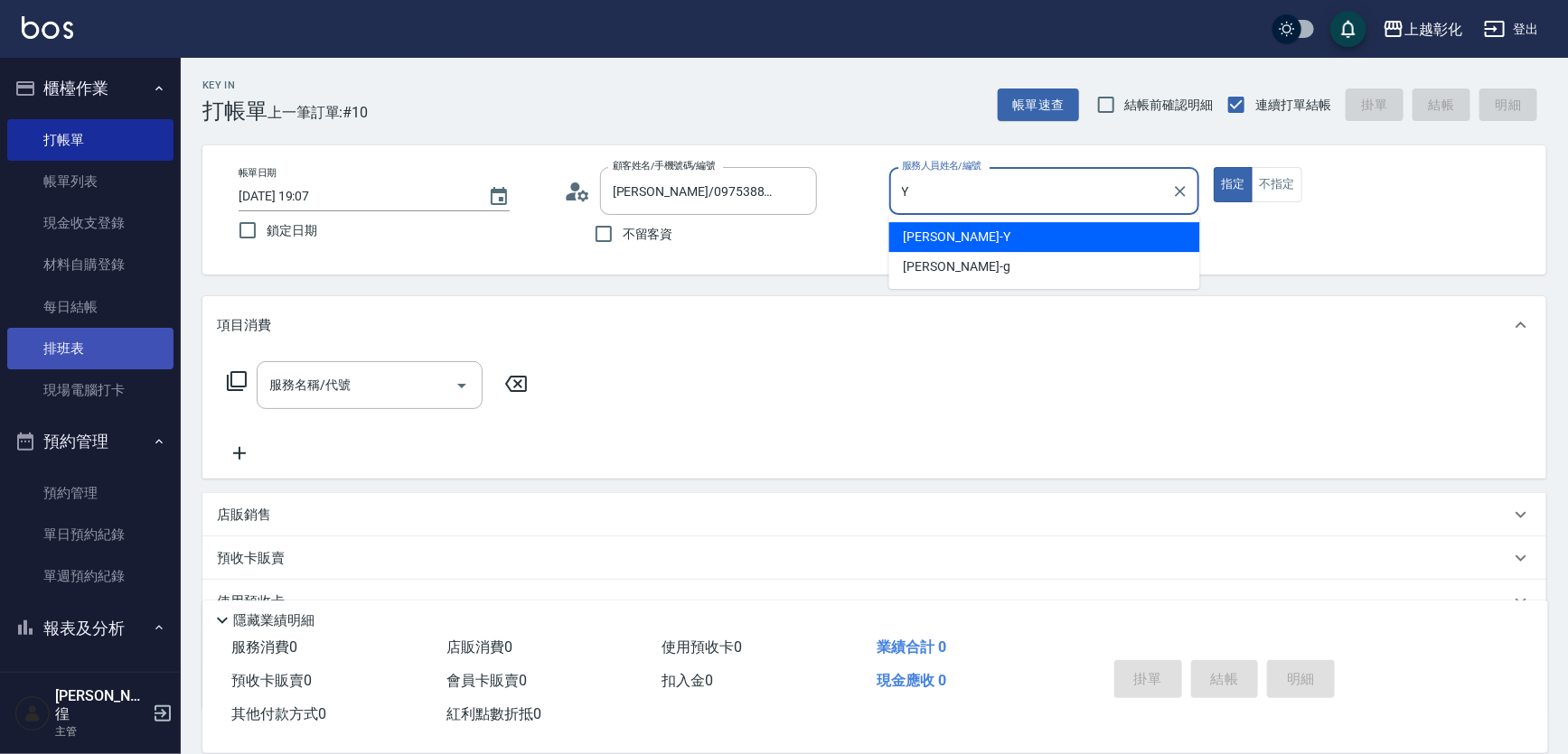
type input "[PERSON_NAME]-Y"
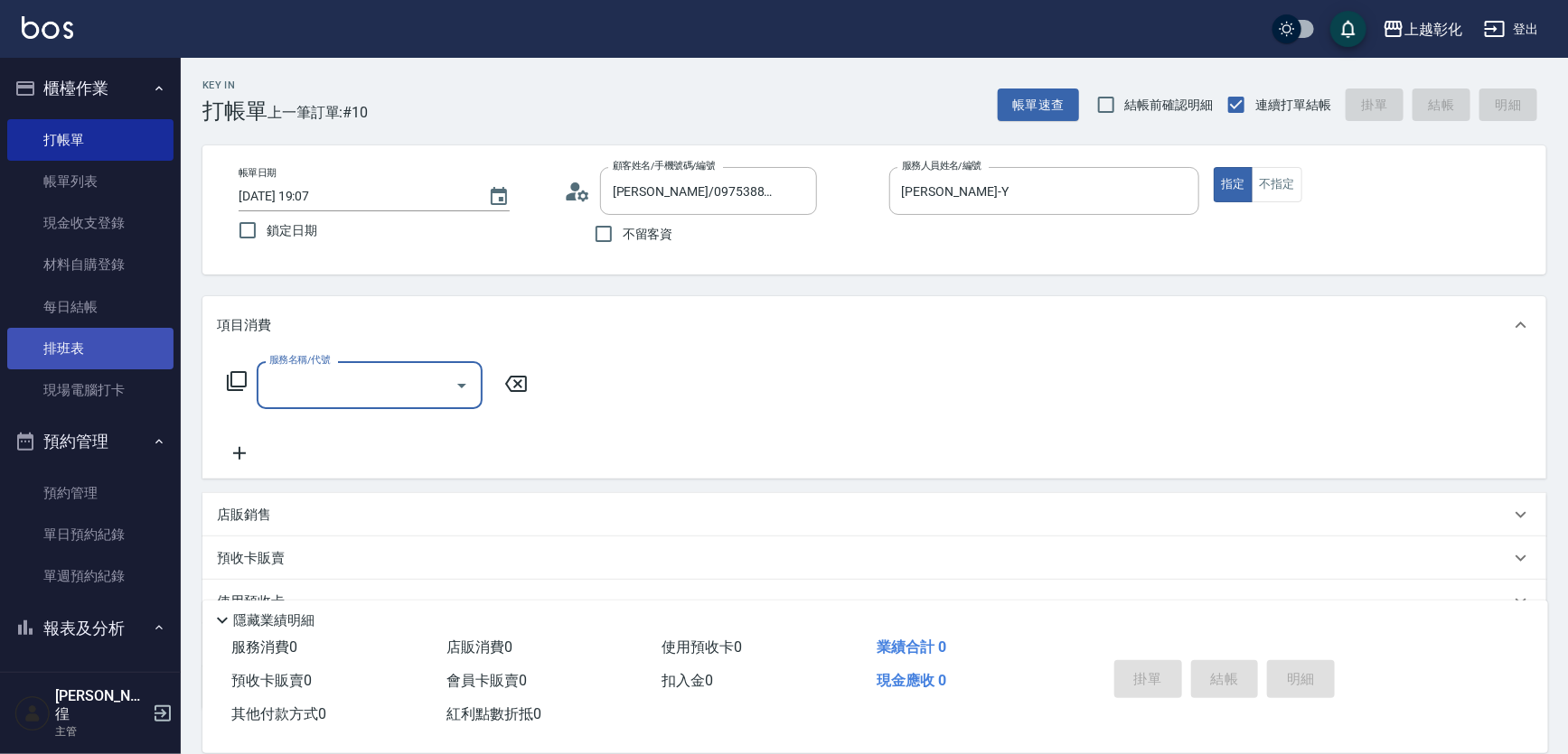
type input "0"
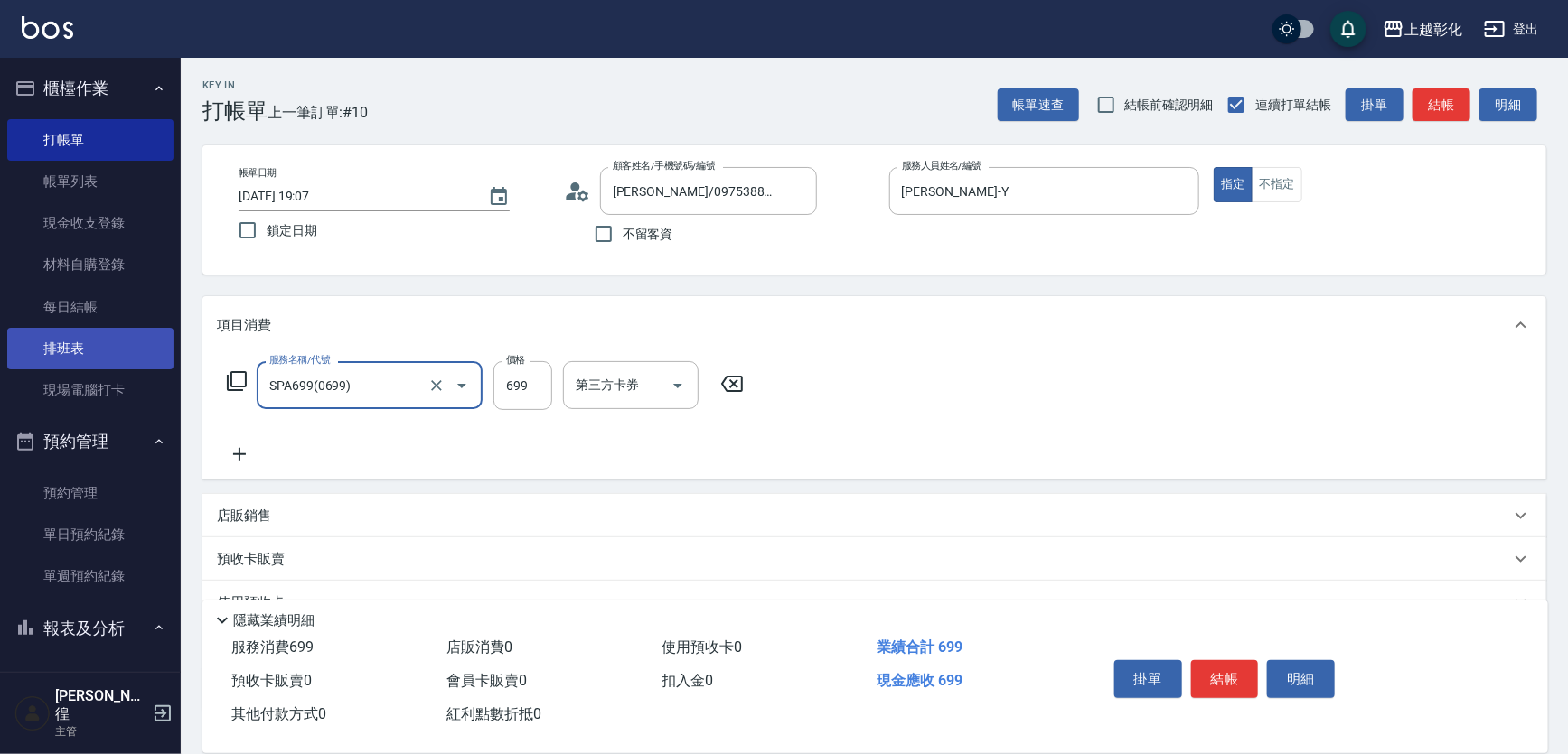
type input "SPA699(0699)"
type input "700"
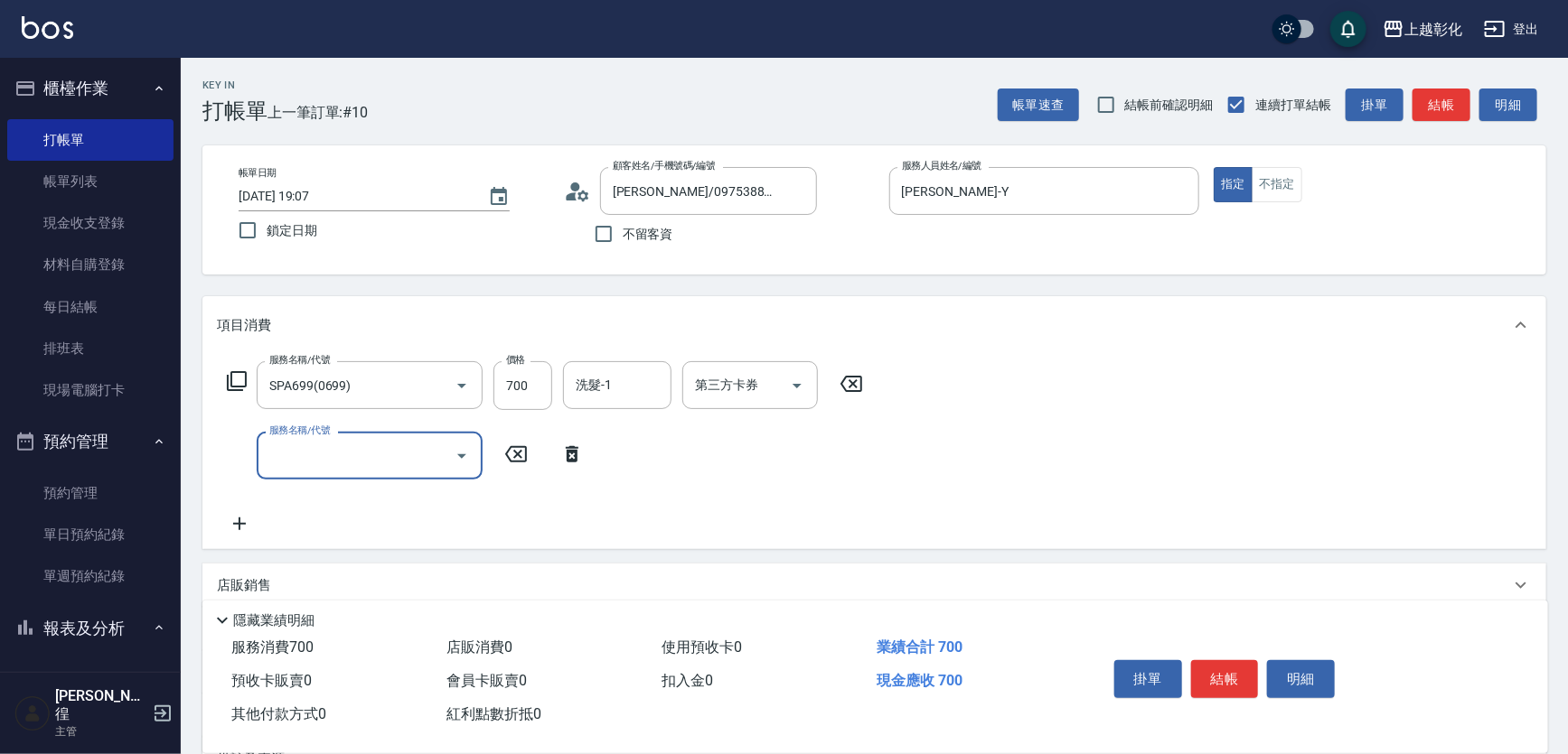
click at [677, 382] on form "洗髮-1 洗髮-1" at bounding box center [622, 385] width 119 height 48
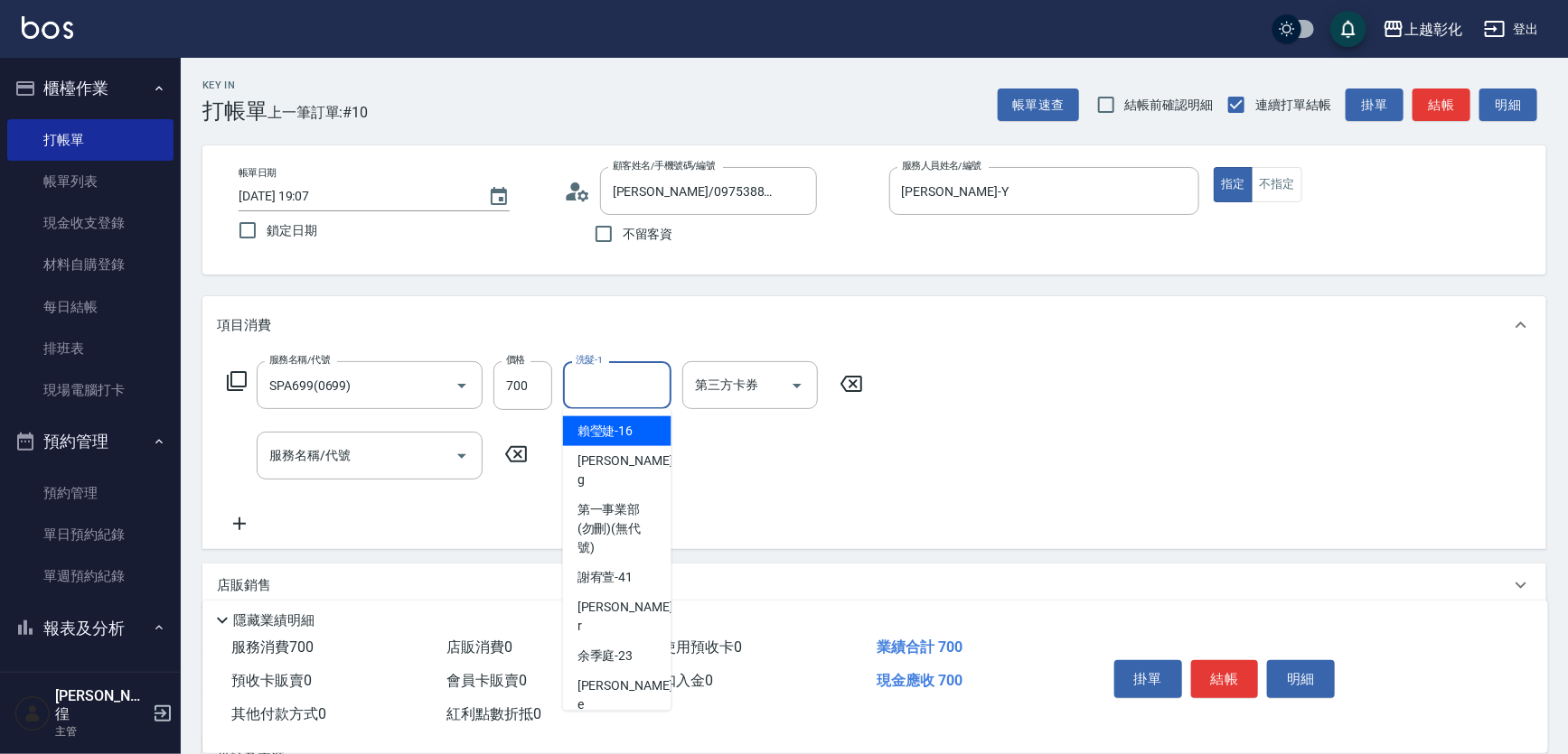
click at [652, 380] on input "洗髮-1" at bounding box center [617, 385] width 93 height 31
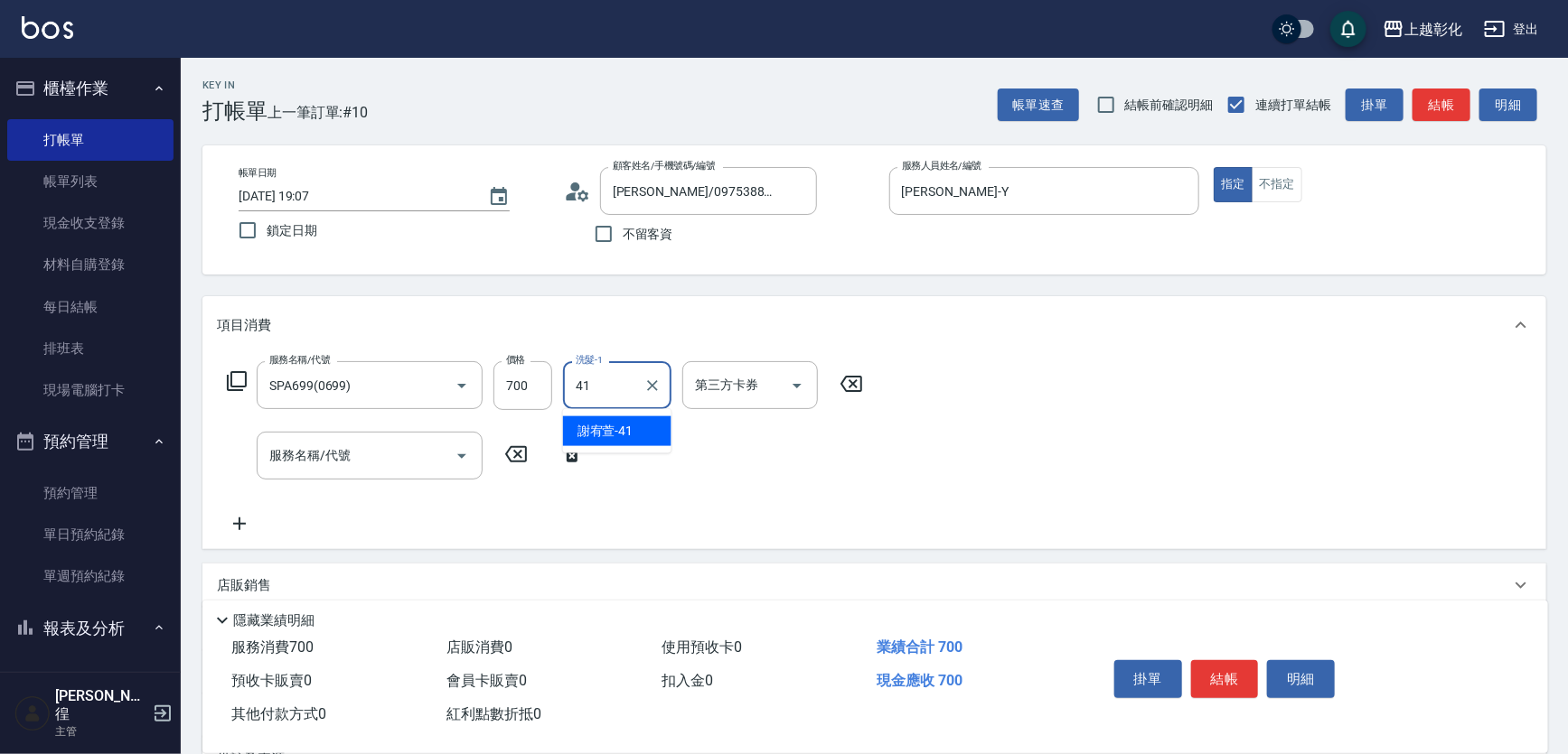
type input "謝宥萱-41"
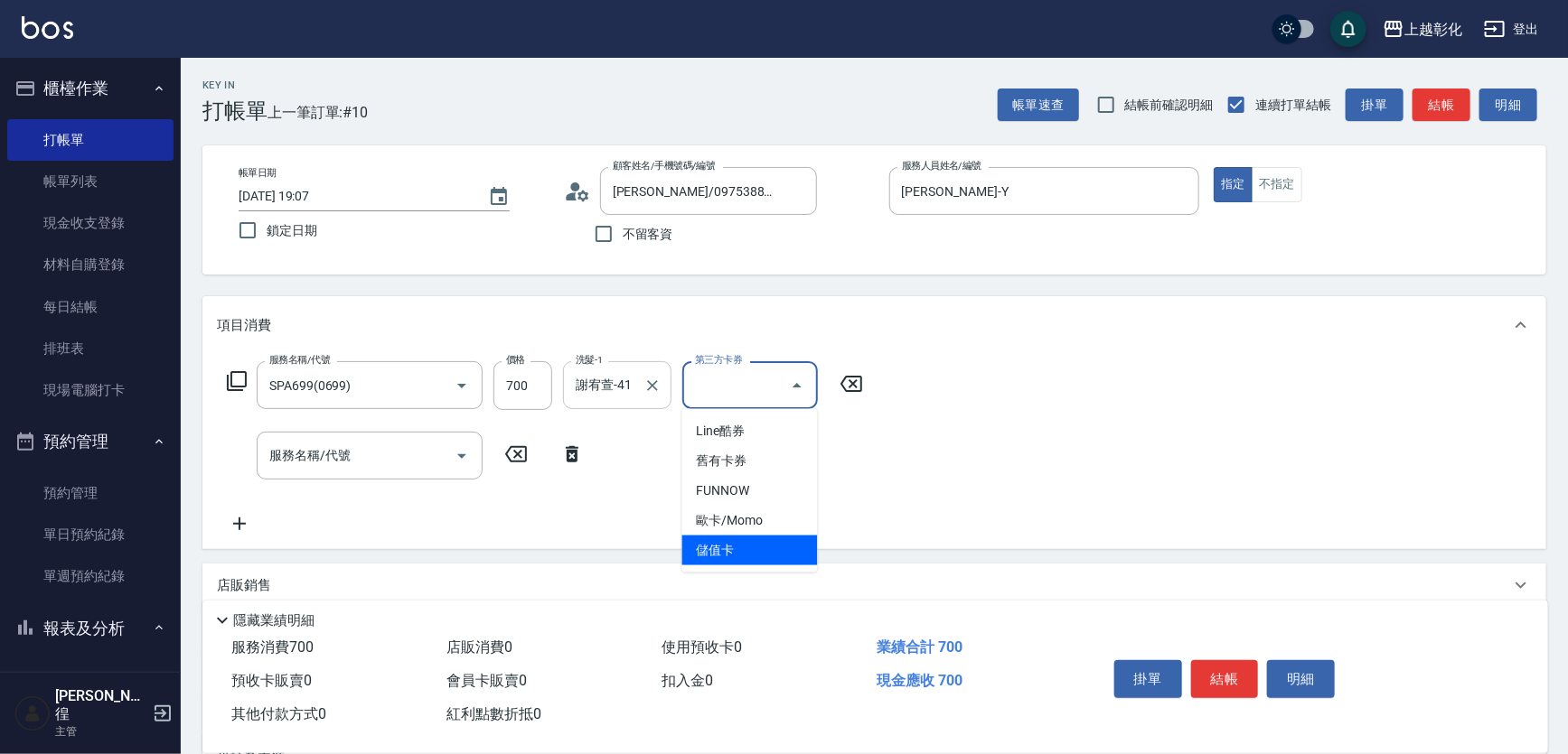
type input "儲值卡"
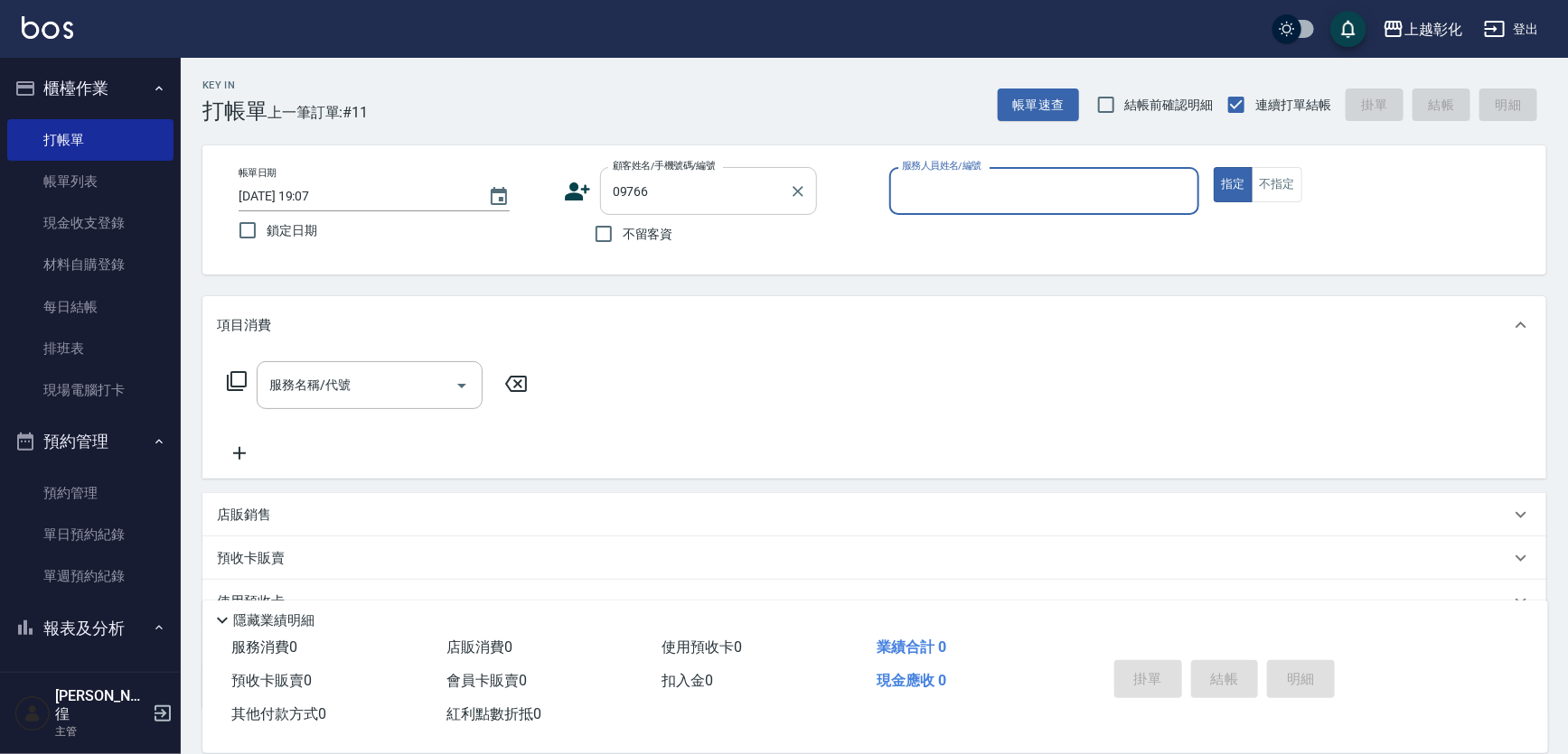
click at [719, 176] on input "09766" at bounding box center [694, 191] width 173 height 31
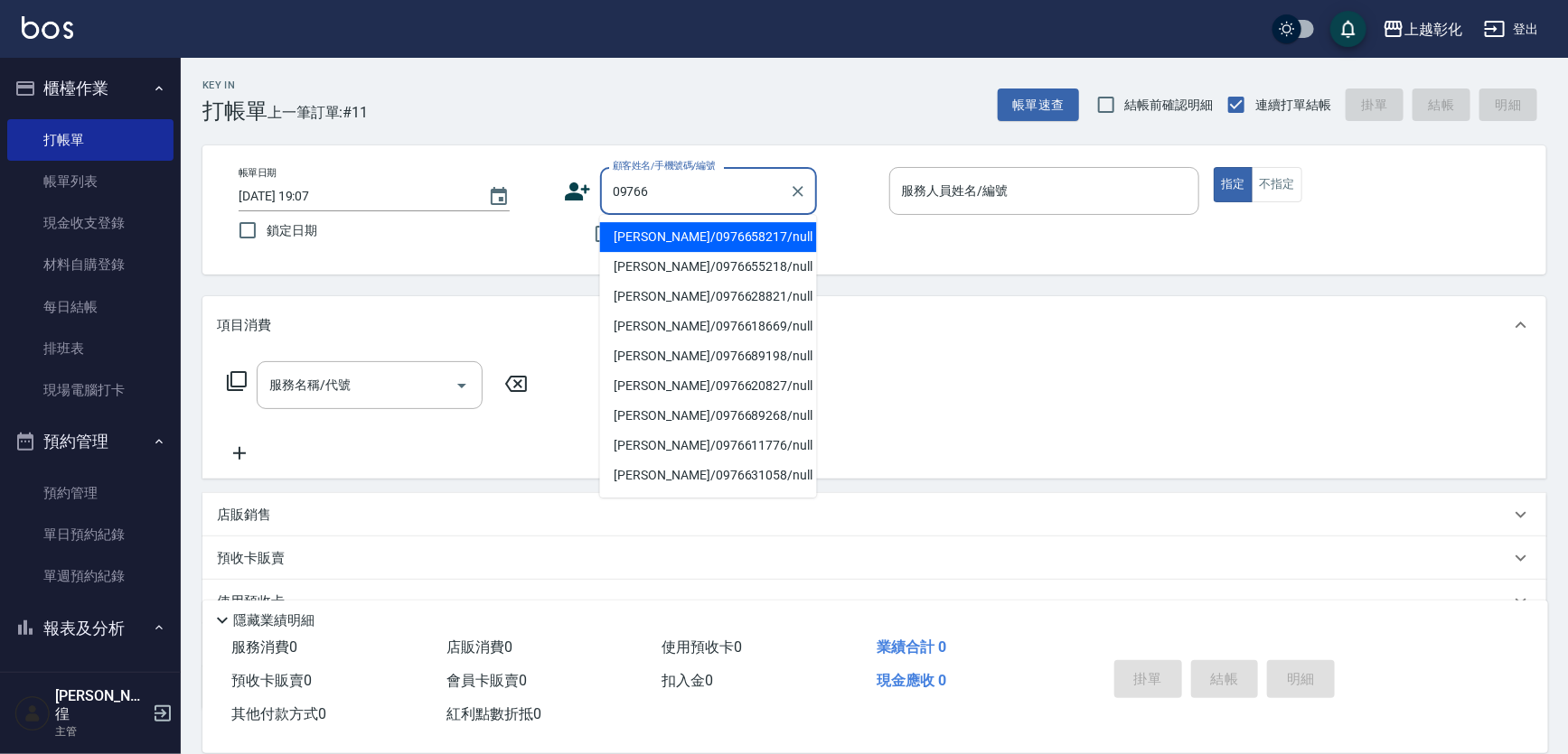
click at [693, 235] on li "[PERSON_NAME]/0976658217/null" at bounding box center [708, 237] width 217 height 30
type input "[PERSON_NAME]/0976658217/null"
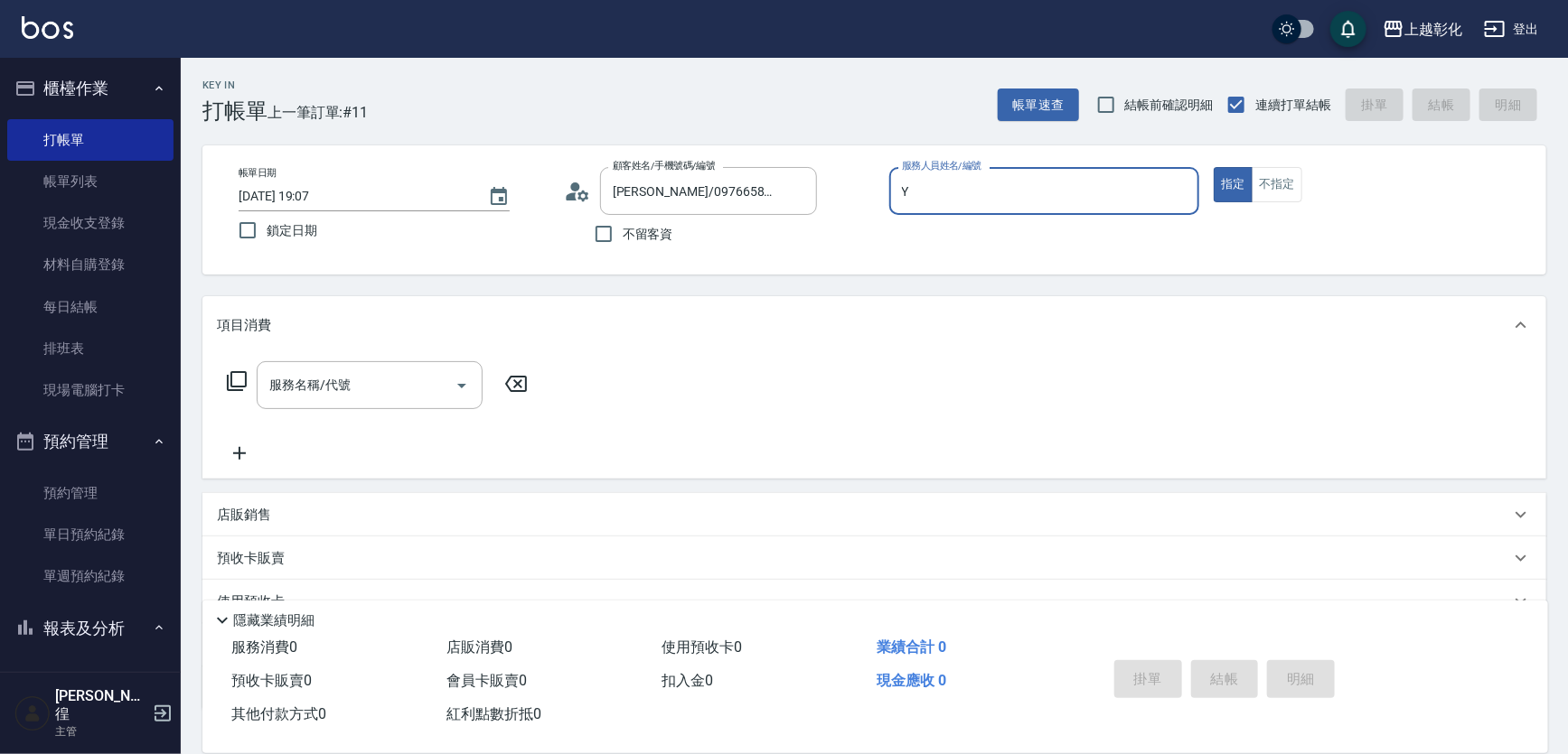
type input "[PERSON_NAME]-Y"
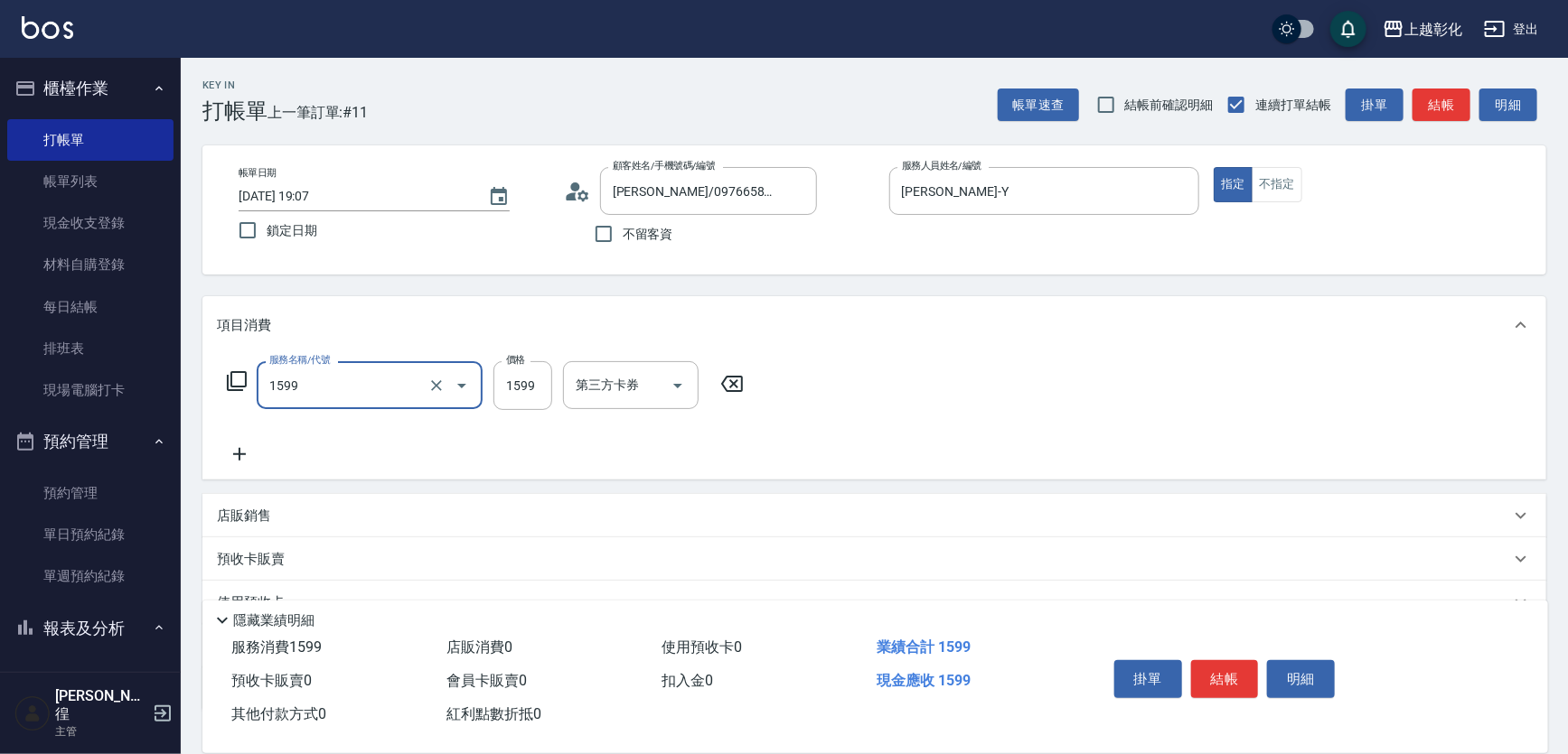
type input "染髮套餐1599(1599)"
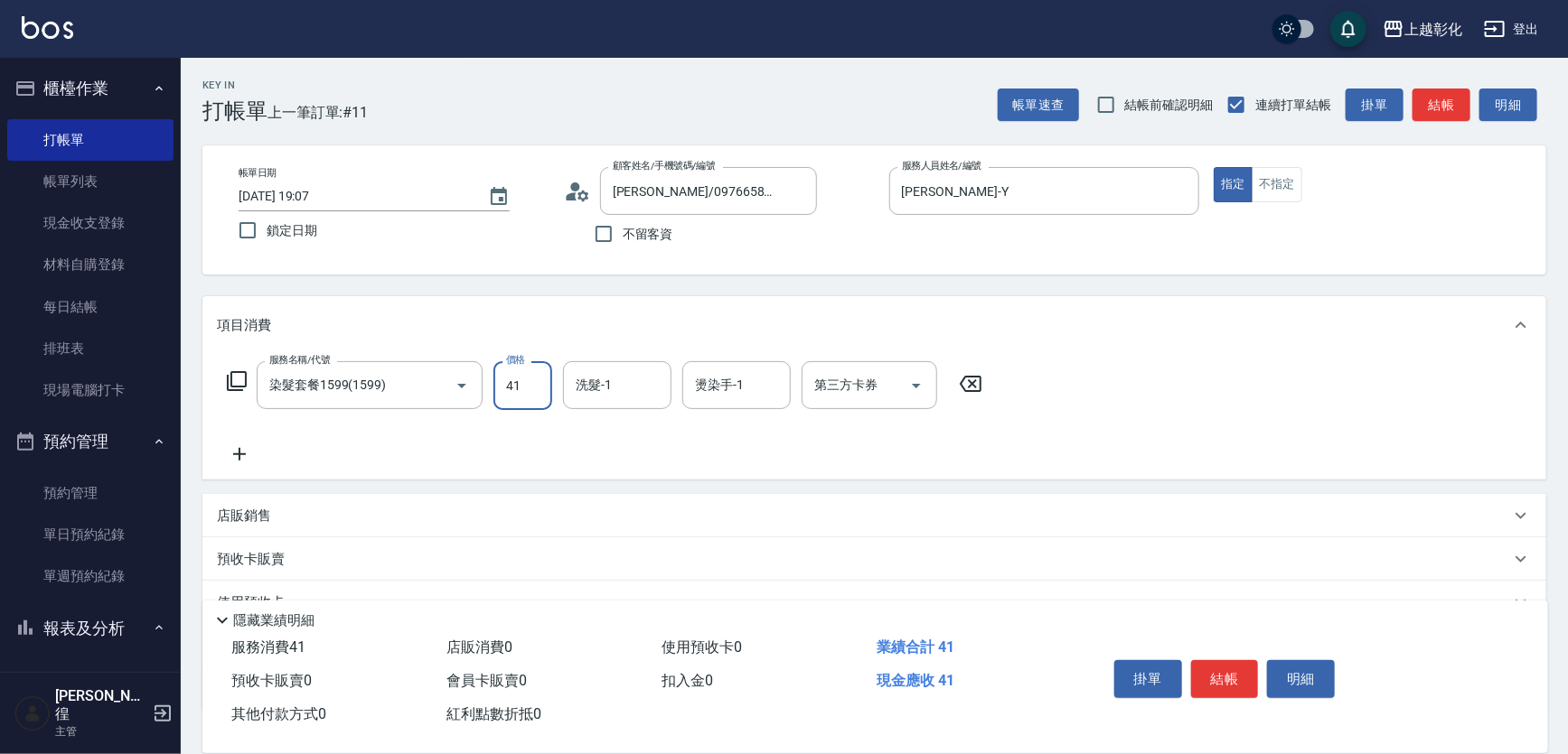
type input "41"
click at [430, 389] on icon "Clear" at bounding box center [437, 386] width 19 height 19
type input "4"
click at [429, 389] on icon "Clear" at bounding box center [437, 386] width 19 height 19
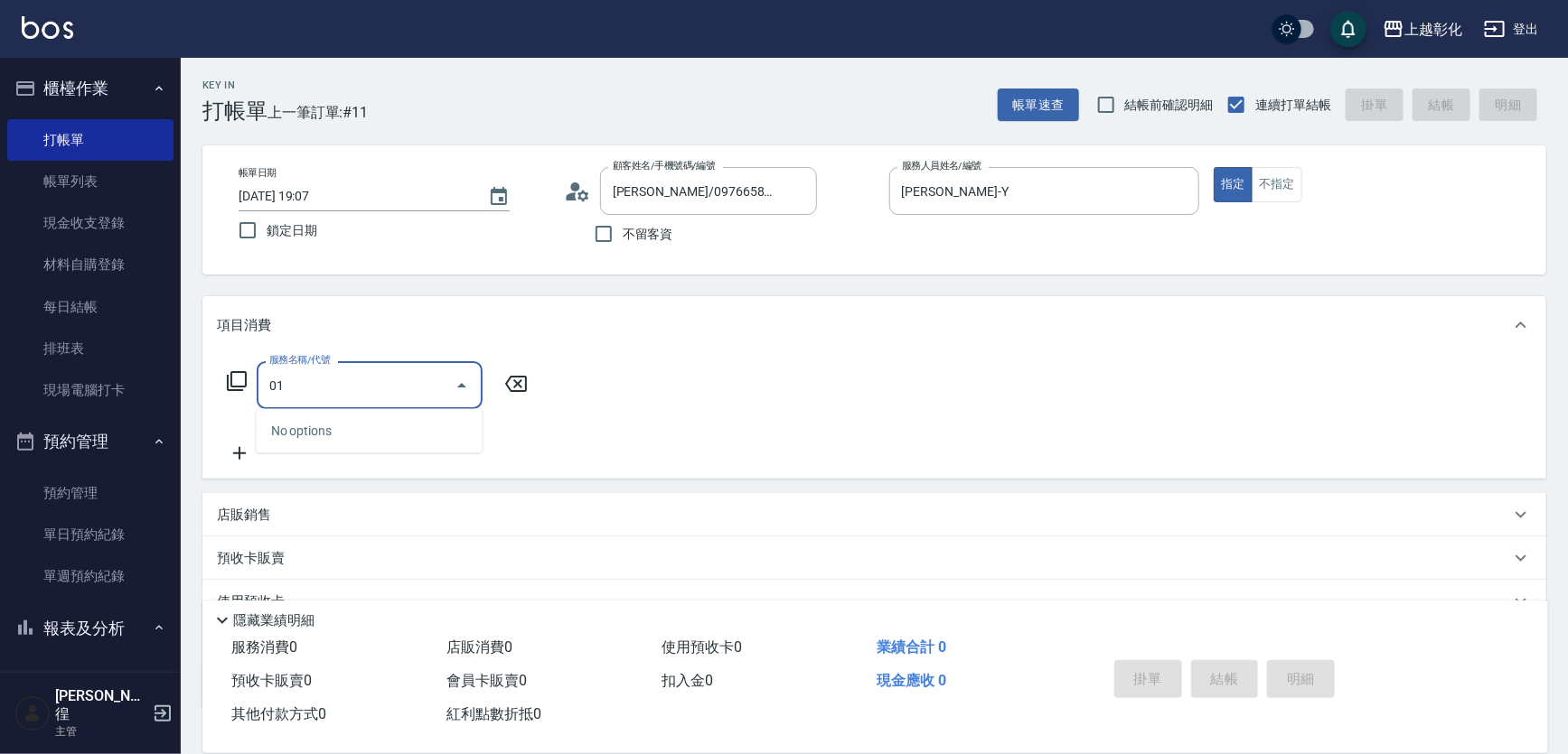
type input "0"
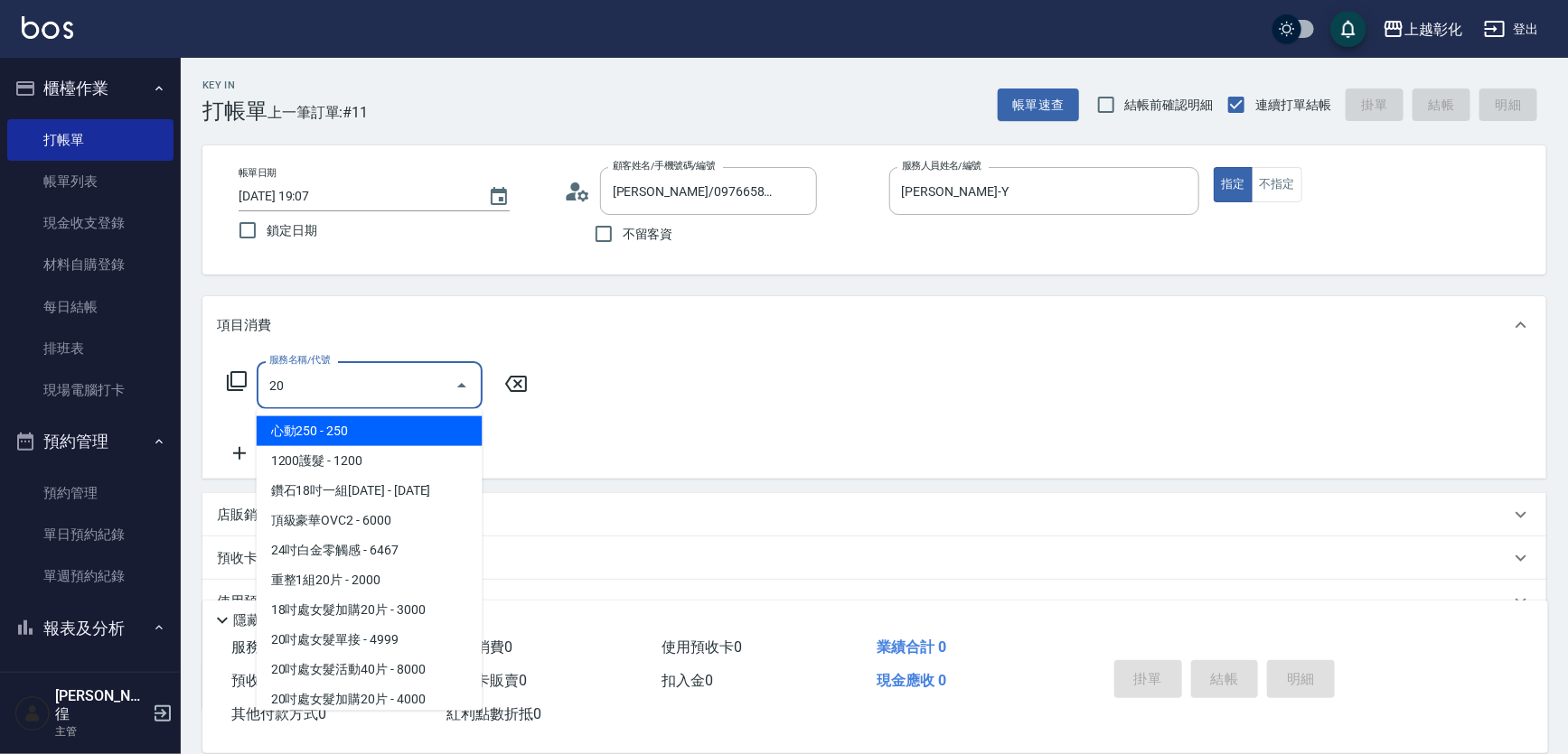
type input "201"
type input "2"
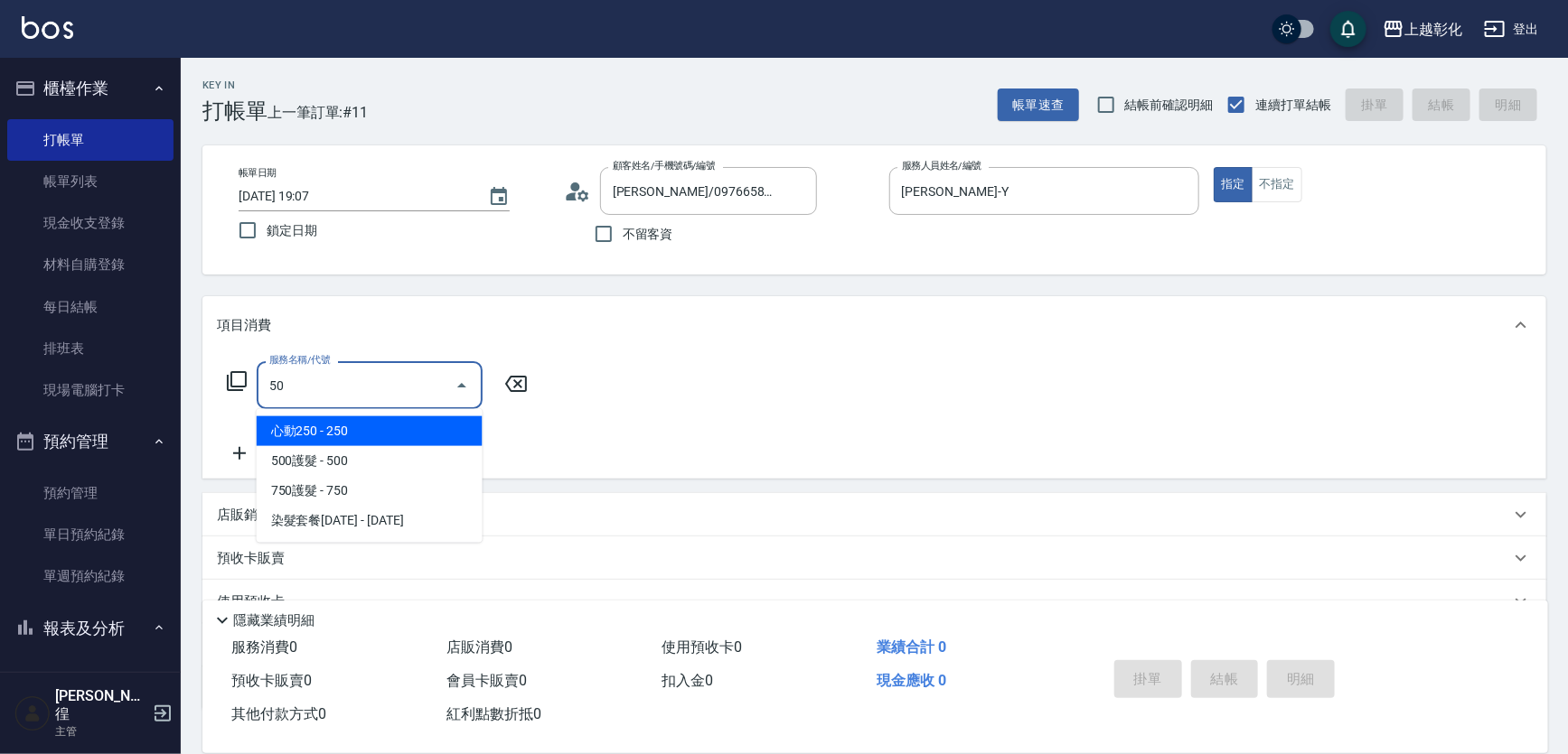
type input "501"
type input "染髮(501)"
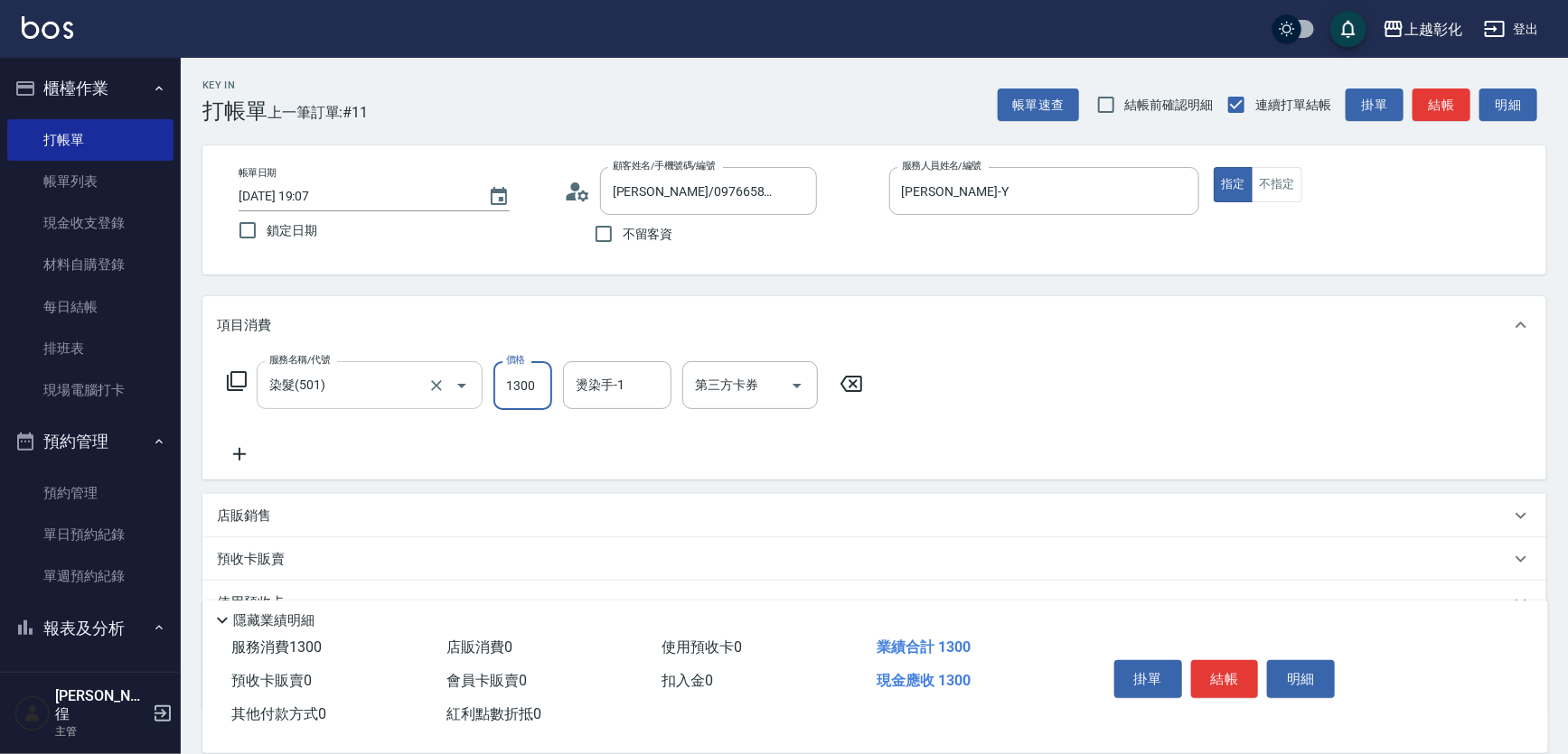
type input "1300"
type input "謝宥萱-41"
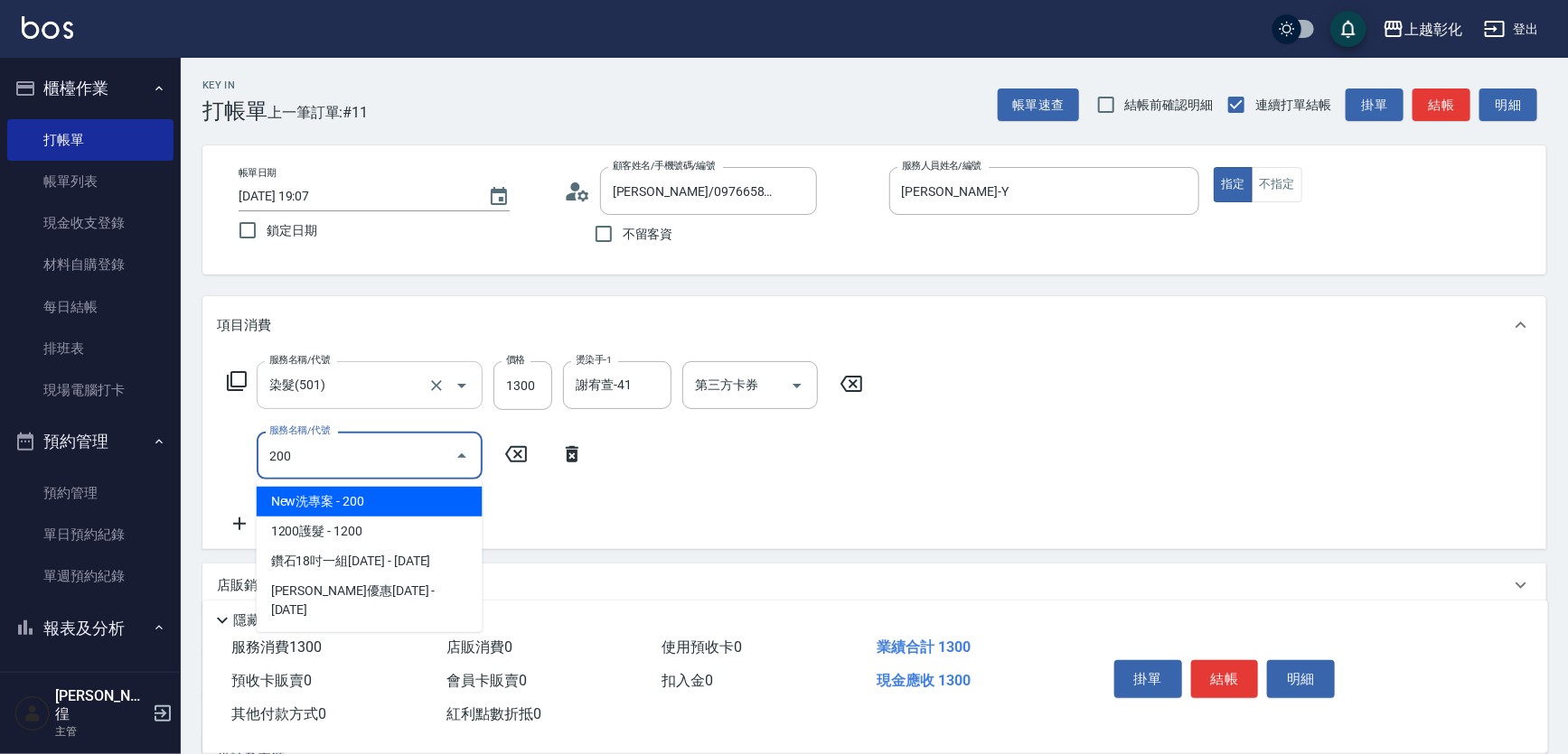
type input "New洗專案(200)"
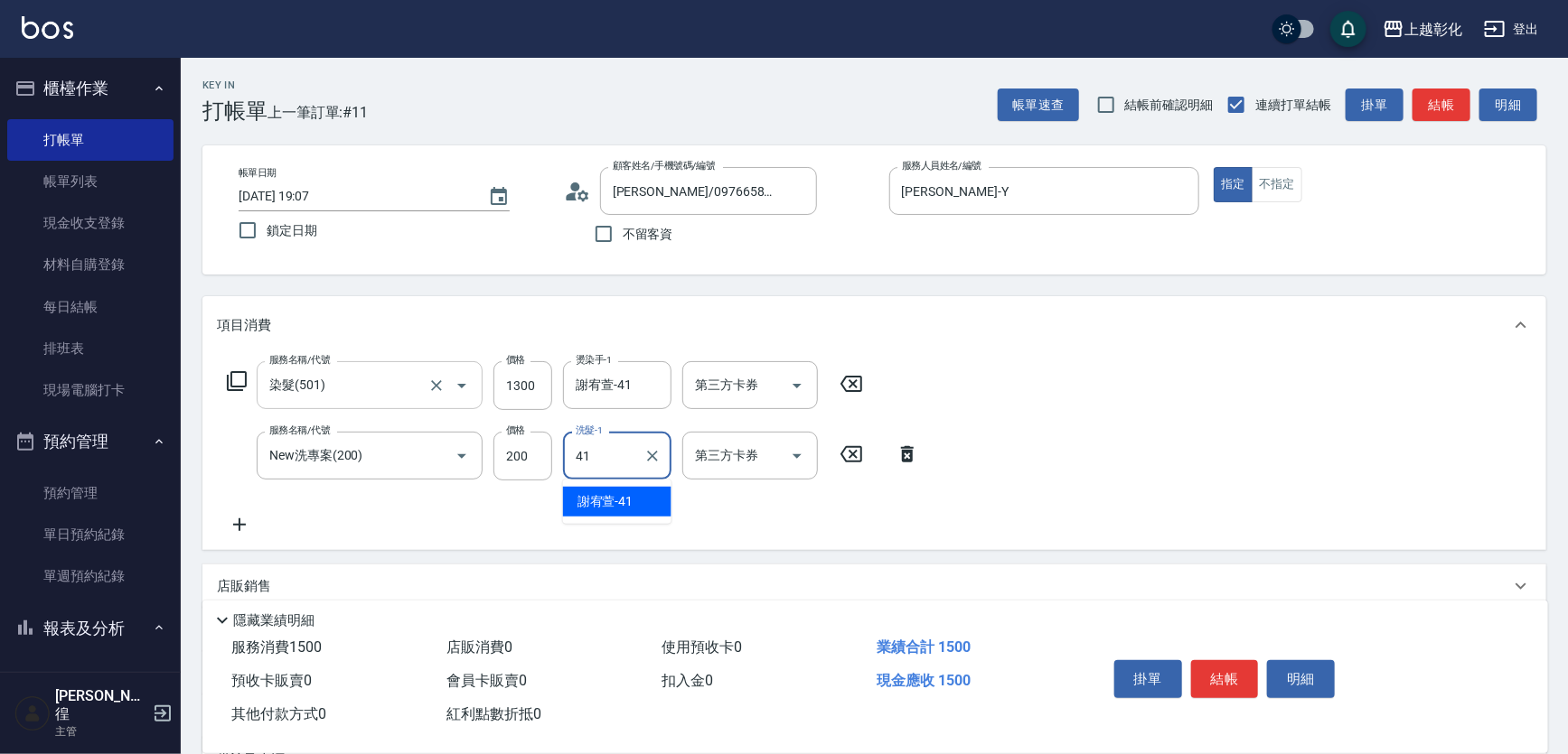
type input "謝宥萱-41"
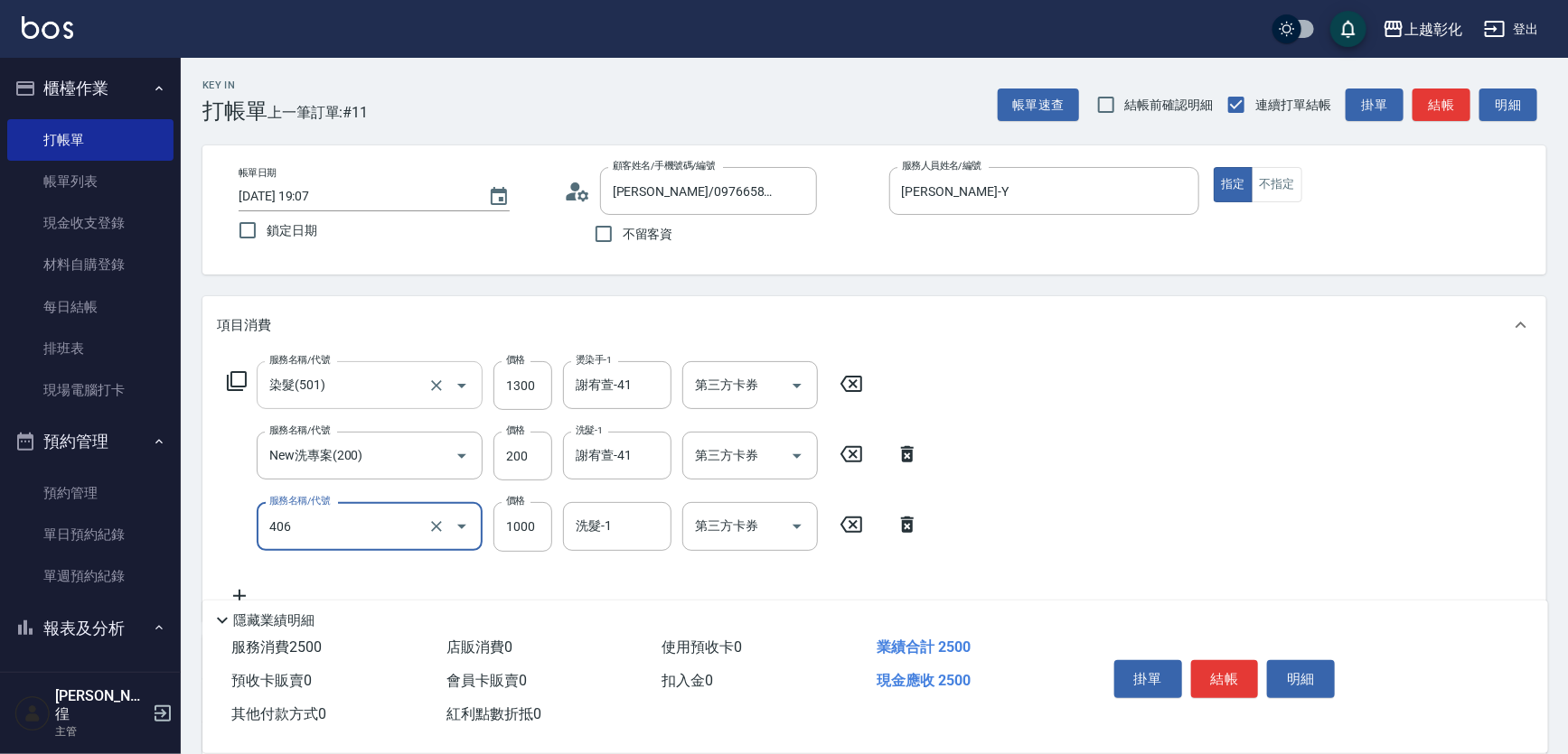
type input "1000護髮(406)"
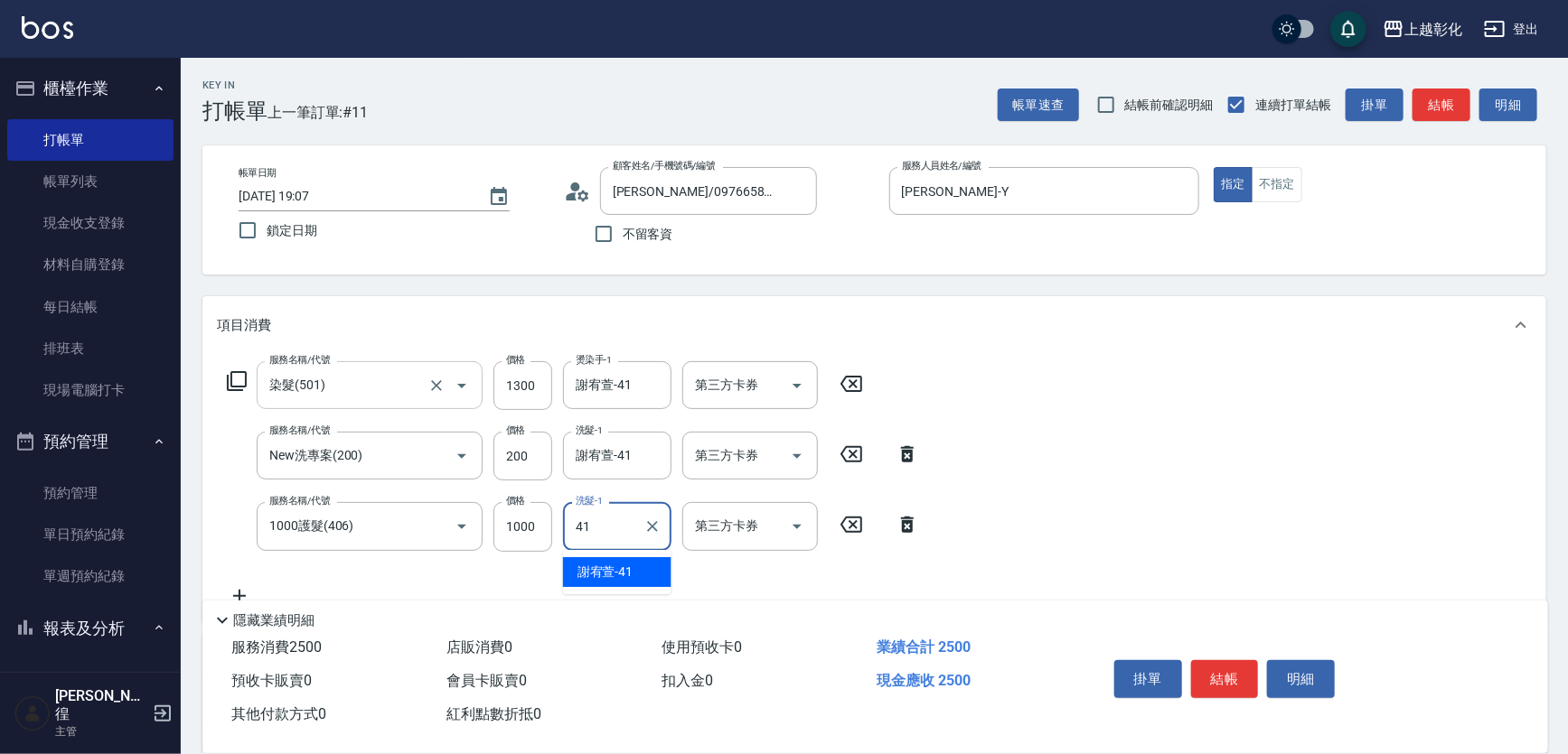
type input "謝宥萱-41"
click at [529, 469] on input "200" at bounding box center [522, 456] width 58 height 49
click at [530, 469] on input "200" at bounding box center [522, 456] width 58 height 49
click at [526, 468] on input "299" at bounding box center [522, 456] width 58 height 49
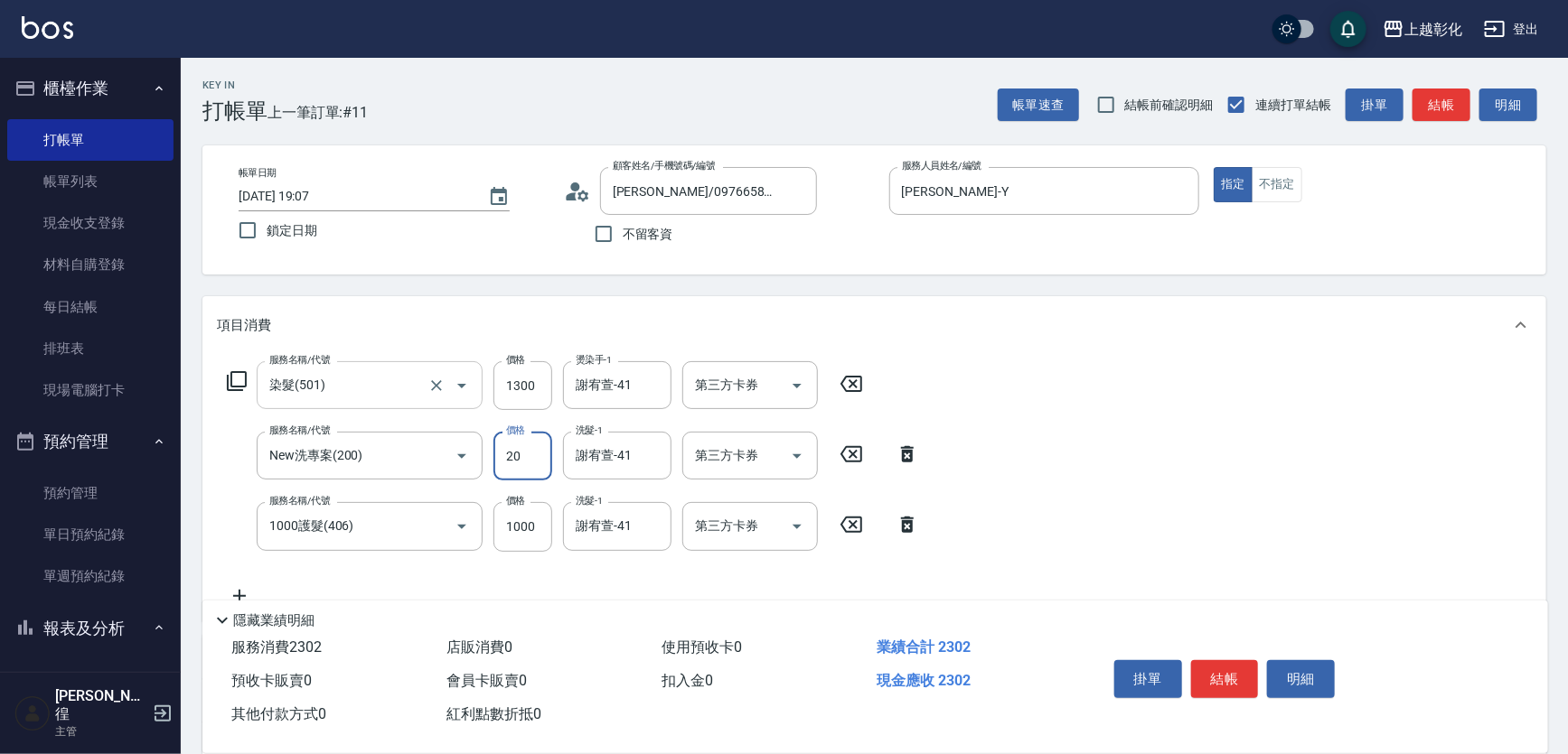
type input "200"
click at [512, 395] on input "1300" at bounding box center [522, 385] width 58 height 49
type input "1399"
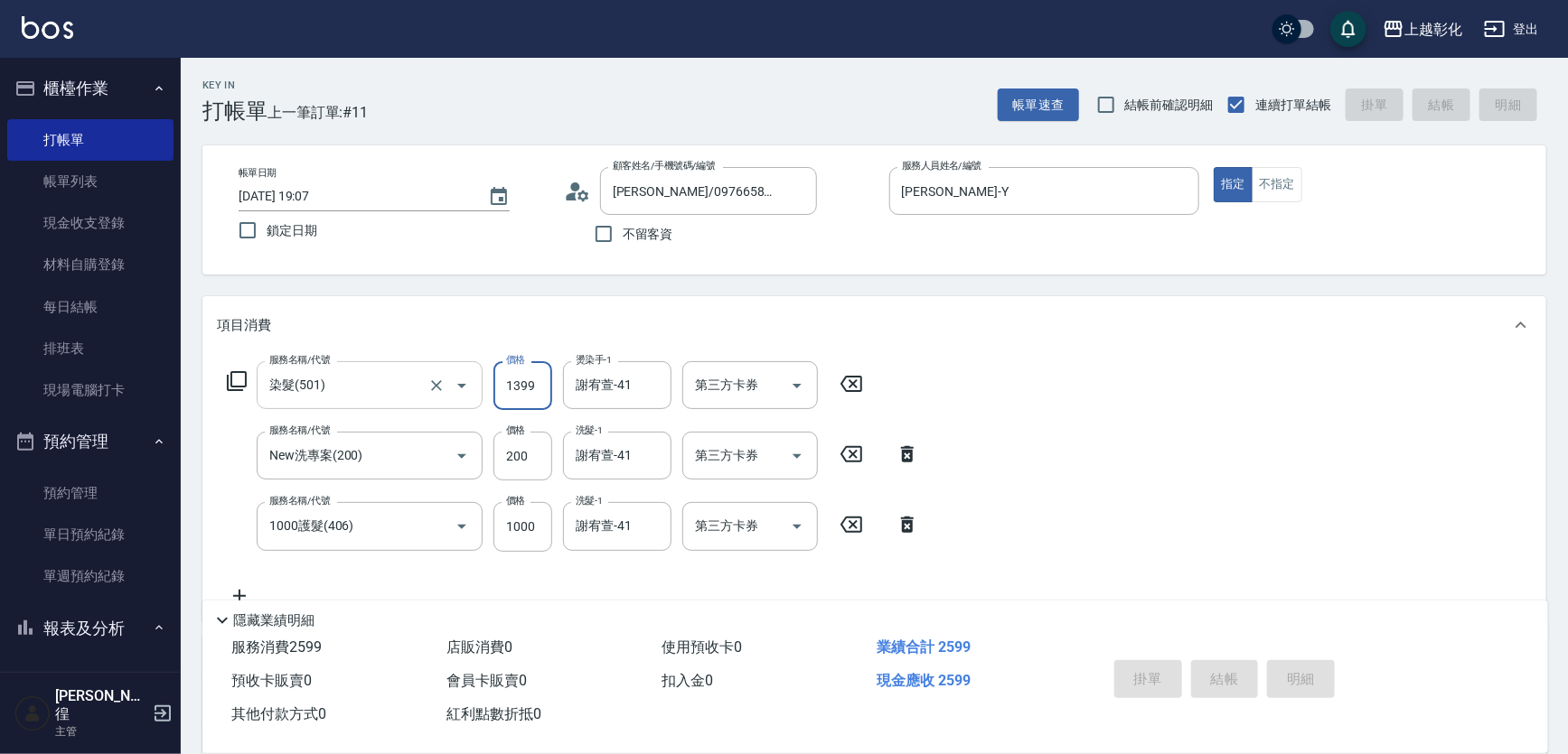
type input "[DATE] 19:08"
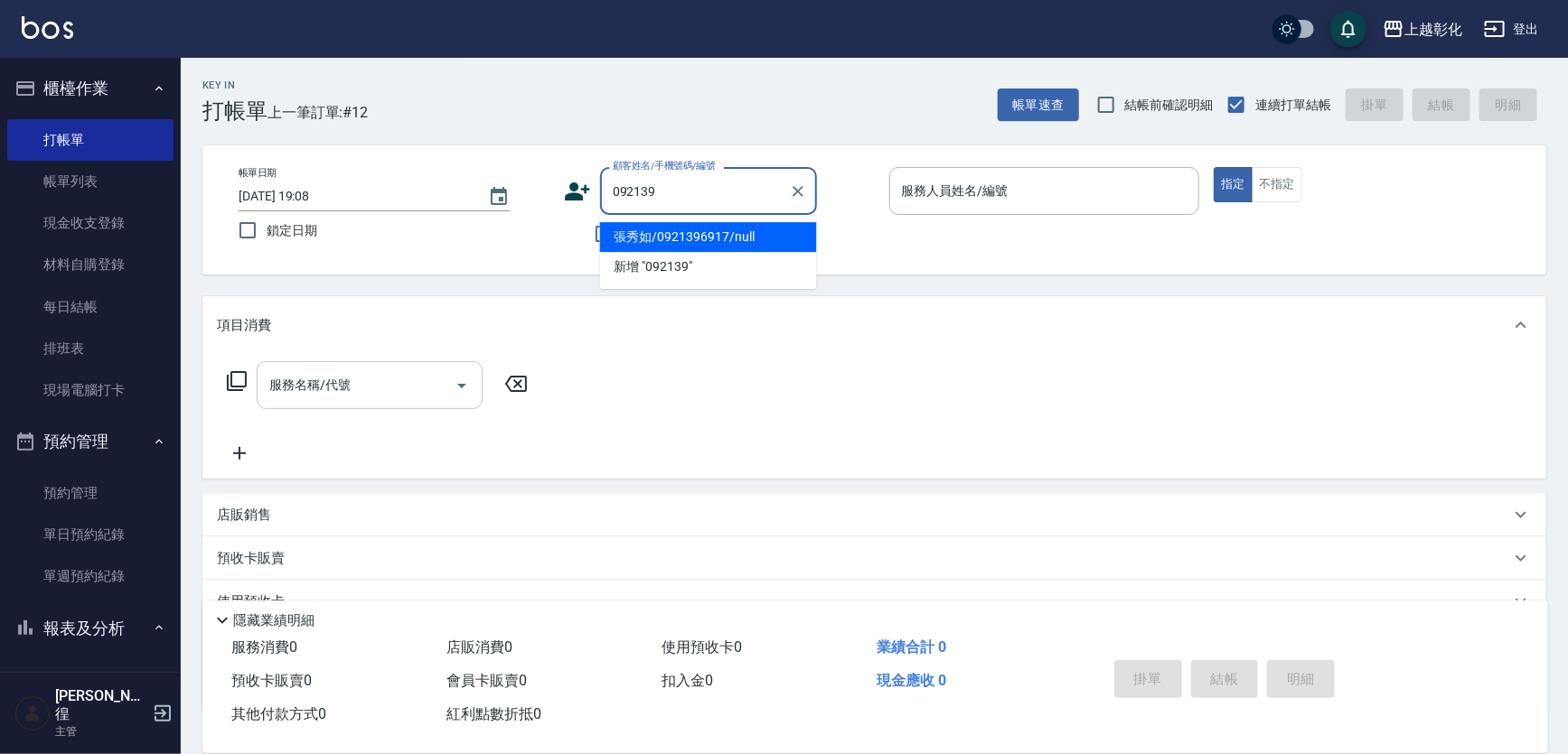
type input "張秀如/0921396917/null"
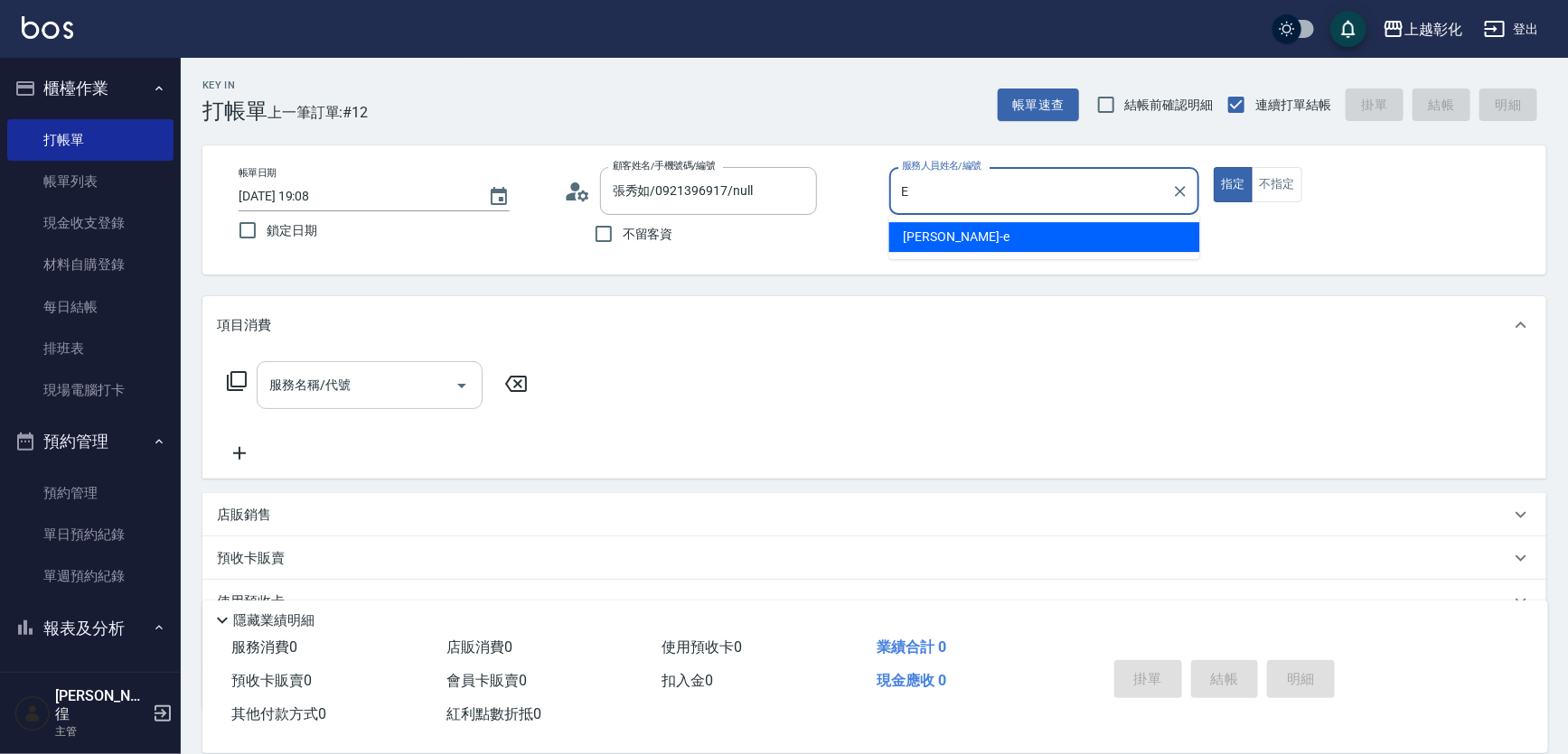
type input "[PERSON_NAME]-e"
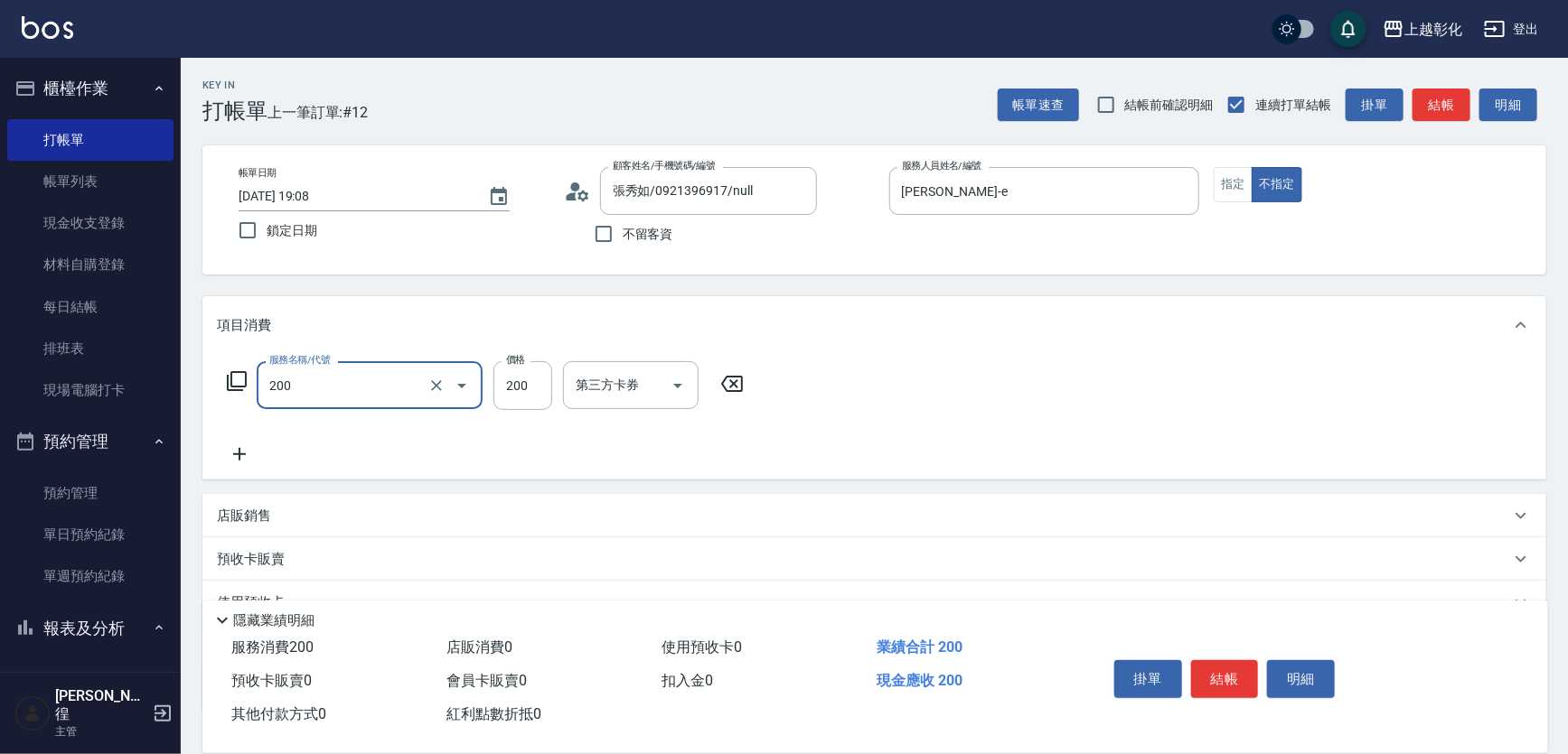
type input "New洗專案(200)"
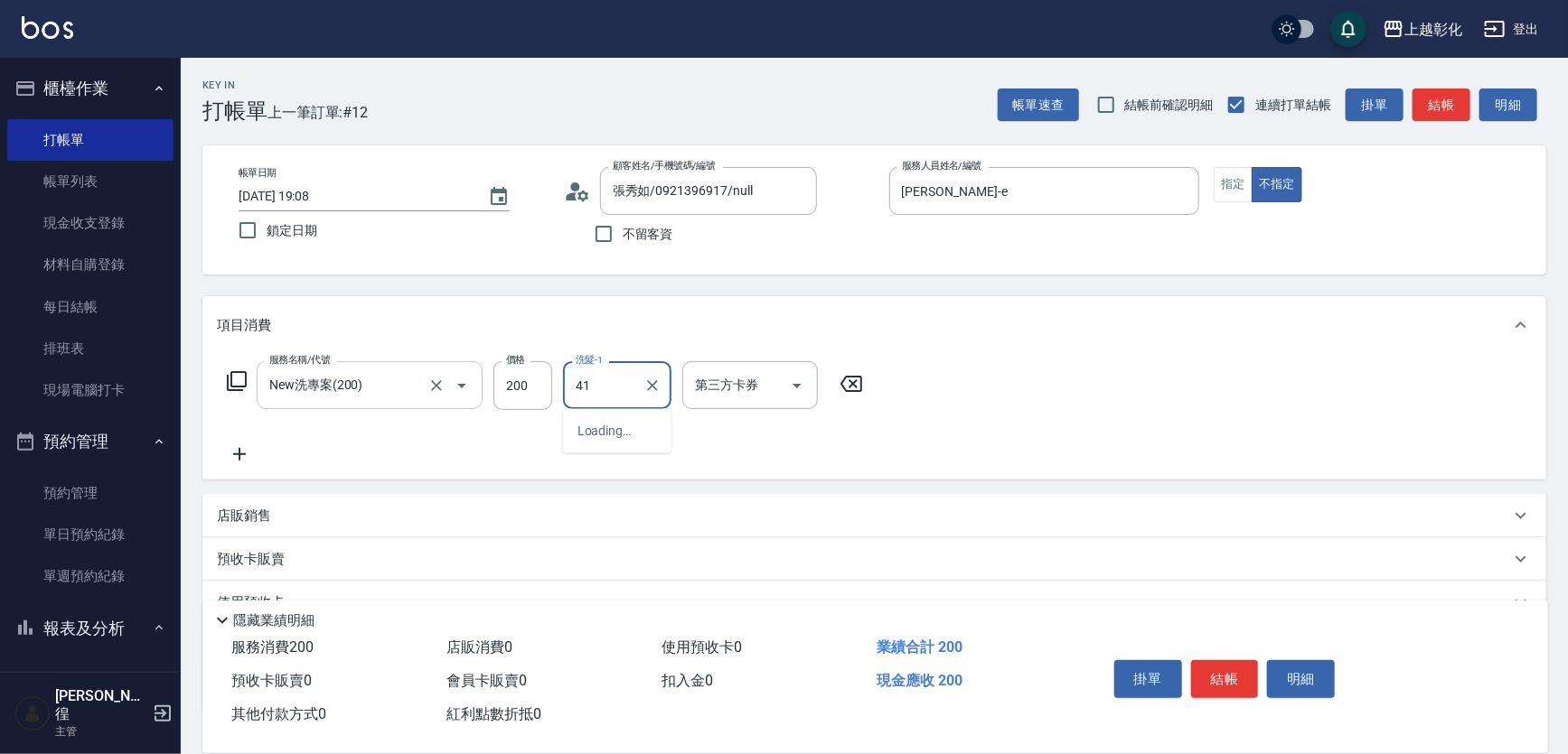
type input "謝宥萱-41"
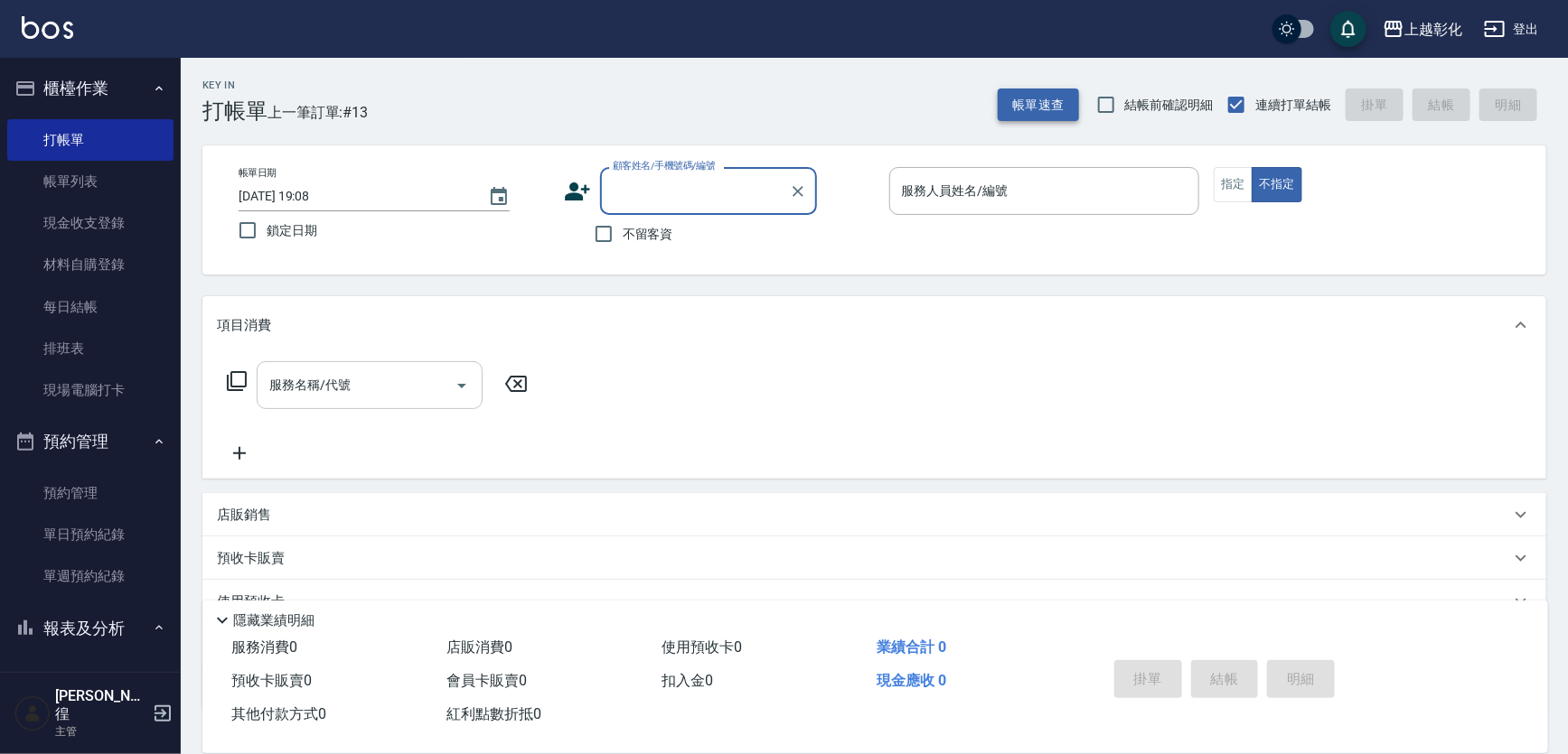
click at [1038, 98] on button "帳單速查" at bounding box center [1039, 105] width 81 height 33
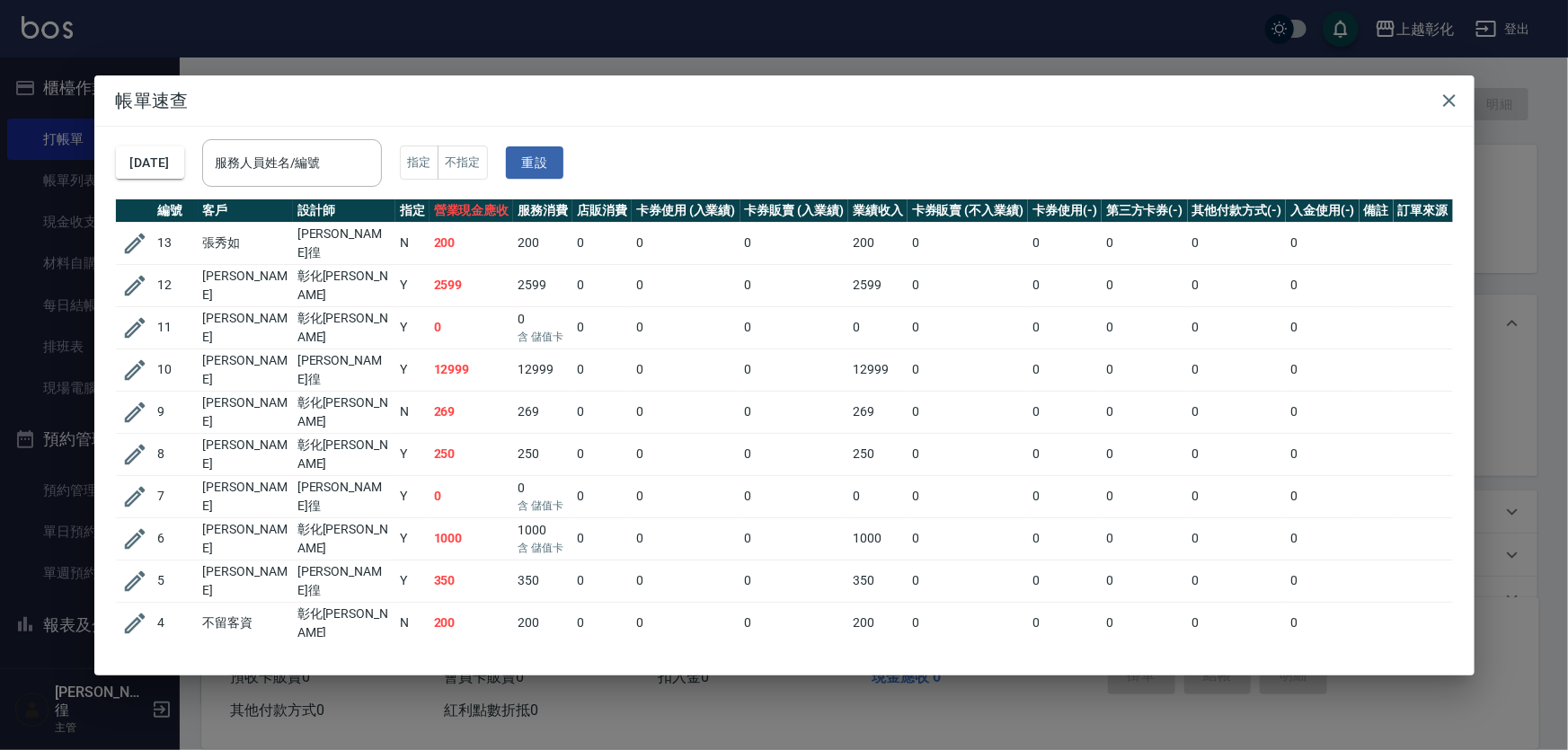
click at [168, 229] on td "13" at bounding box center [176, 243] width 45 height 42
click at [140, 230] on icon "button" at bounding box center [134, 243] width 27 height 27
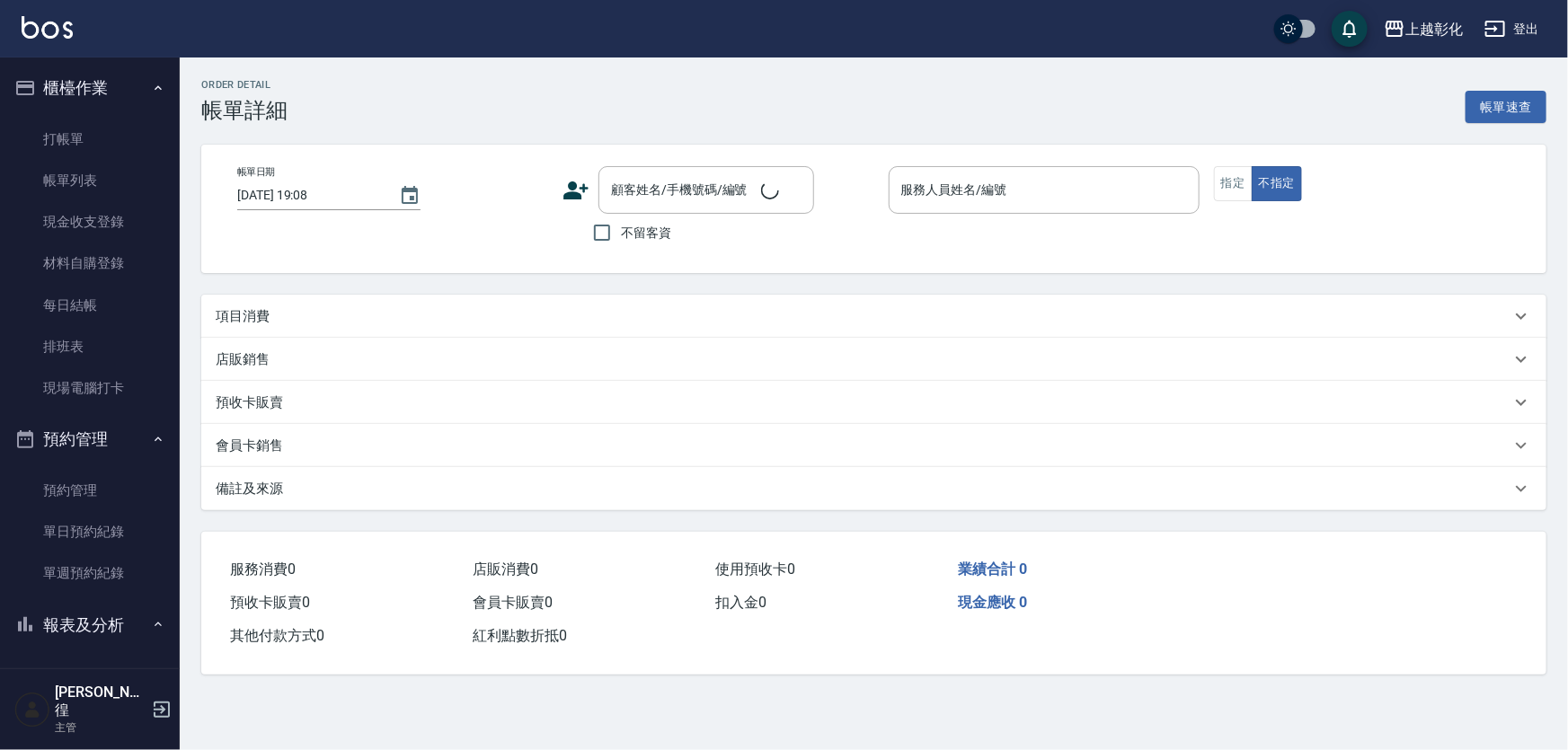
type input "[PERSON_NAME]-e"
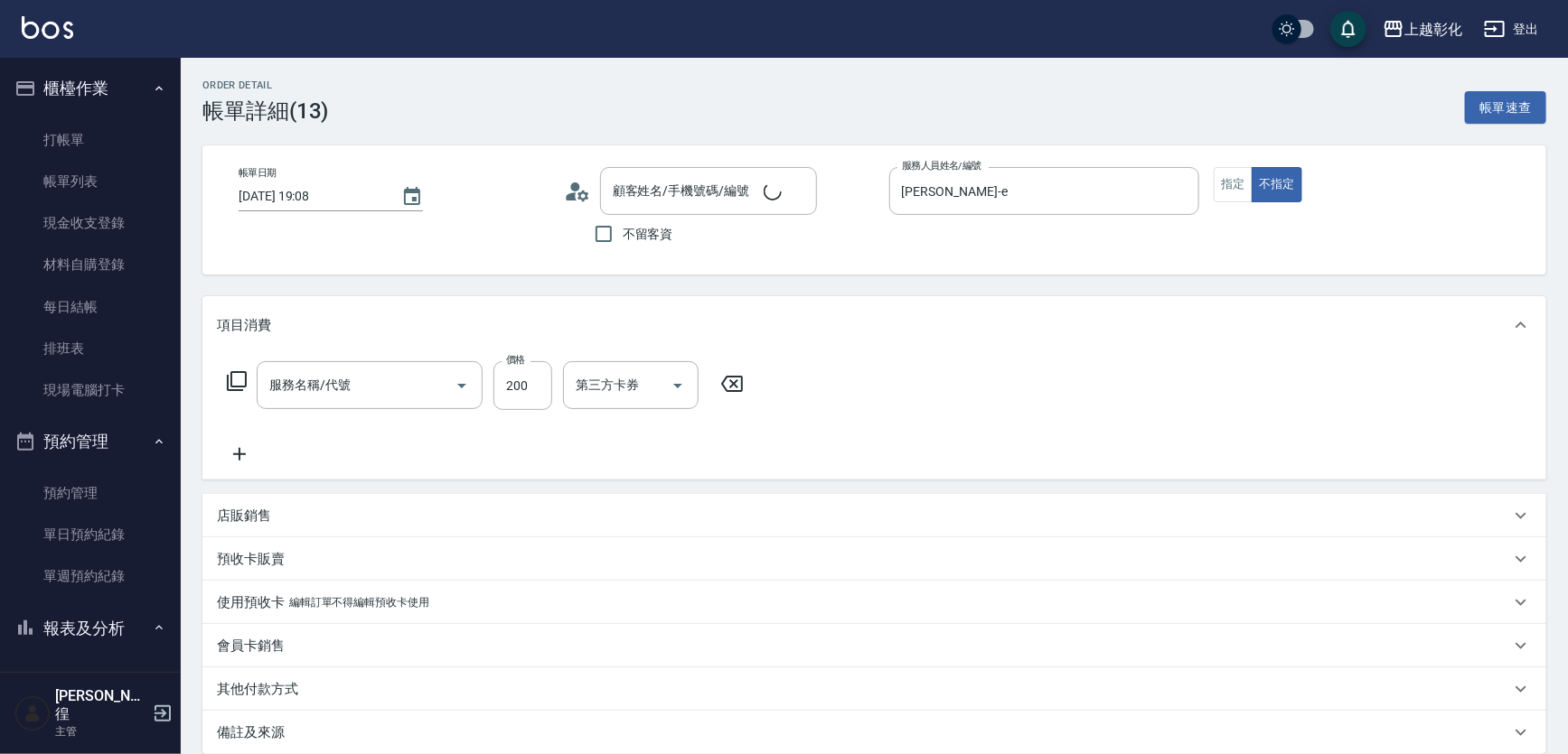
type input "張秀如/0921396917/null"
type input "New洗專案(200)"
click at [786, 384] on icon "Open" at bounding box center [796, 385] width 21 height 21
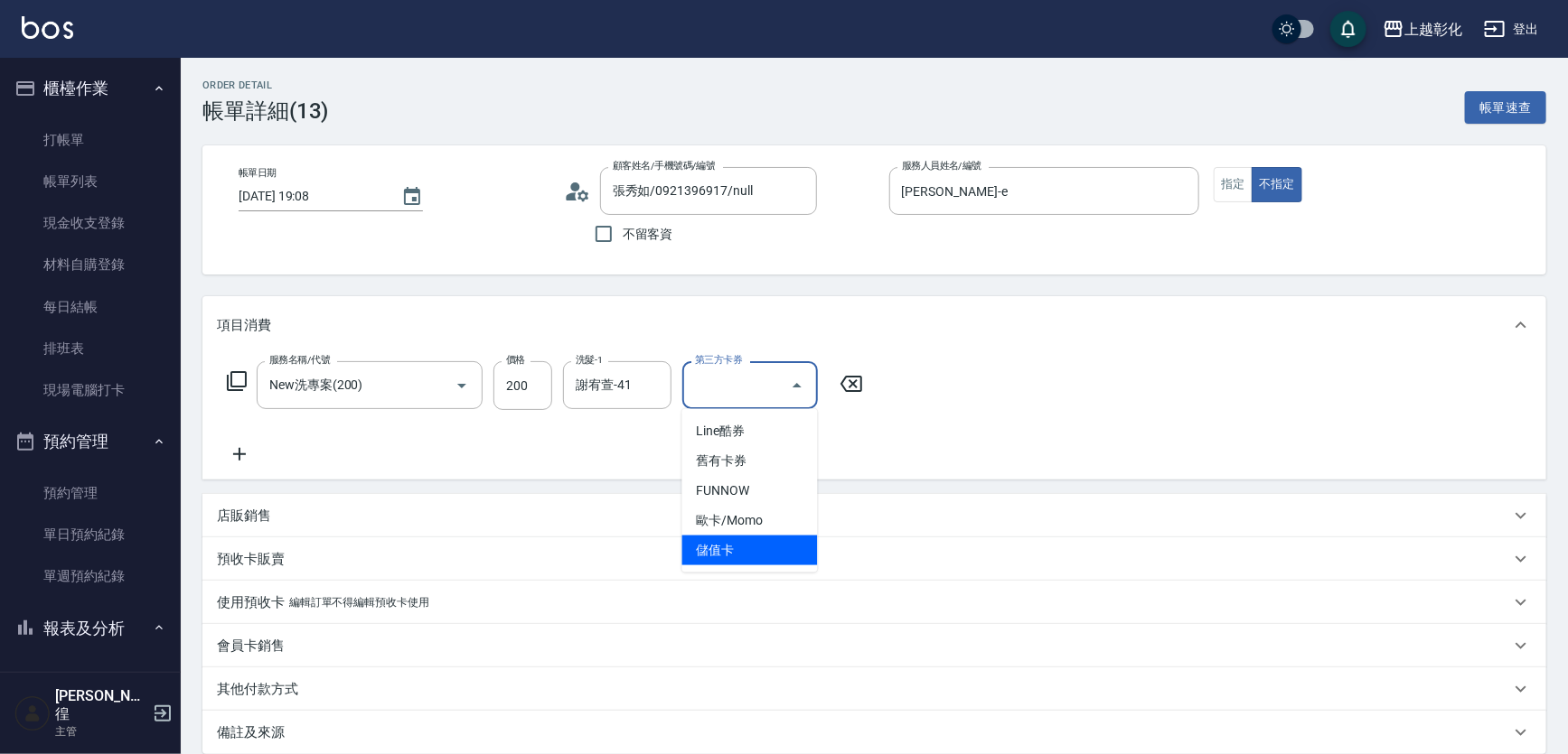
click at [757, 544] on span "儲值卡" at bounding box center [750, 550] width 135 height 30
type input "儲值卡"
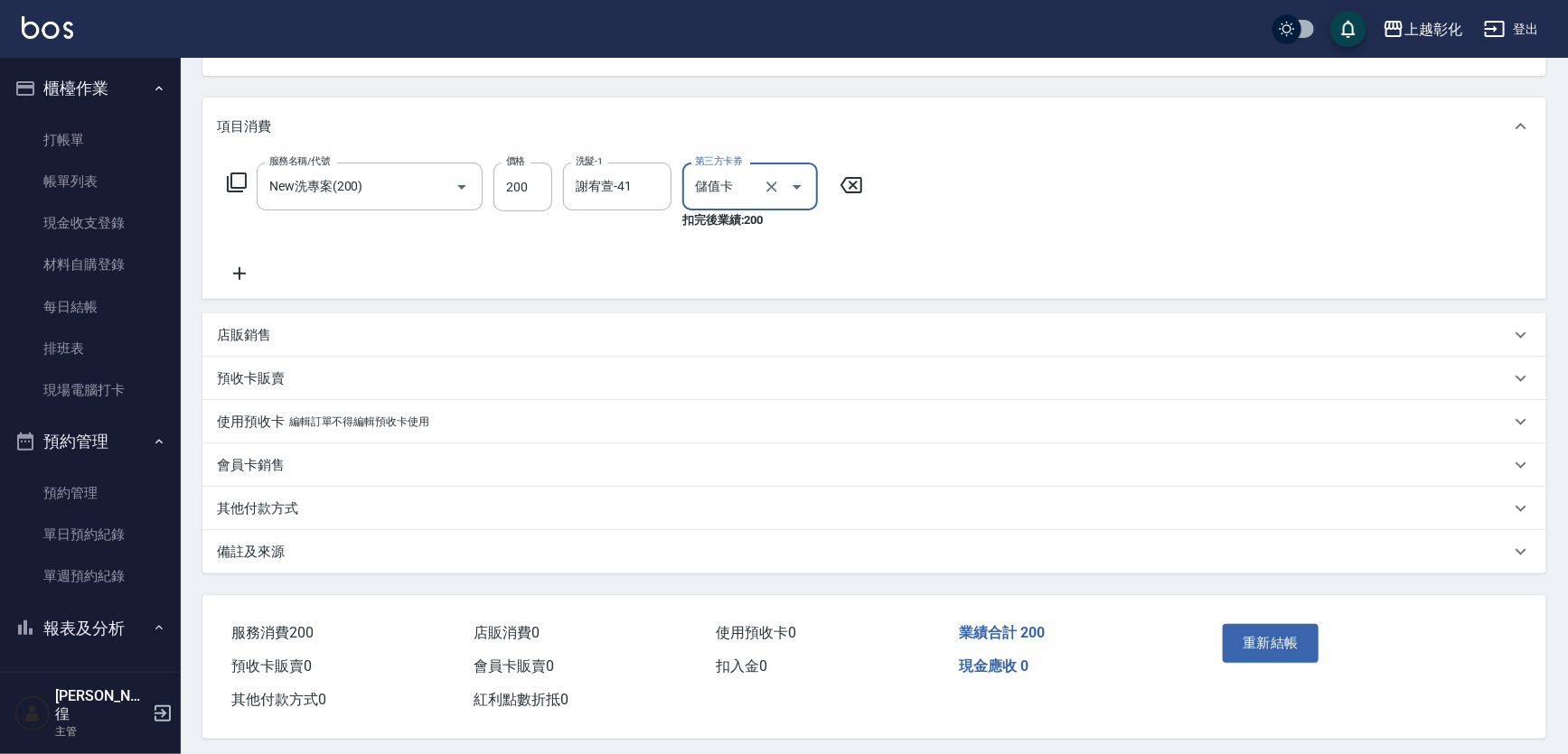
scroll to position [209, 0]
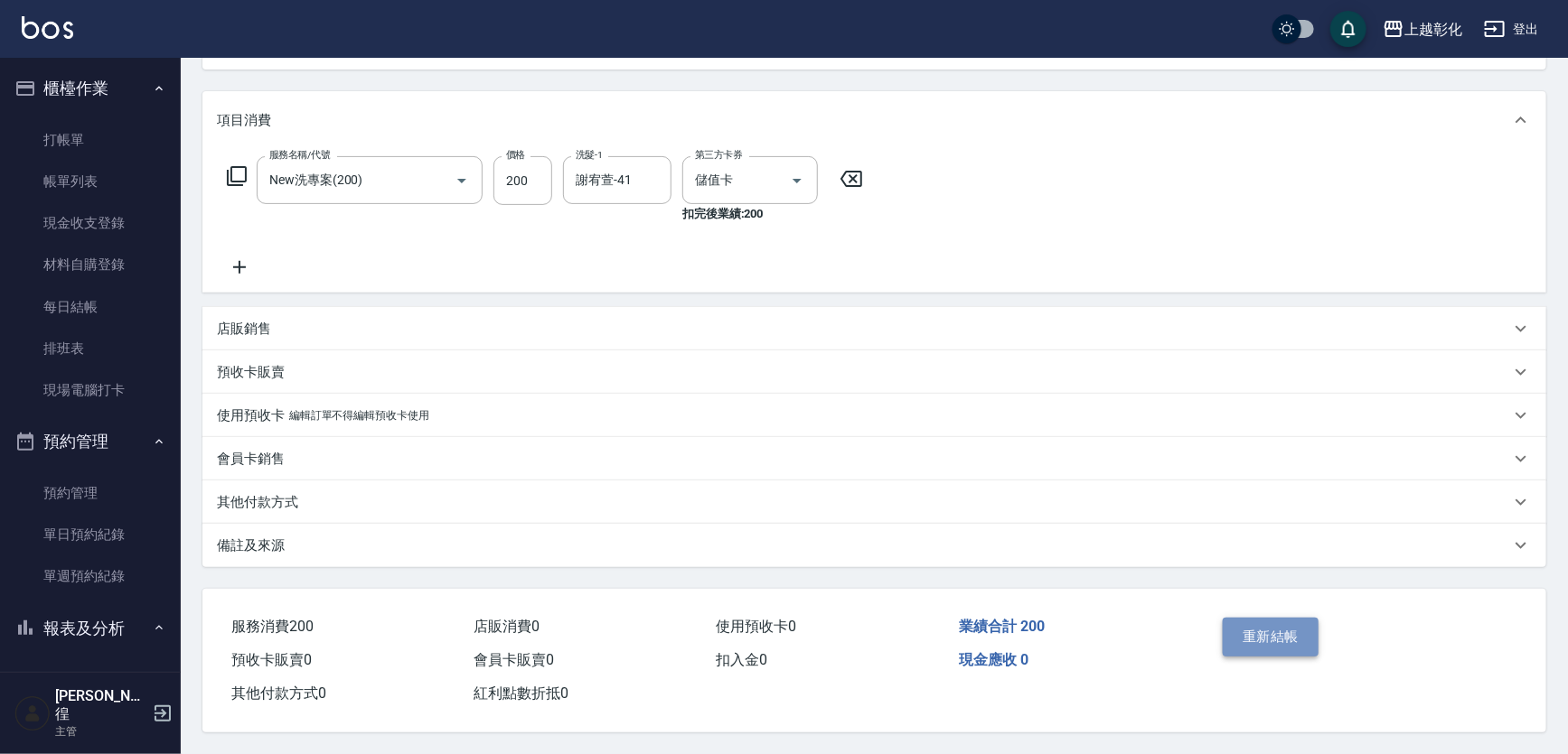
click at [1295, 618] on button "重新結帳" at bounding box center [1270, 637] width 95 height 38
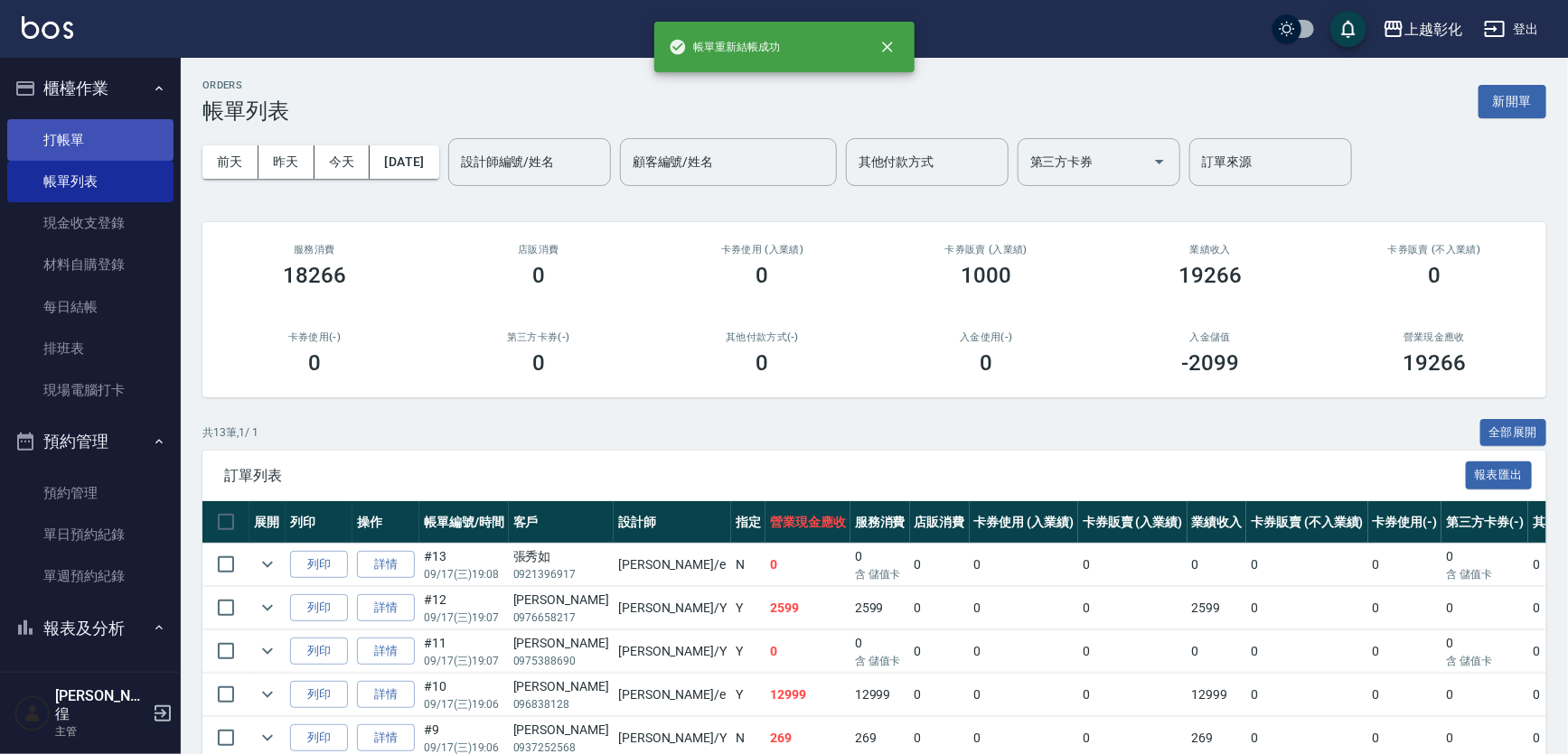
click at [66, 144] on link "打帳單" at bounding box center [91, 140] width 167 height 42
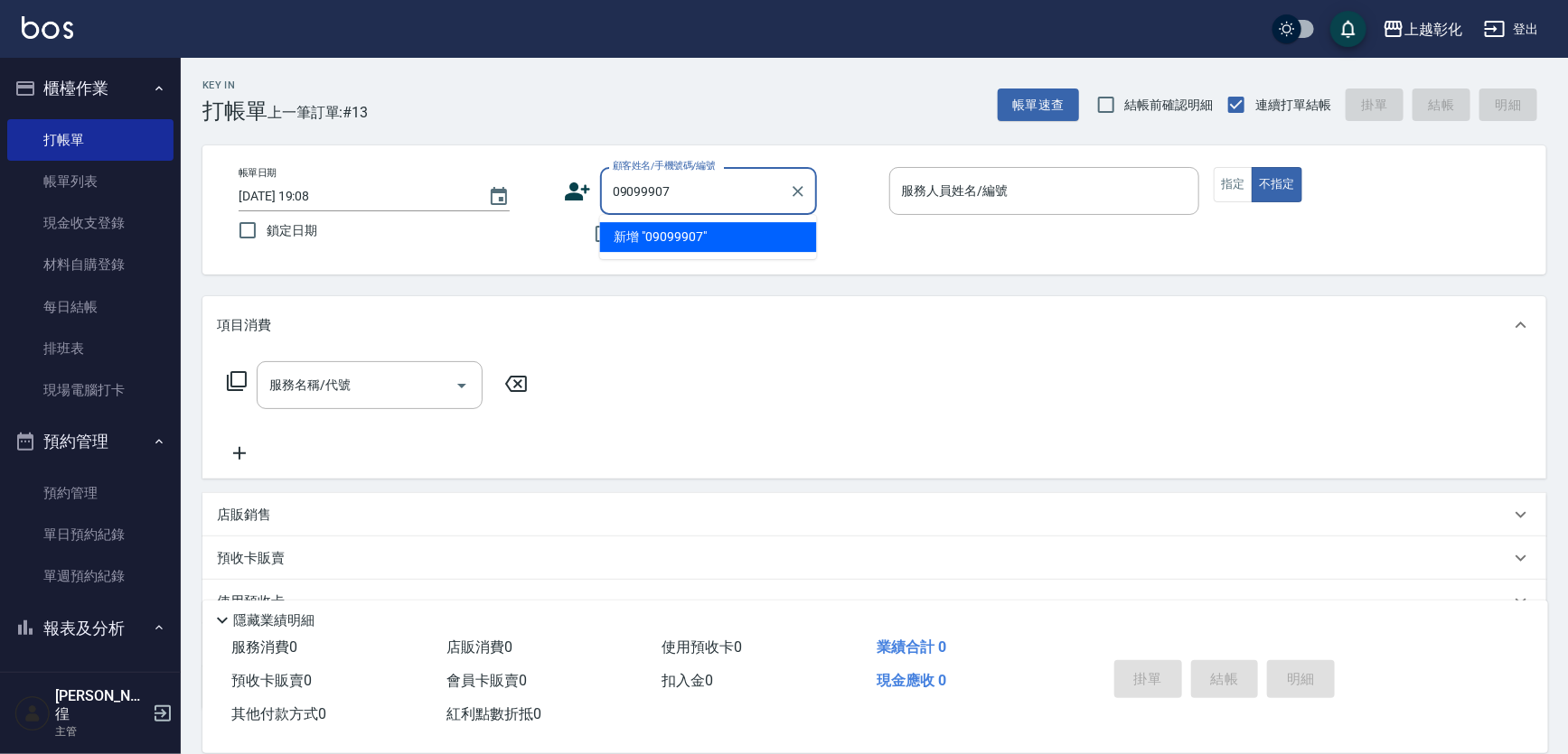
click at [616, 227] on li "新增 "09099907"" at bounding box center [708, 237] width 217 height 30
type input "09099907"
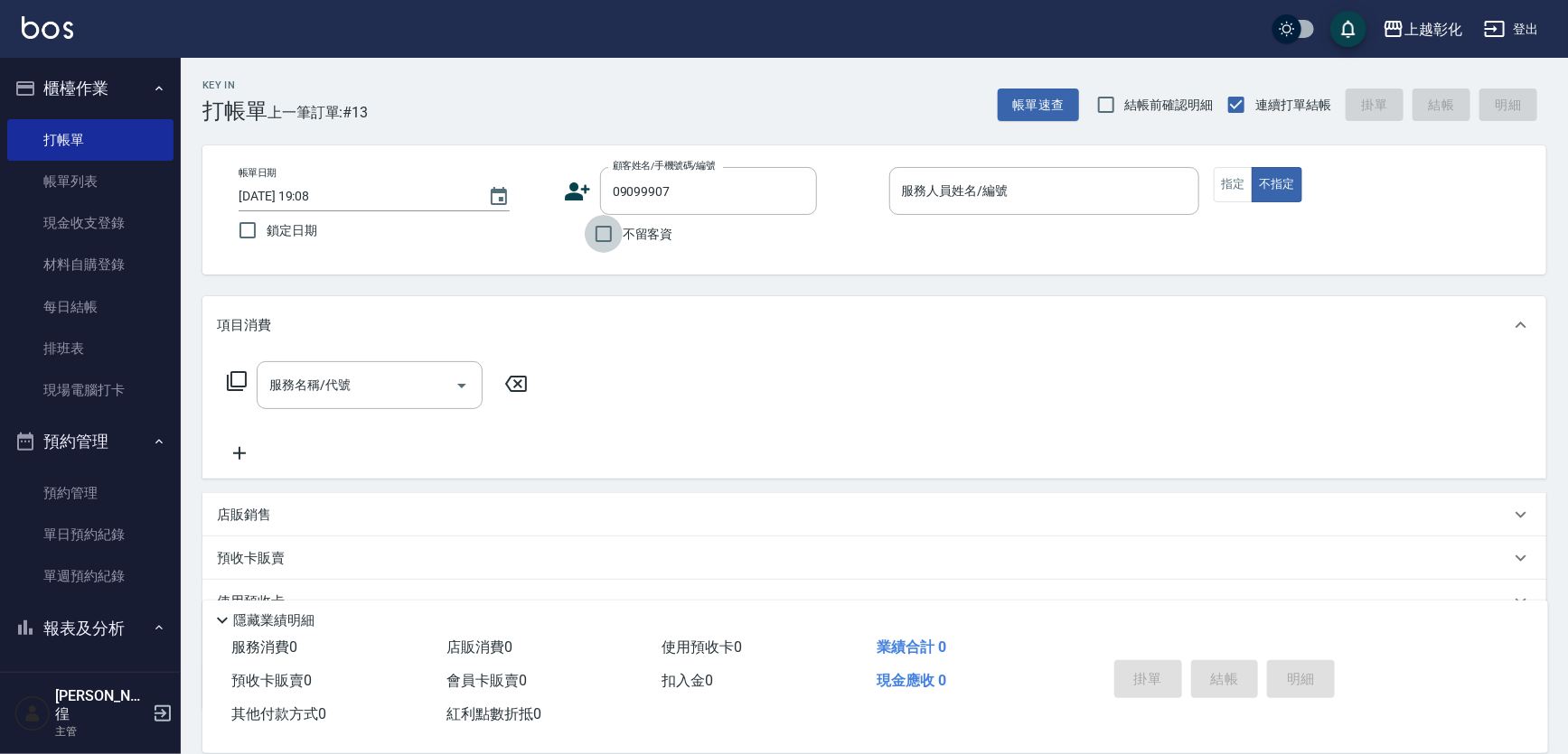
click at [616, 227] on input "不留客資" at bounding box center [604, 233] width 38 height 38
checkbox input "true"
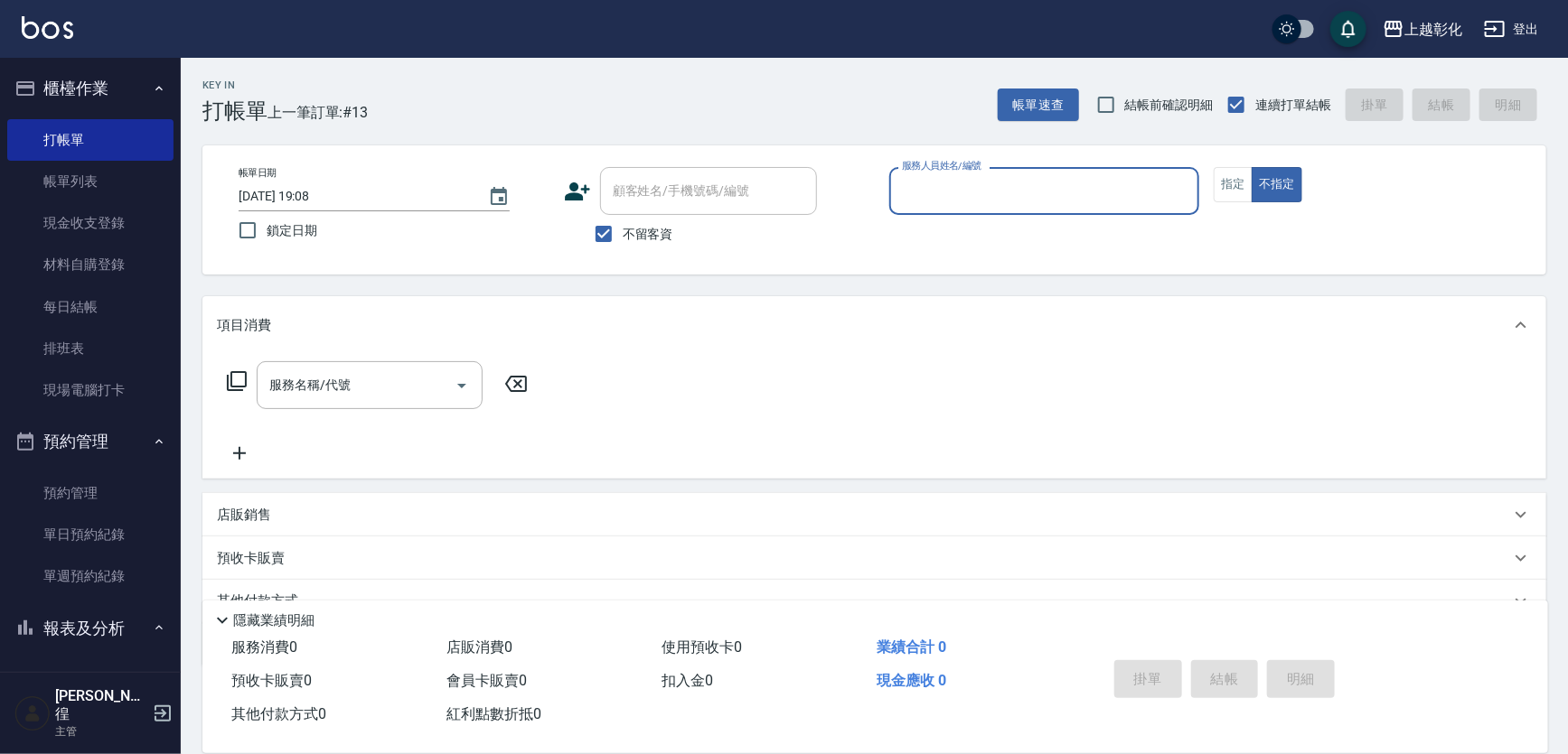
click at [658, 171] on div "顧客姓名/手機號碼/編號" at bounding box center [708, 192] width 217 height 48
click at [631, 228] on span "不留客資" at bounding box center [648, 234] width 51 height 19
click at [623, 228] on input "不留客資" at bounding box center [604, 233] width 38 height 38
checkbox input "false"
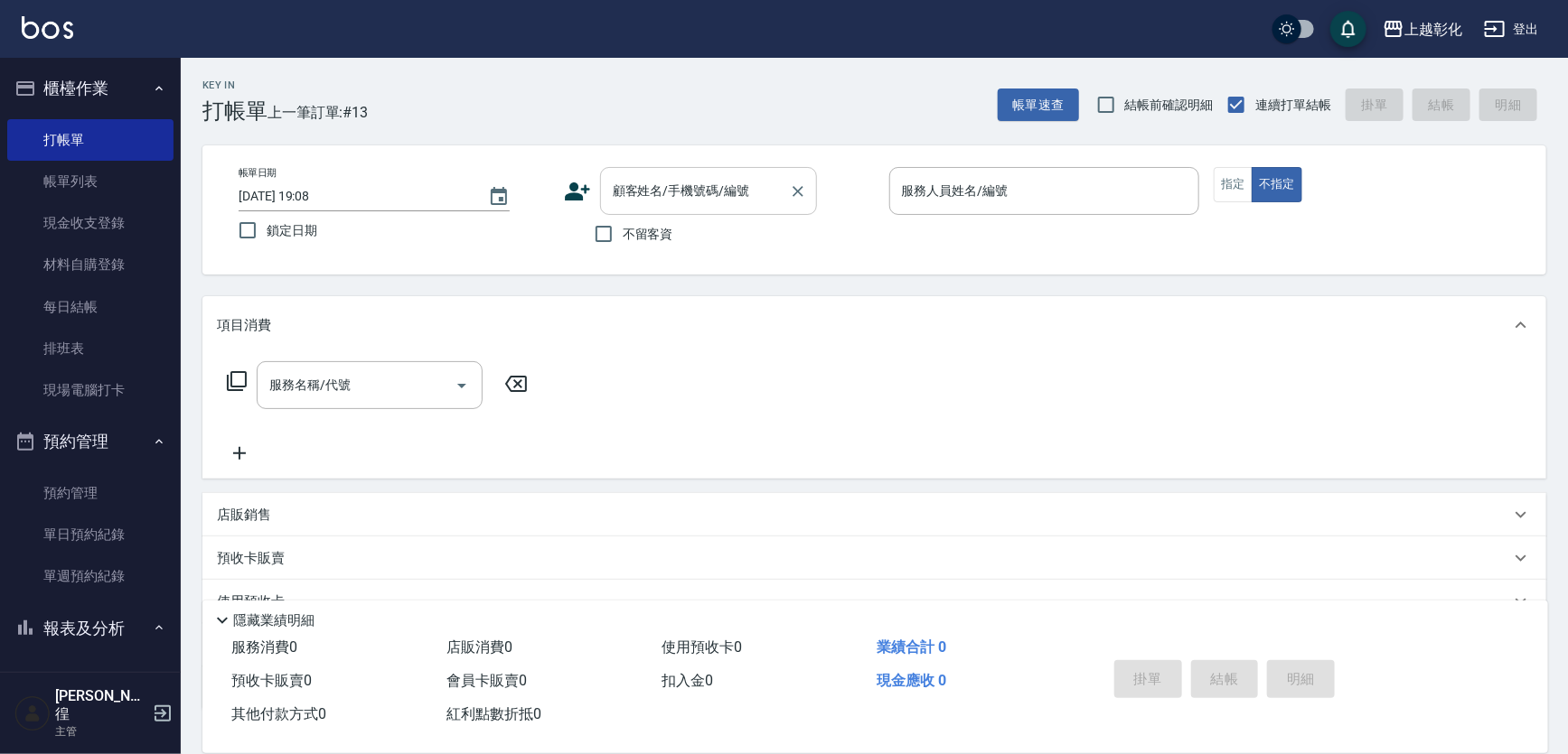
click at [643, 189] on input "顧客姓名/手機號碼/編號" at bounding box center [694, 191] width 173 height 31
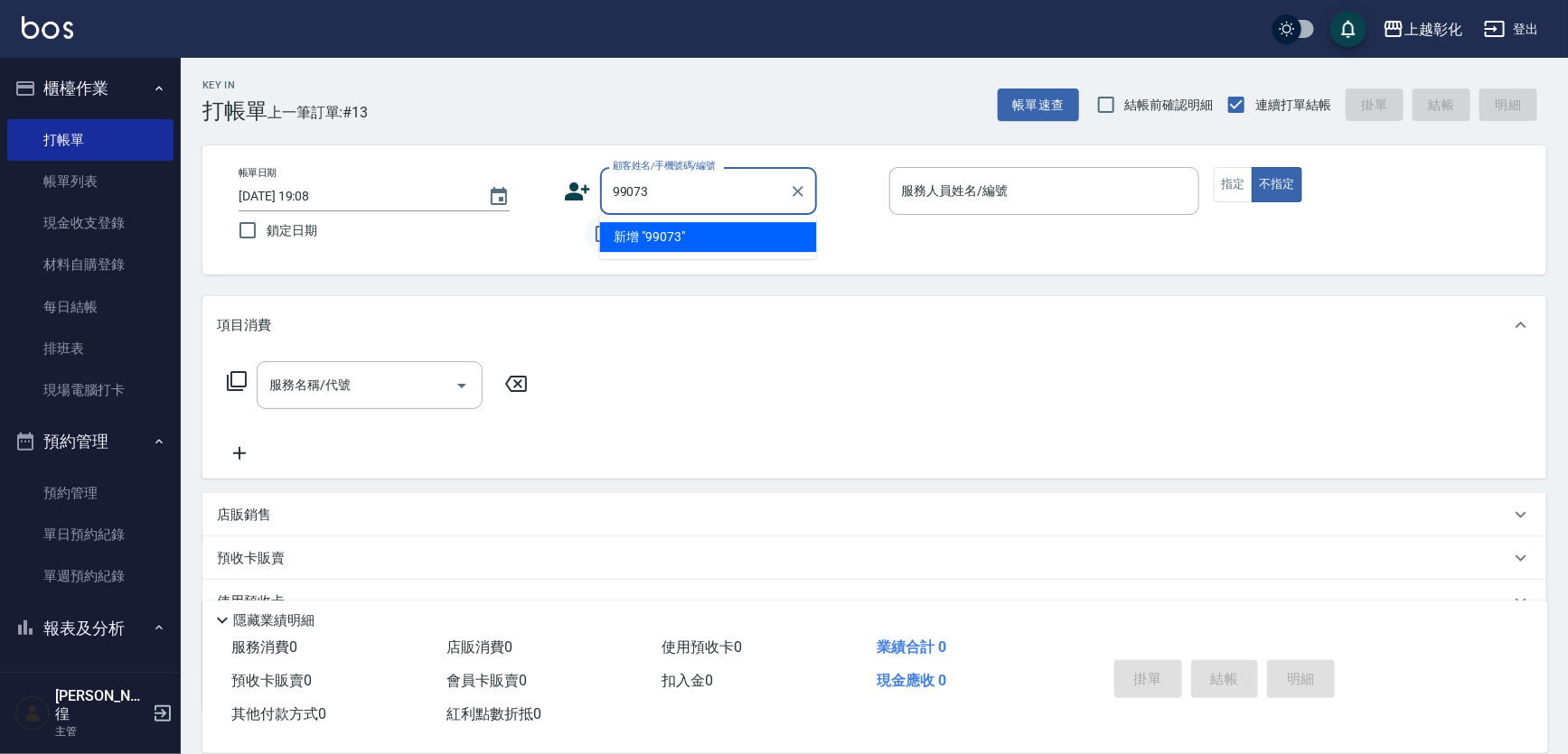
type input "99073"
click at [592, 233] on input "不留客資" at bounding box center [604, 233] width 38 height 38
checkbox input "true"
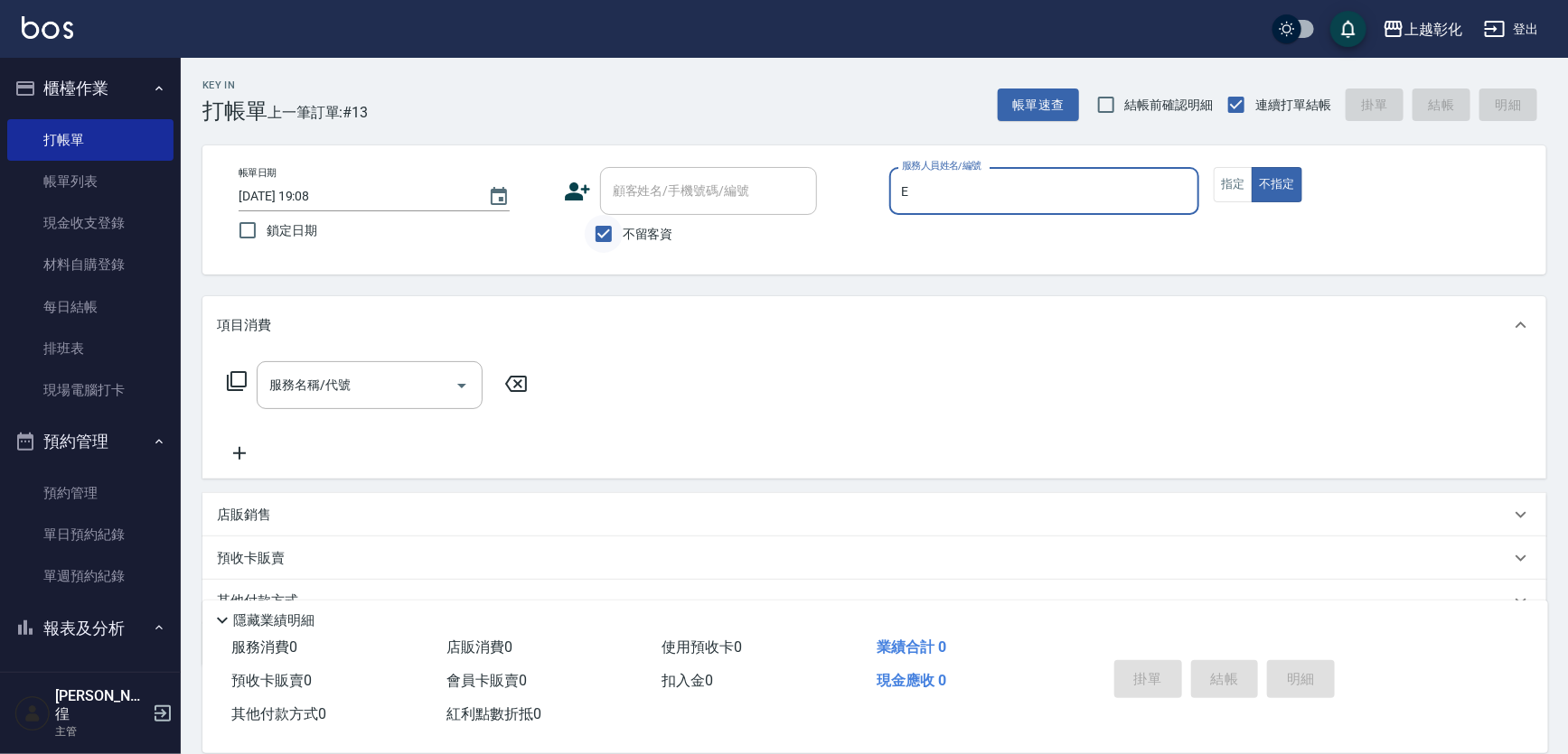
type input "[PERSON_NAME]-e"
type button "false"
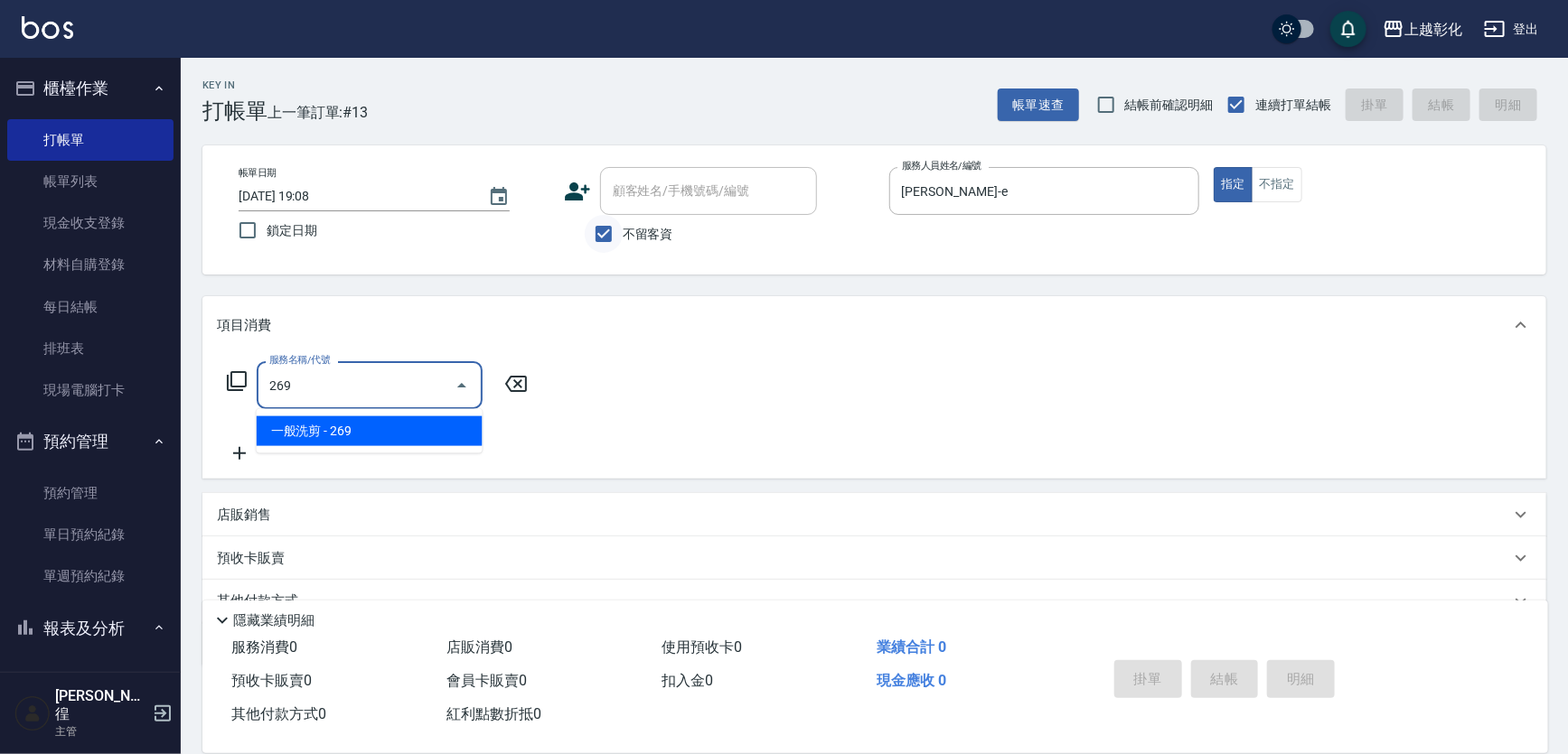
type input "一般洗剪(269)"
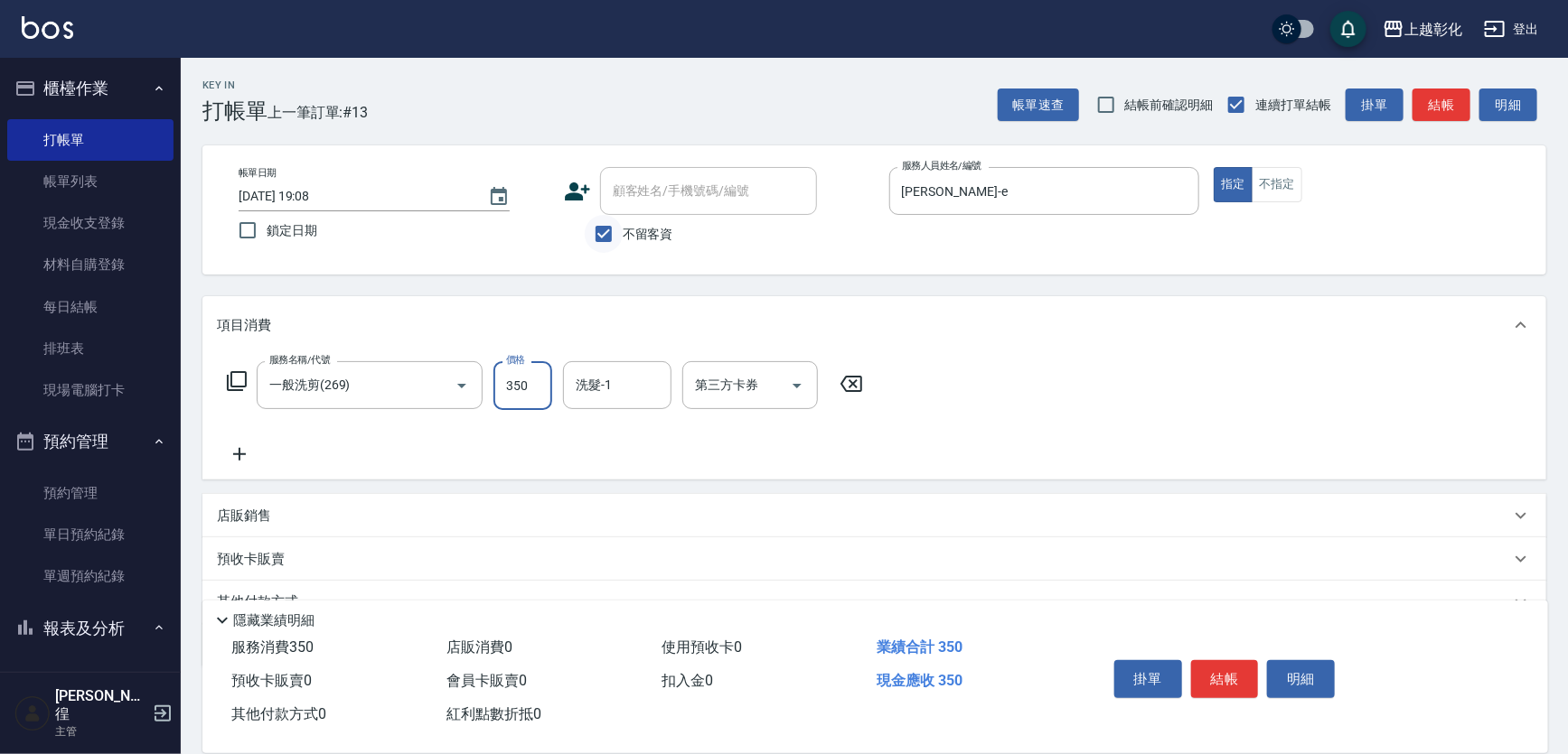
type input "350"
type input "[PERSON_NAME]-24"
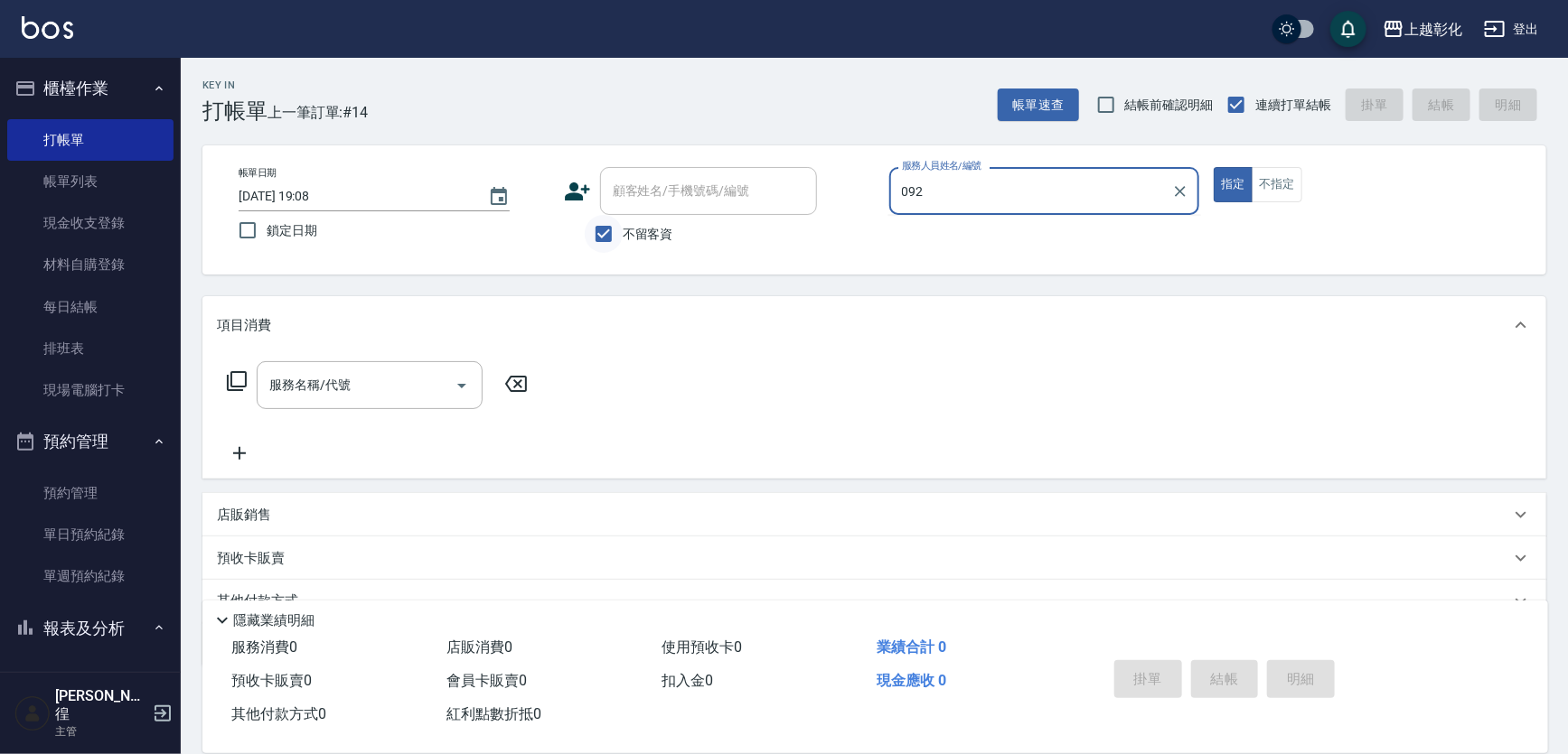
type input "092"
drag, startPoint x: 593, startPoint y: 235, endPoint x: 624, endPoint y: 227, distance: 32.0
click at [593, 245] on input "不留客資" at bounding box center [604, 233] width 38 height 38
checkbox input "false"
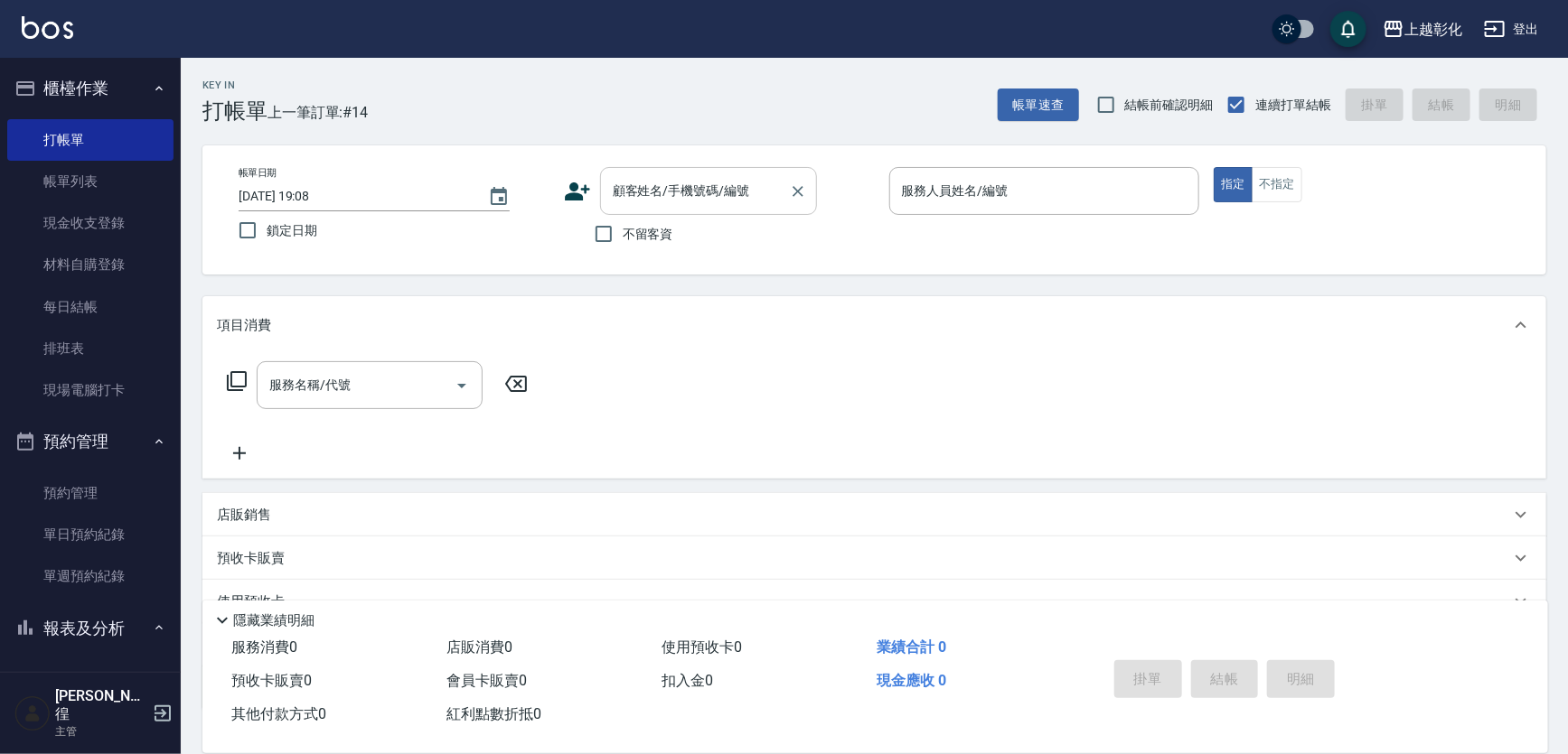
click at [654, 209] on div "顧客姓名/手機號碼/編號" at bounding box center [708, 192] width 217 height 48
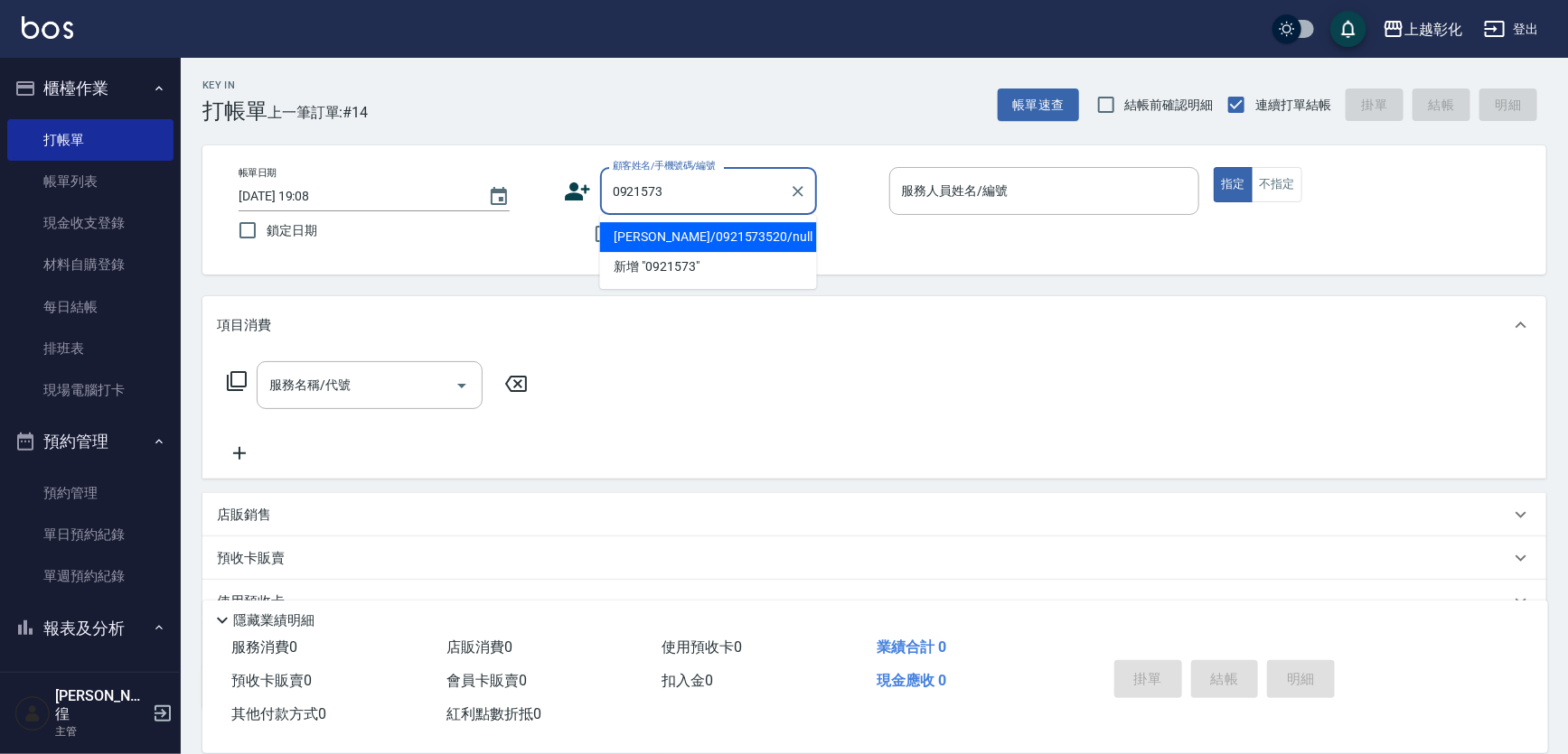
type input "[PERSON_NAME]/0921573520/null"
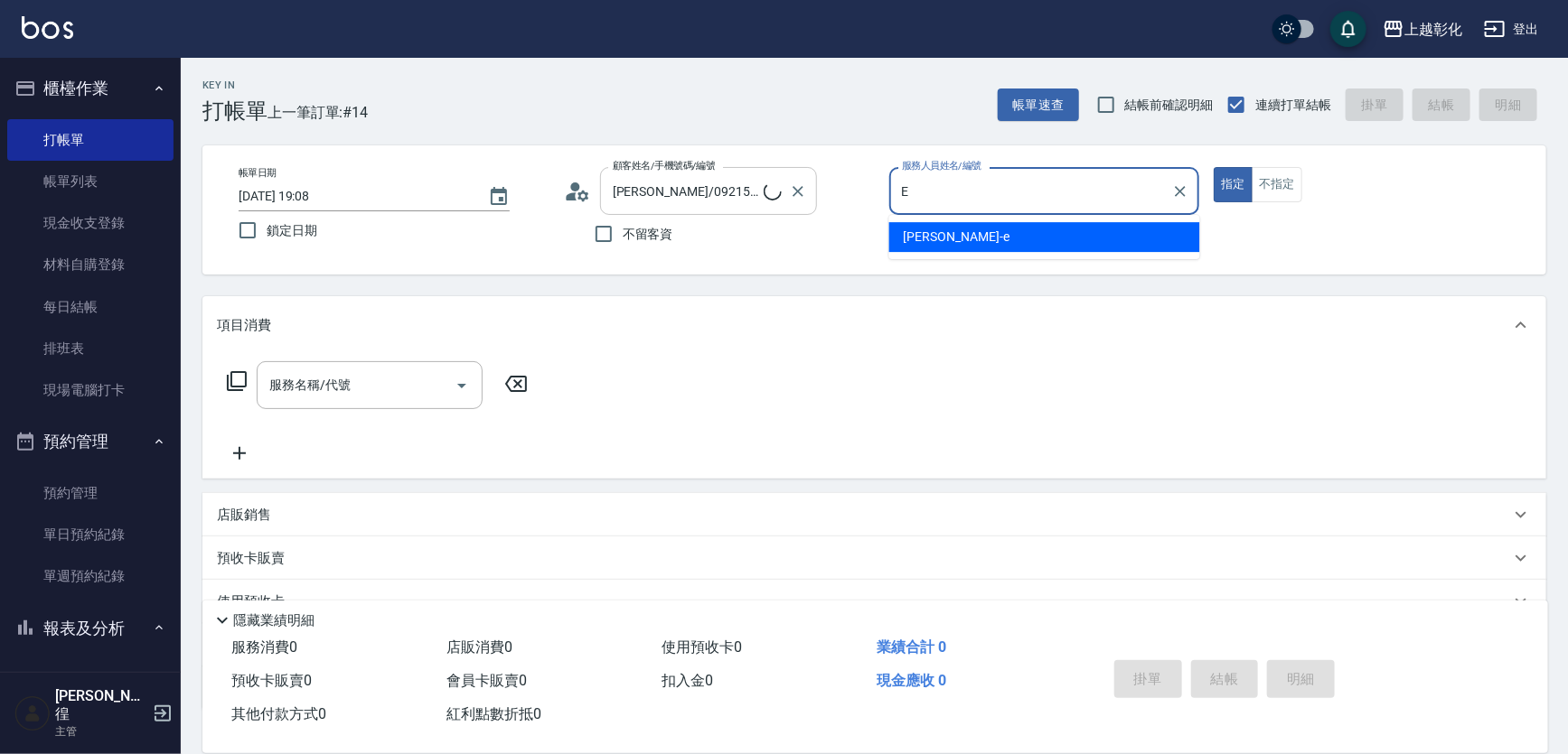
type input "[PERSON_NAME]-e"
type button "true"
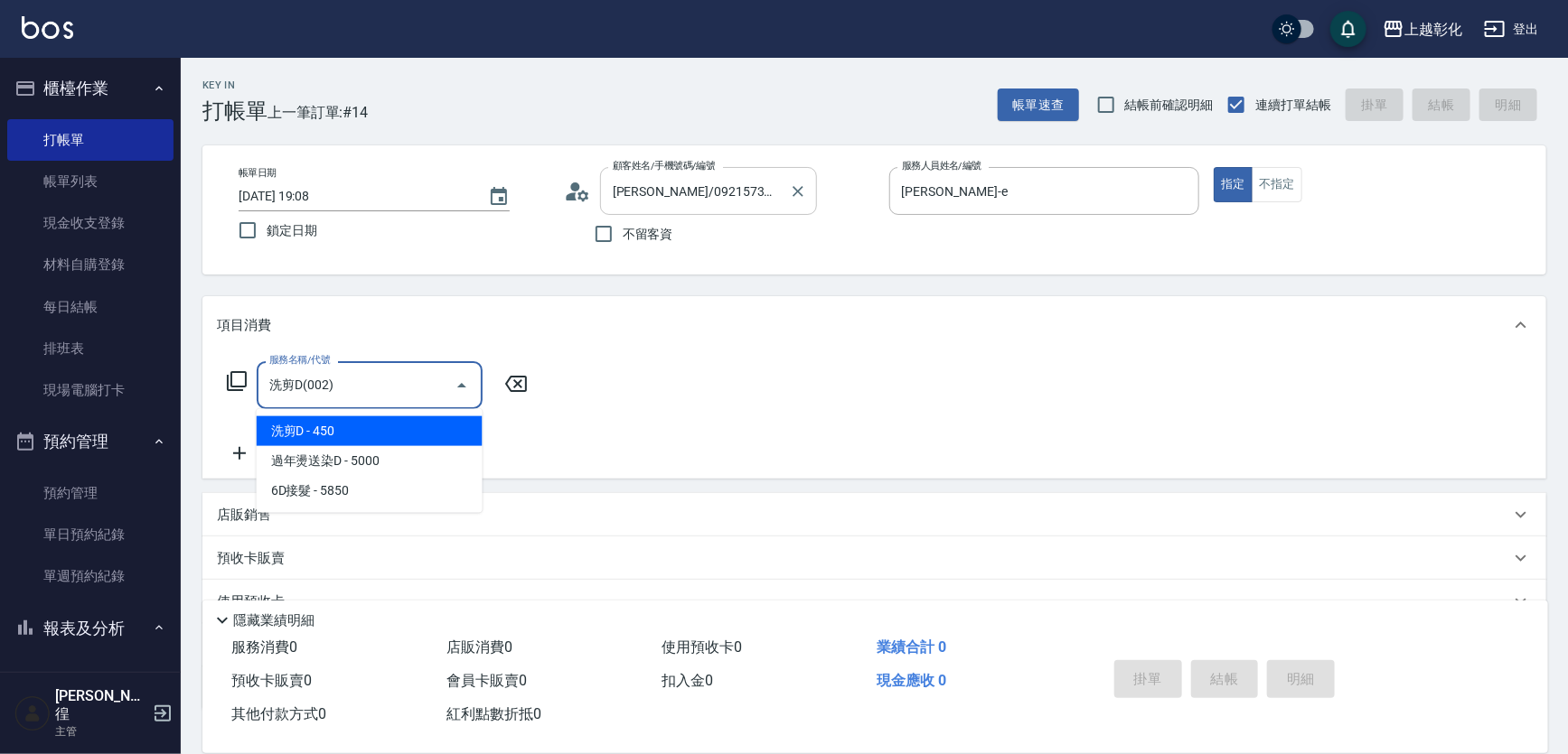
type input "洗剪D(002)"
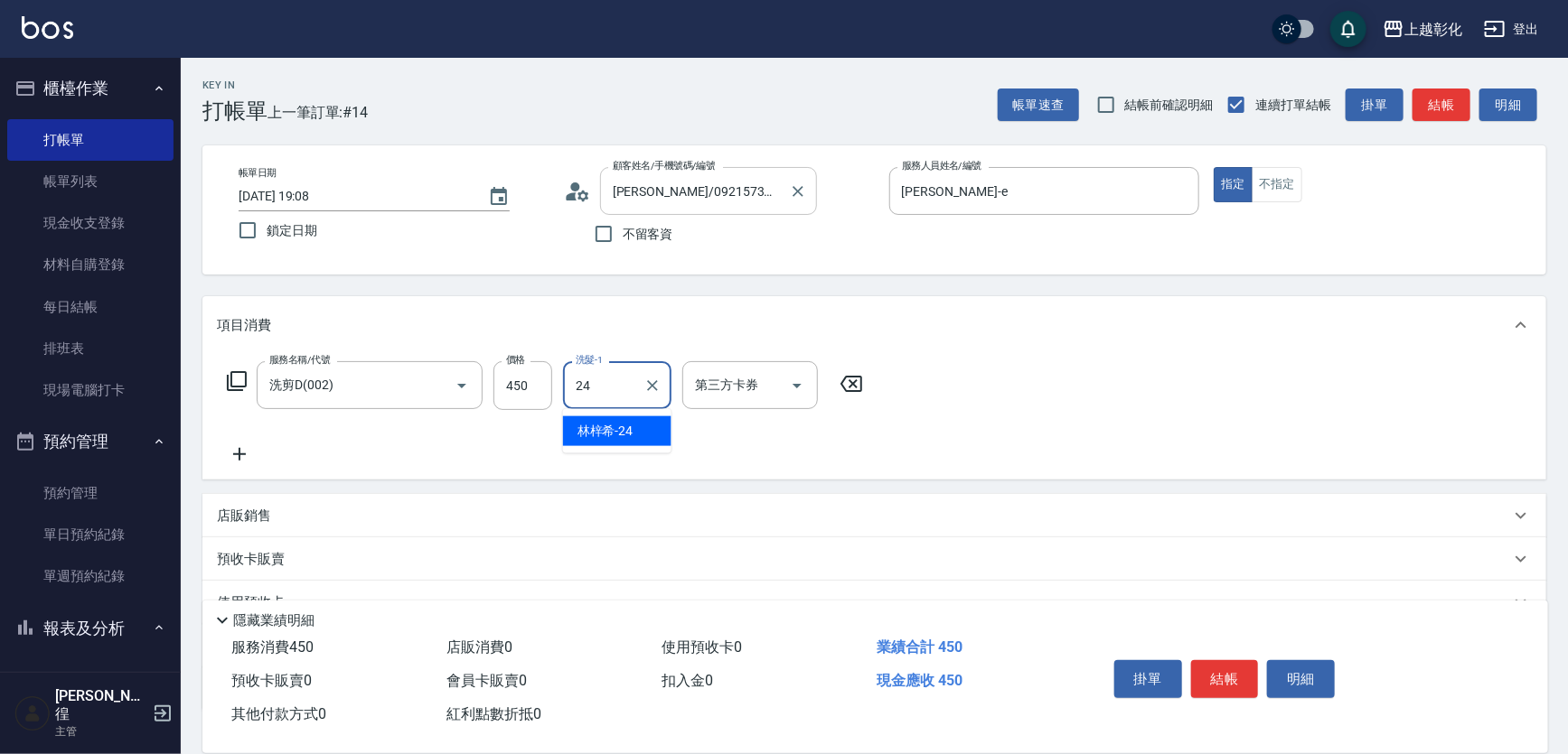
type input "[PERSON_NAME]-24"
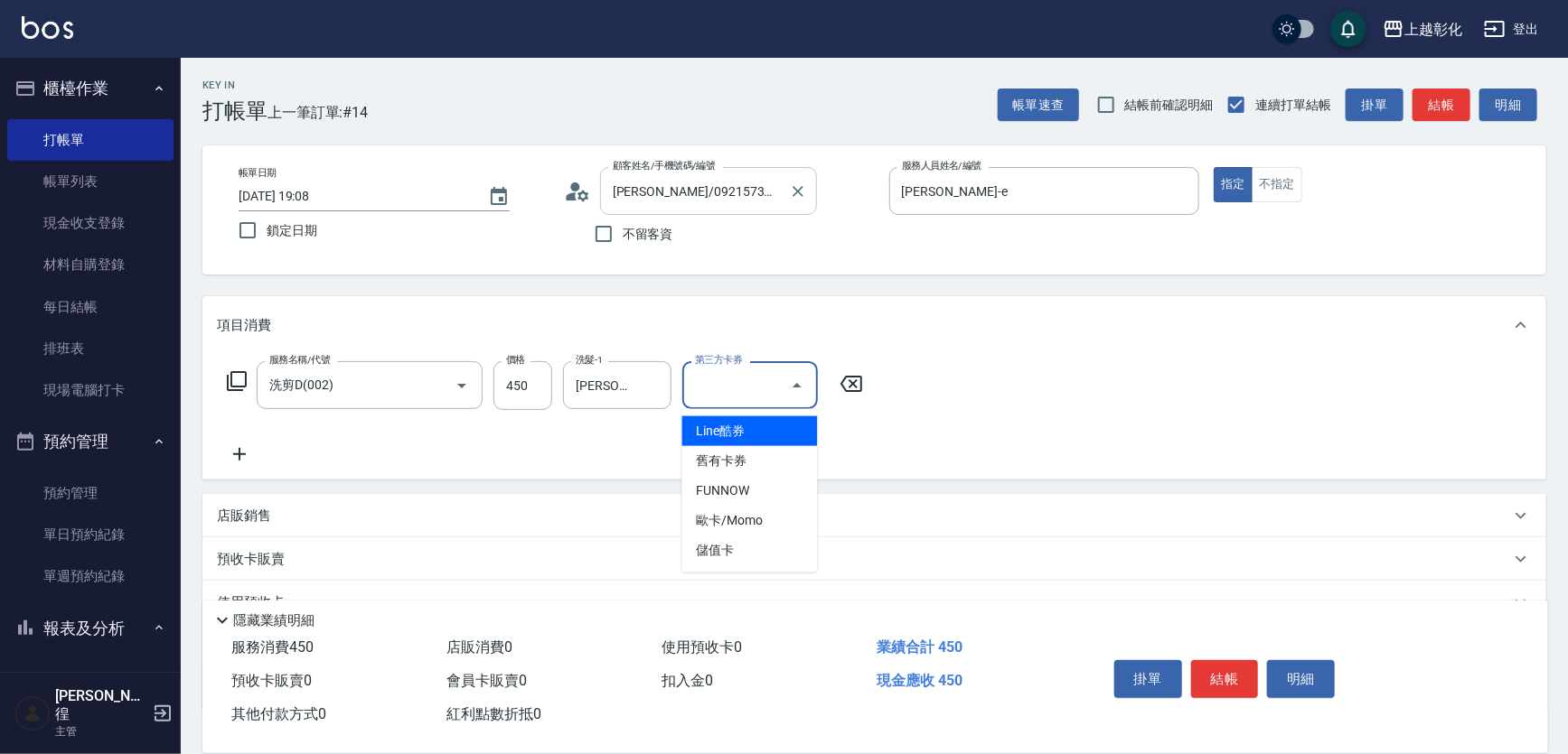
type input "儲值卡"
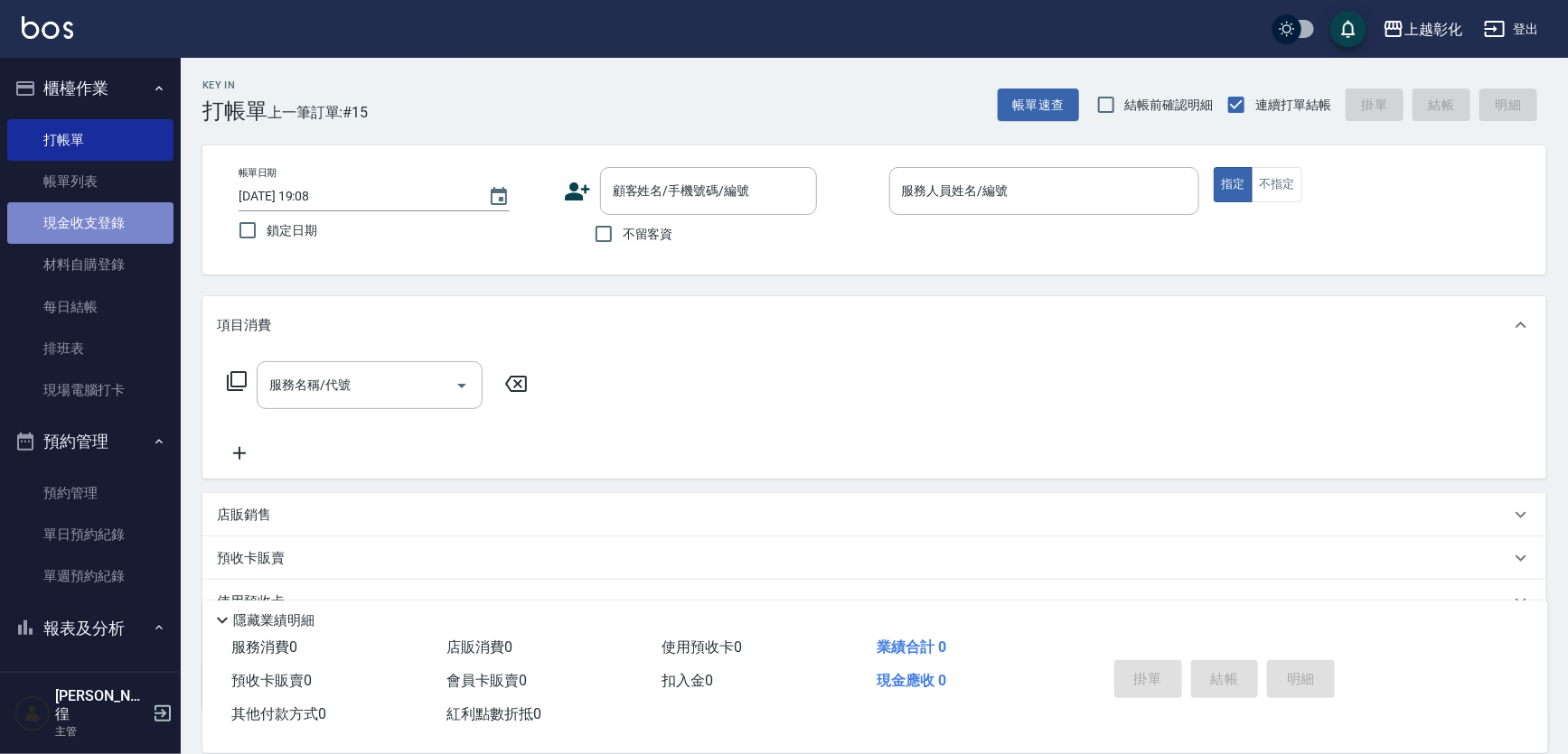
click at [99, 214] on link "現金收支登錄" at bounding box center [91, 223] width 167 height 42
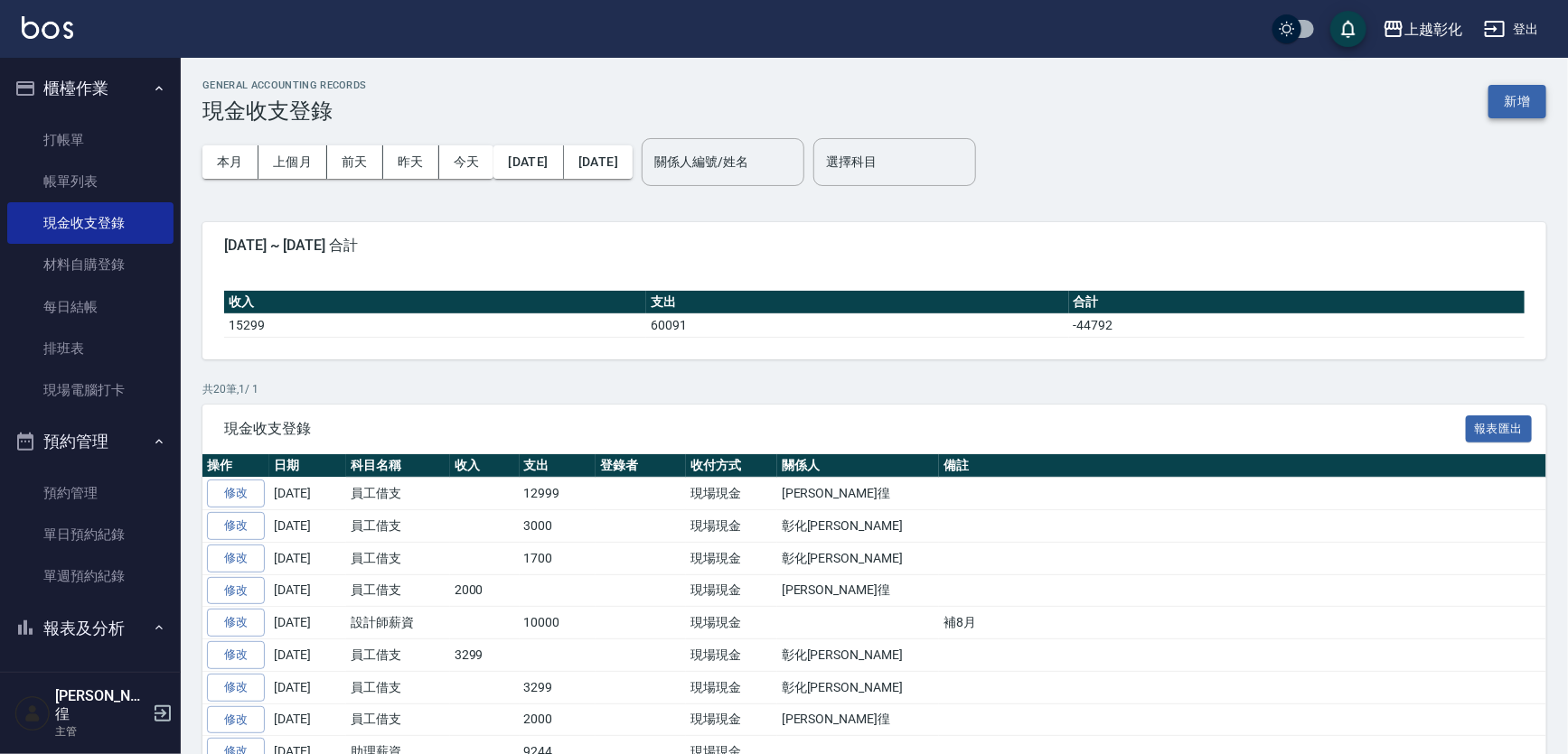
click at [1514, 95] on button "新增" at bounding box center [1517, 102] width 57 height 33
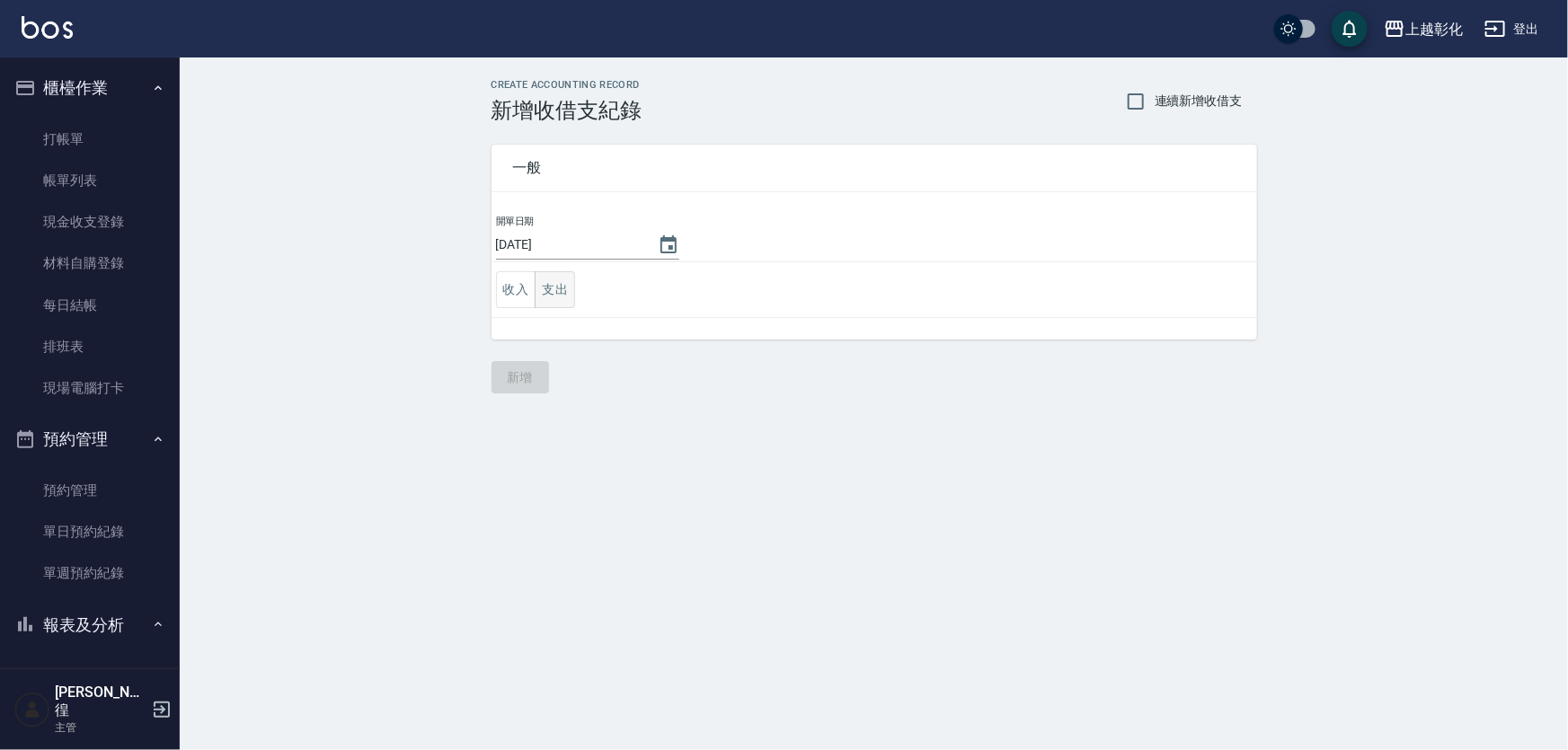
click at [563, 275] on td "收入 支出" at bounding box center [875, 290] width 766 height 56
click at [564, 283] on button "支出" at bounding box center [555, 290] width 41 height 37
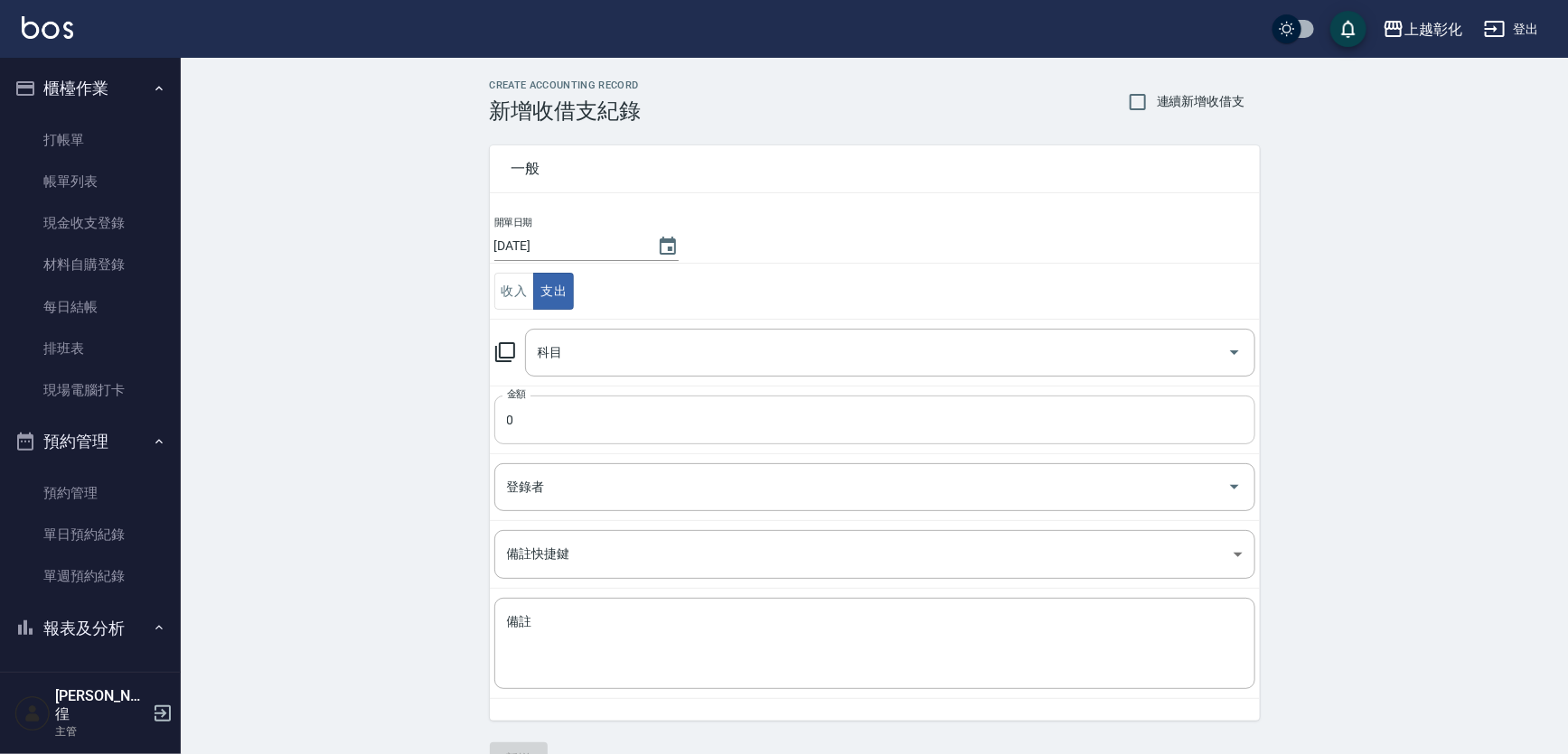
click at [567, 405] on input "0" at bounding box center [875, 420] width 761 height 49
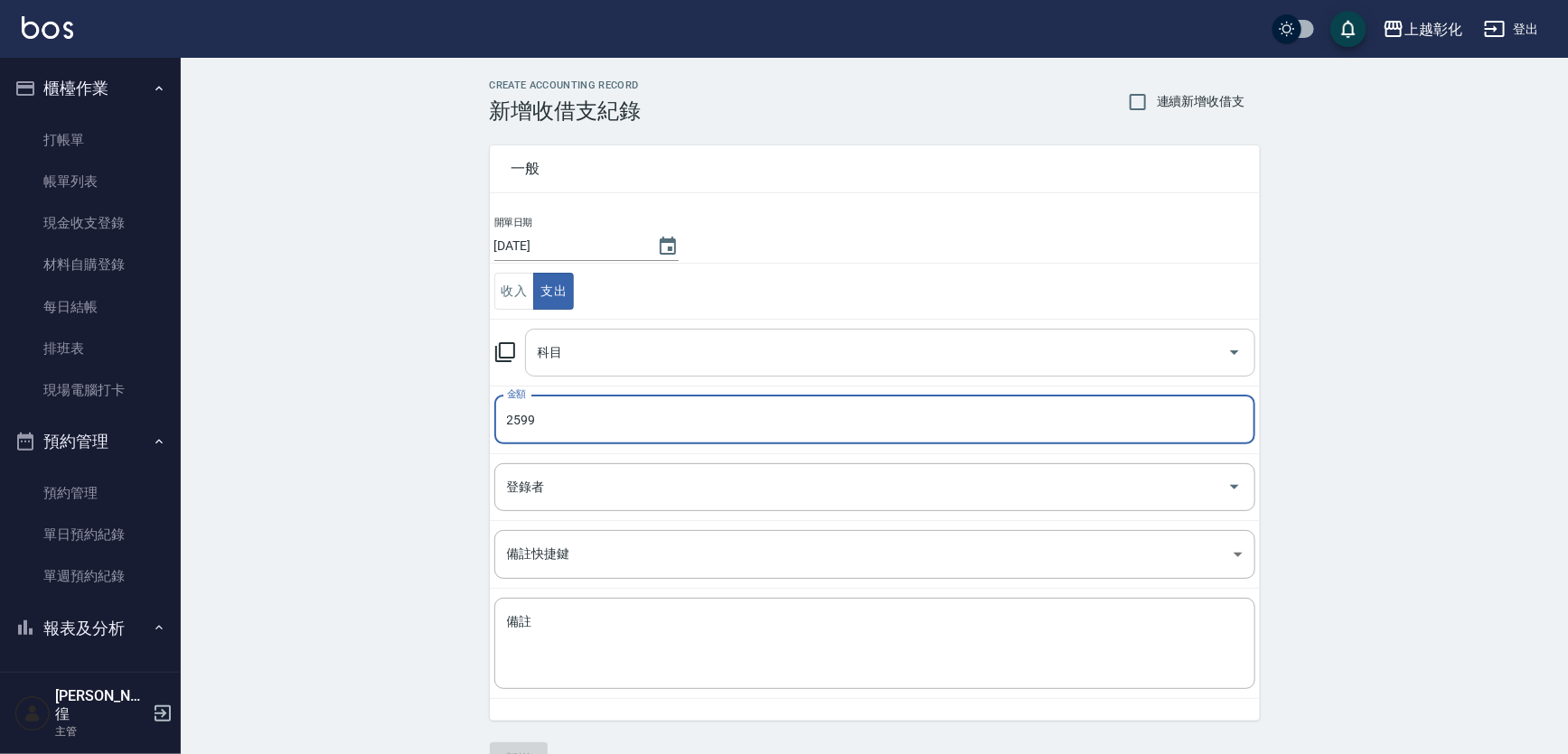
type input "2599"
click at [571, 364] on input "科目" at bounding box center [877, 352] width 687 height 31
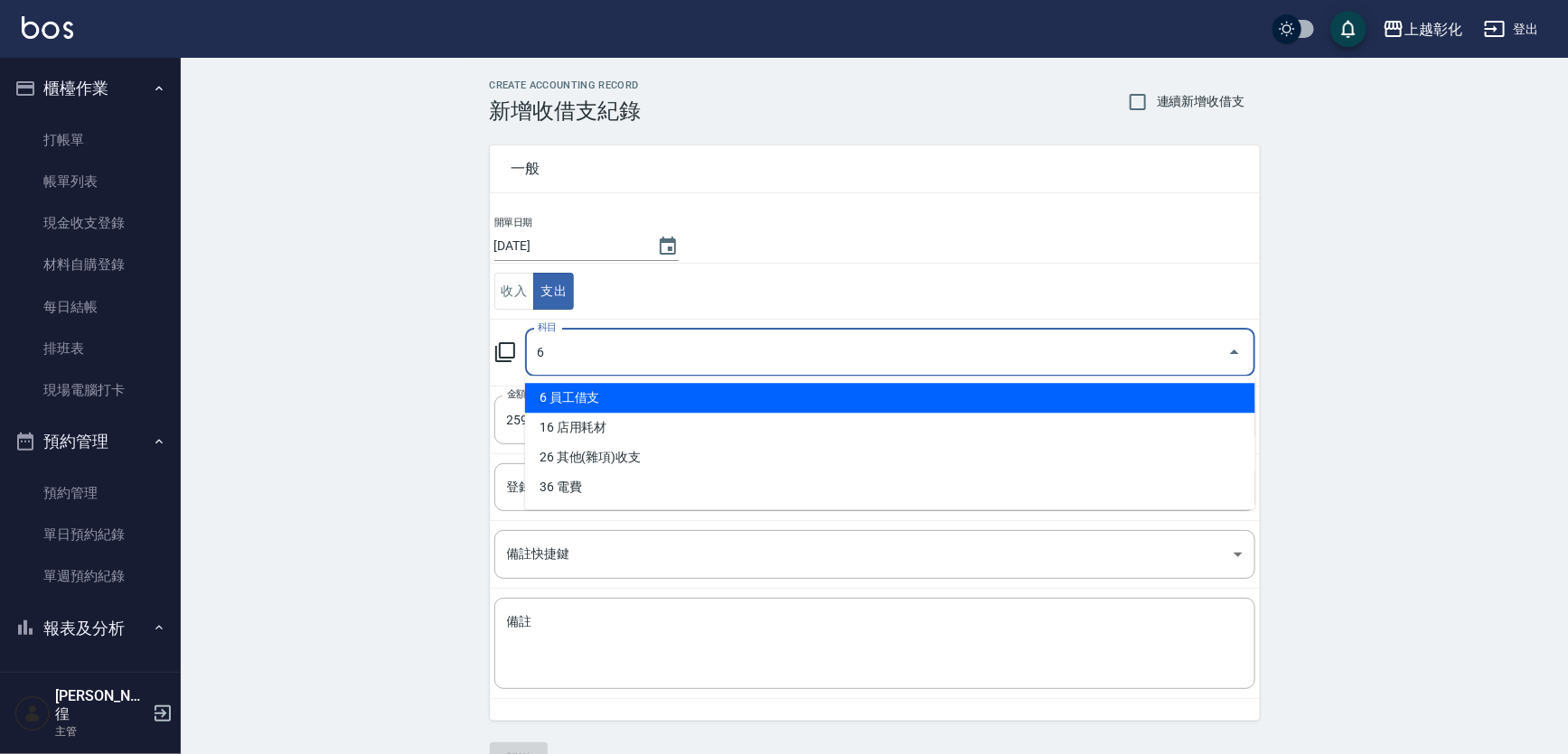
click at [588, 409] on li "6 員工借支" at bounding box center [890, 398] width 730 height 30
type input "6 員工借支"
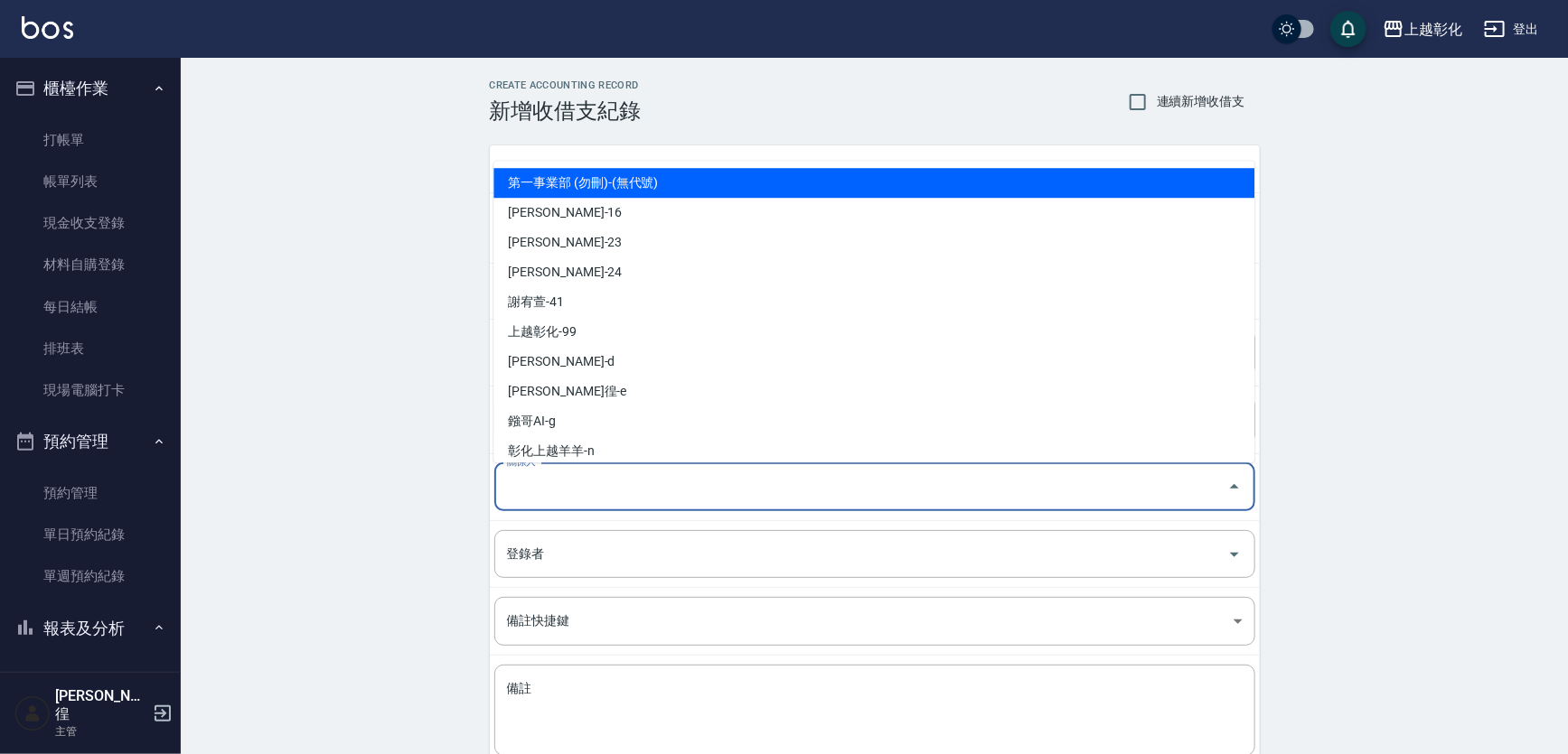
click at [588, 472] on input "關係人" at bounding box center [861, 488] width 717 height 31
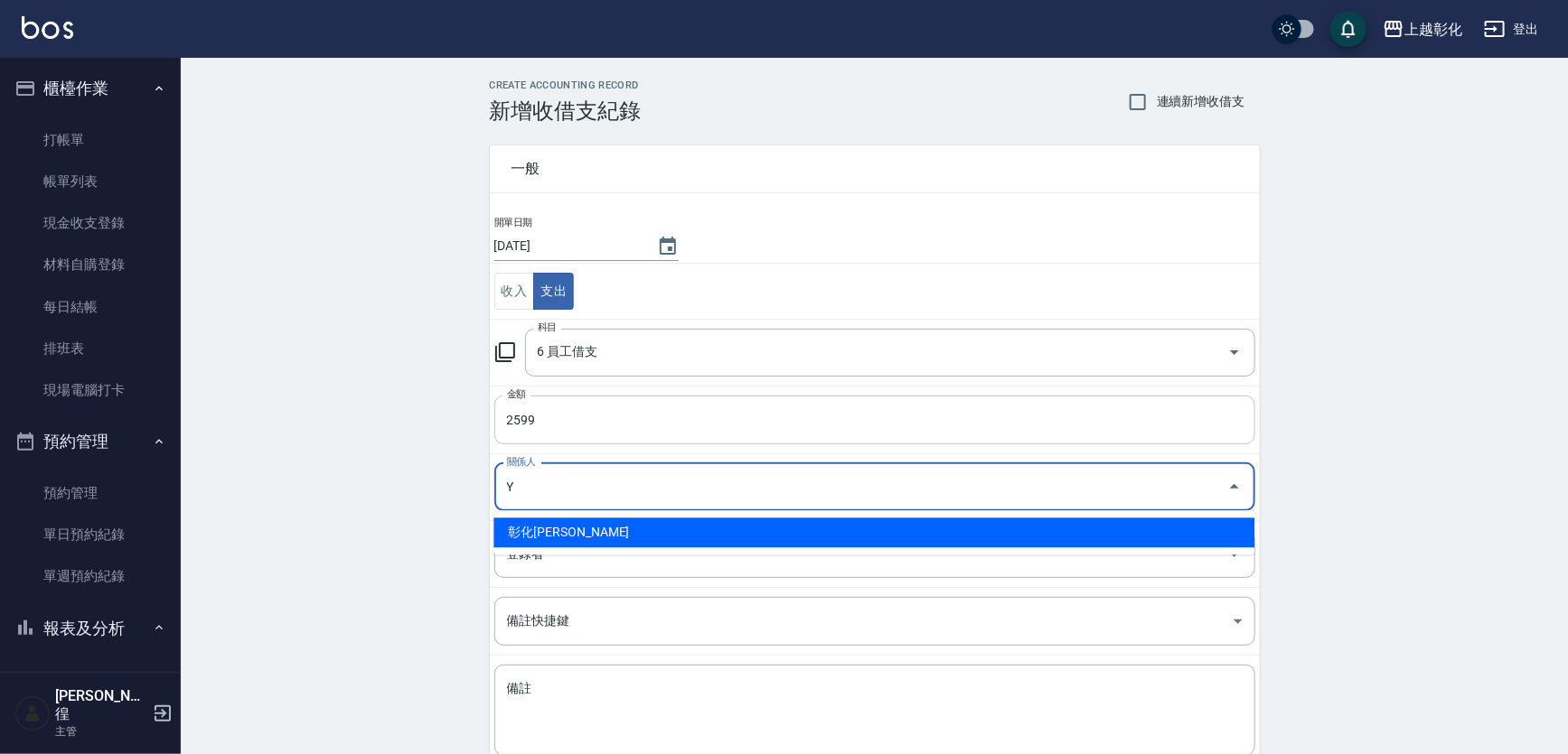
type input "彰化[PERSON_NAME]"
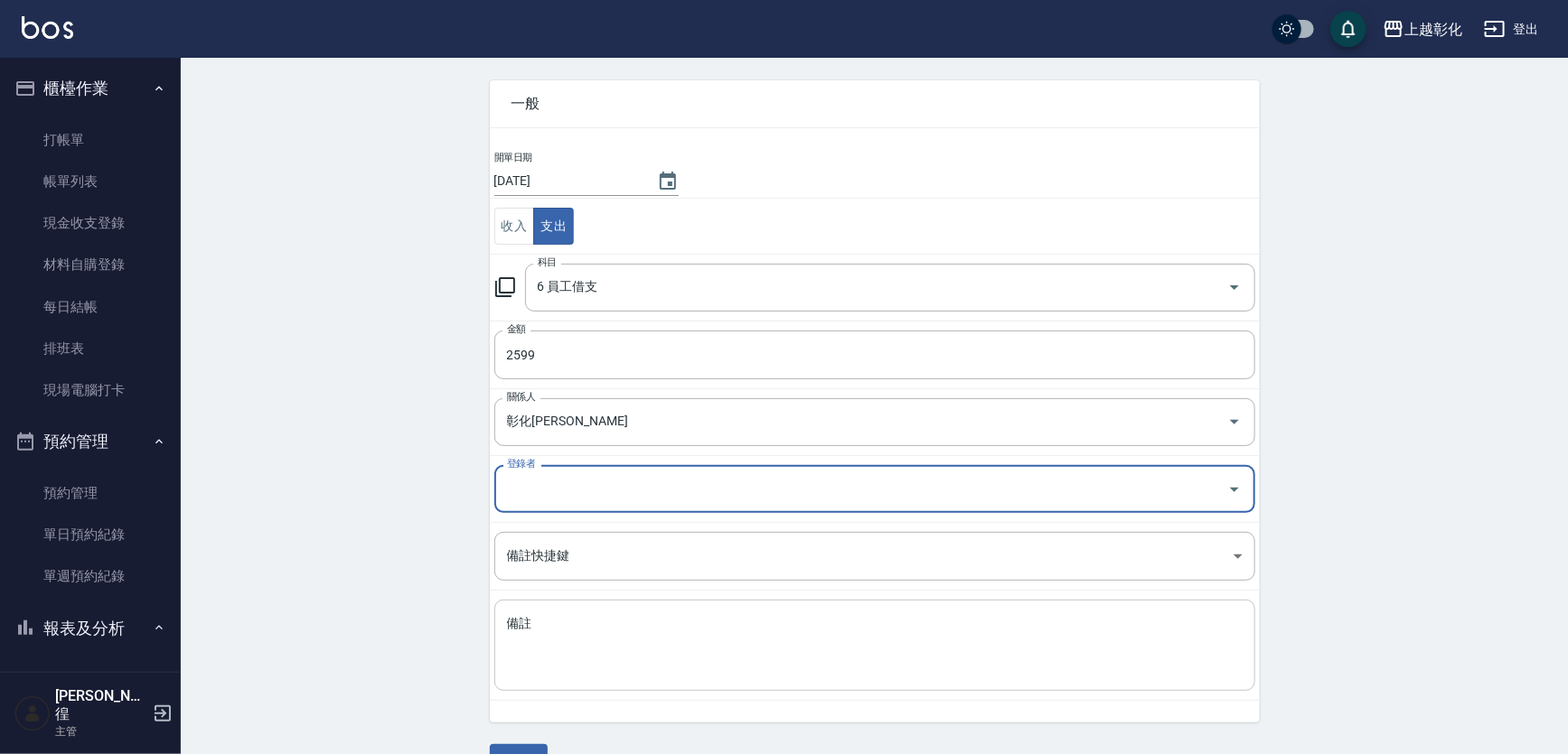
scroll to position [108, 0]
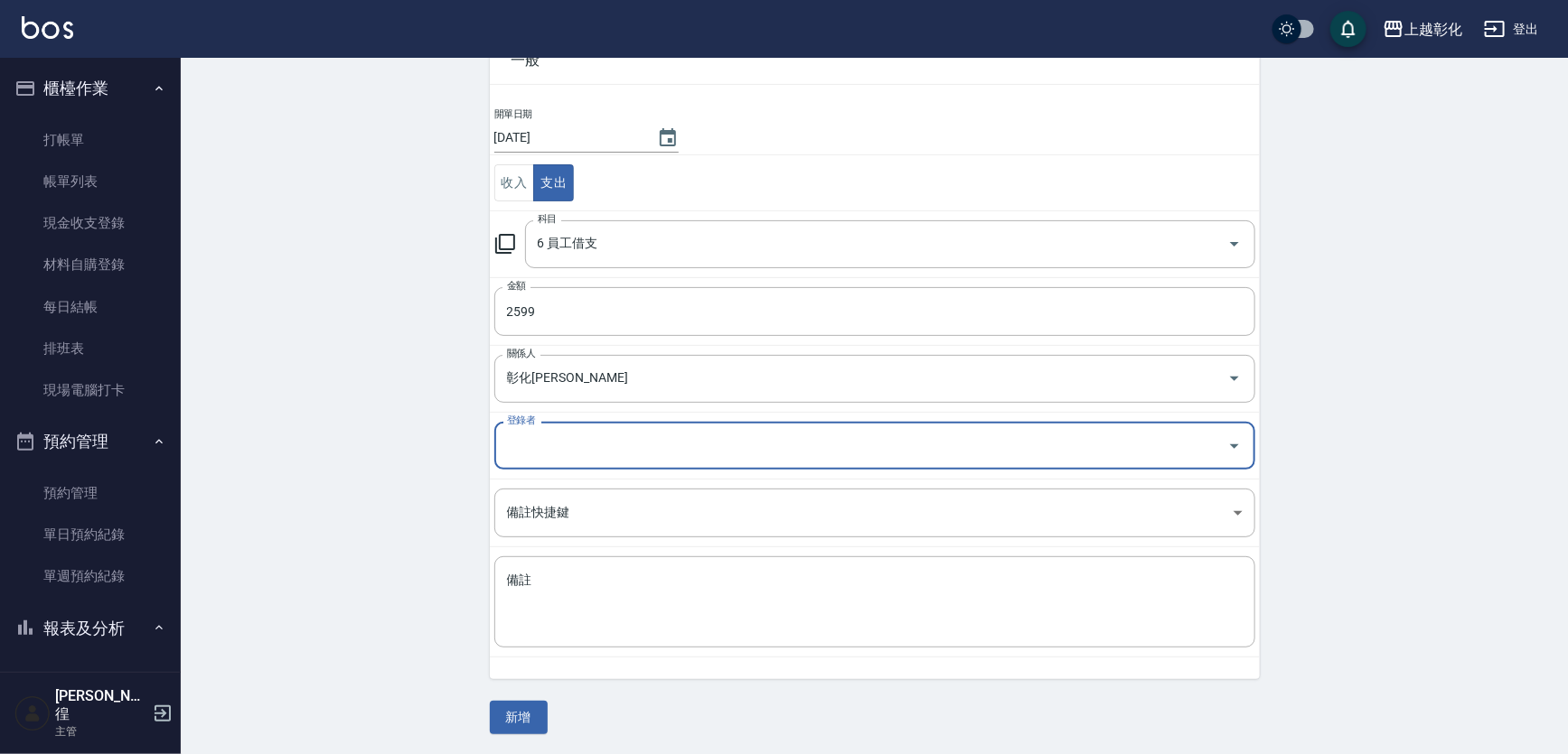
click at [520, 737] on div "CREATE ACCOUNTING RECORD 新增收借支紀錄 連續新增收借支 一般 開單日期 [DATE] 收入 支出 科目 6 員工借支 科目 金額 2…" at bounding box center [874, 352] width 1387 height 807
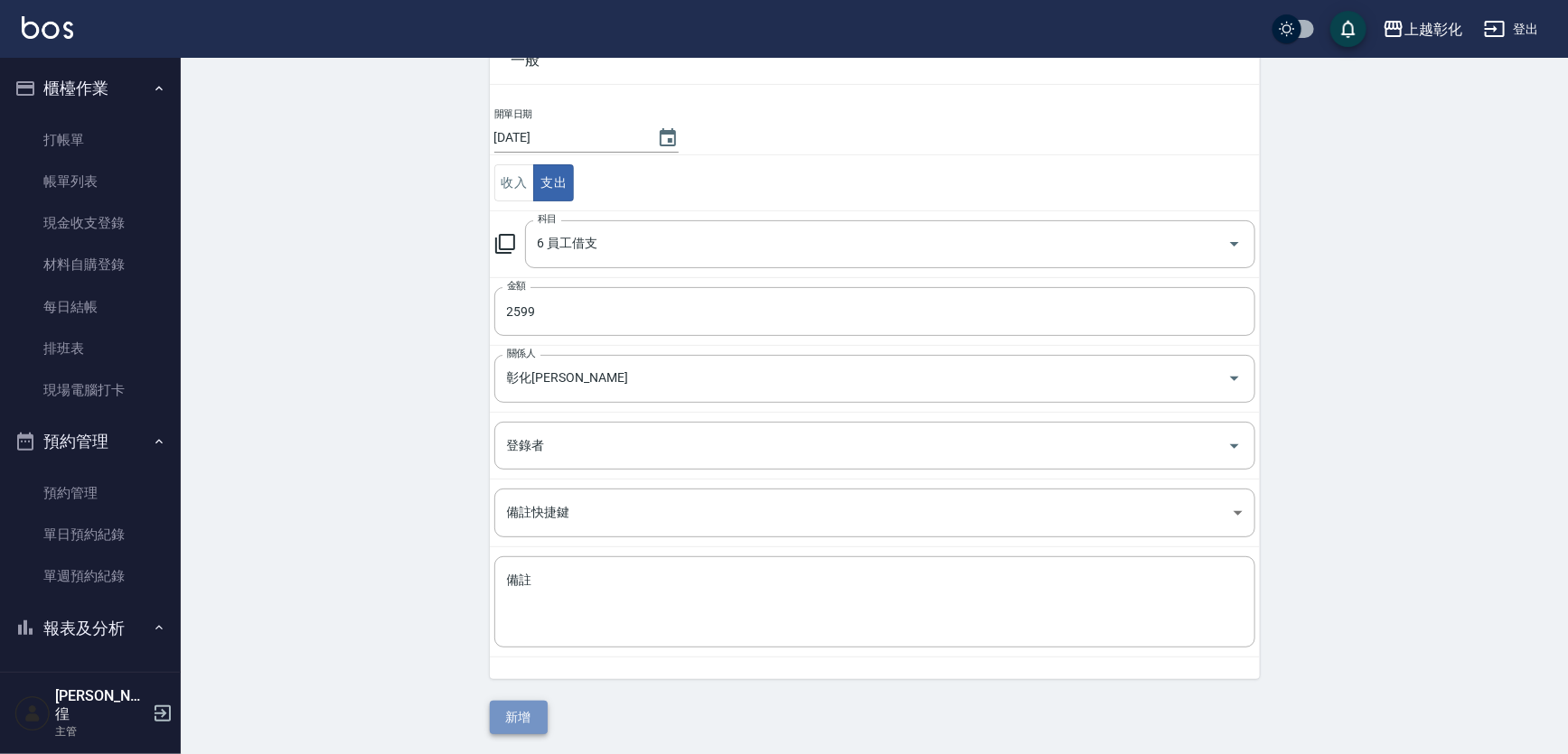
click at [520, 718] on button "新增" at bounding box center [518, 718] width 57 height 33
